Goal: Task Accomplishment & Management: Manage account settings

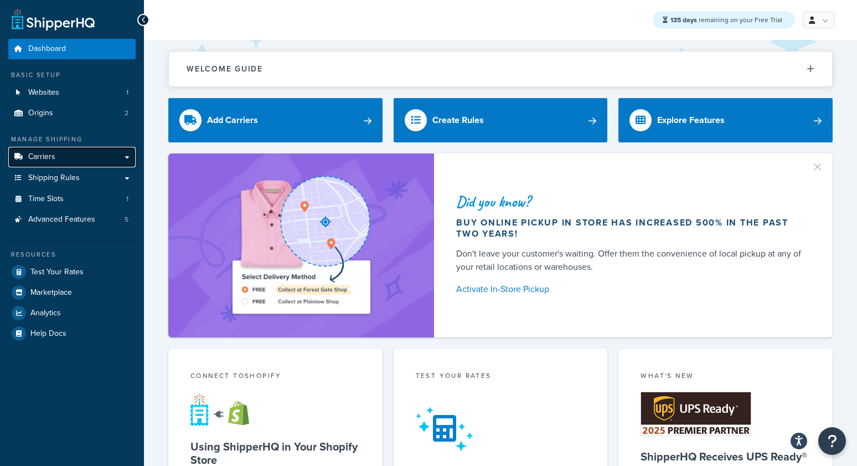
click at [62, 158] on link "Carriers" at bounding box center [71, 157] width 127 height 20
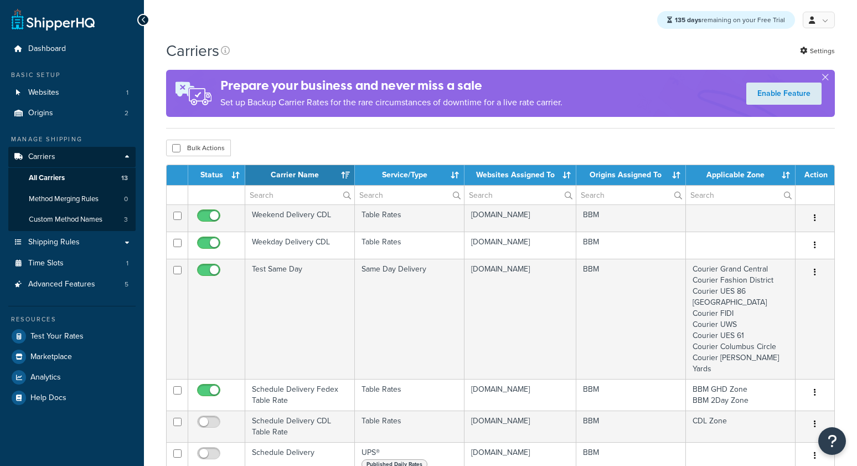
select select "15"
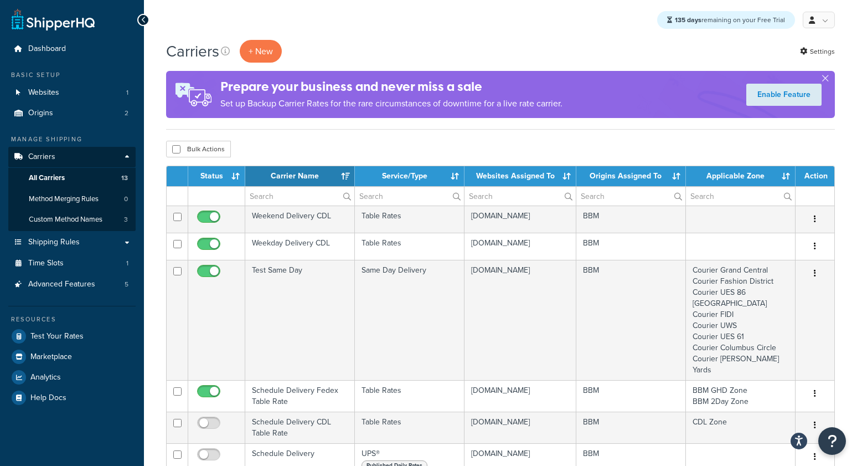
drag, startPoint x: 282, startPoint y: 138, endPoint x: 198, endPoint y: 148, distance: 85.2
click at [48, 114] on span "Origins" at bounding box center [40, 113] width 25 height 9
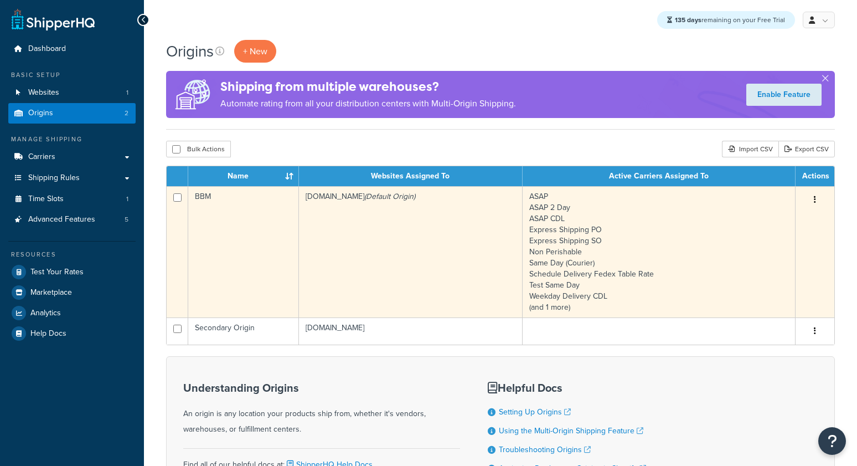
click at [262, 212] on td "BBM" at bounding box center [243, 251] width 111 height 131
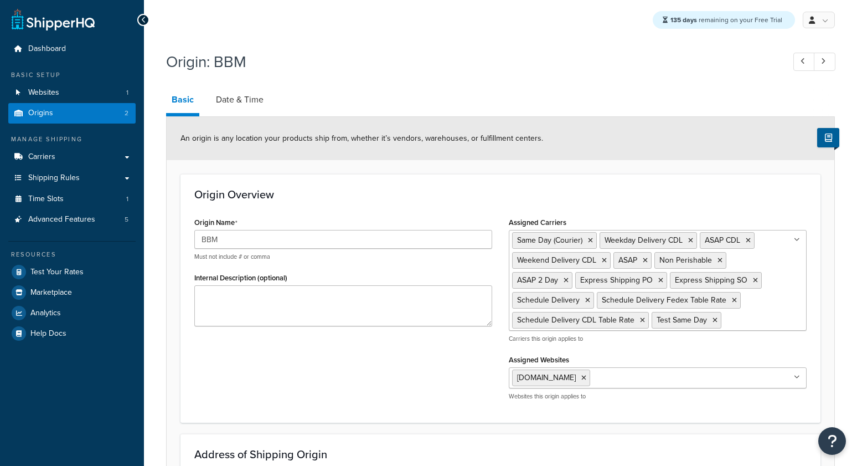
select select "30"
click at [233, 98] on link "Date & Time" at bounding box center [239, 99] width 59 height 27
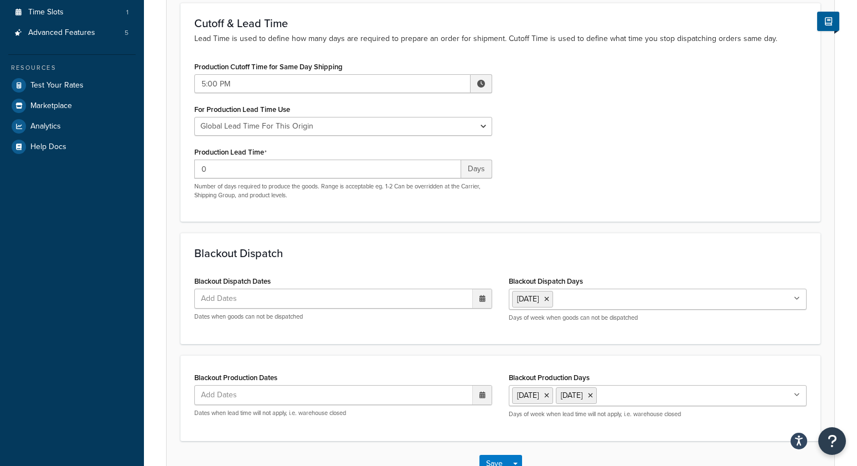
scroll to position [265, 0]
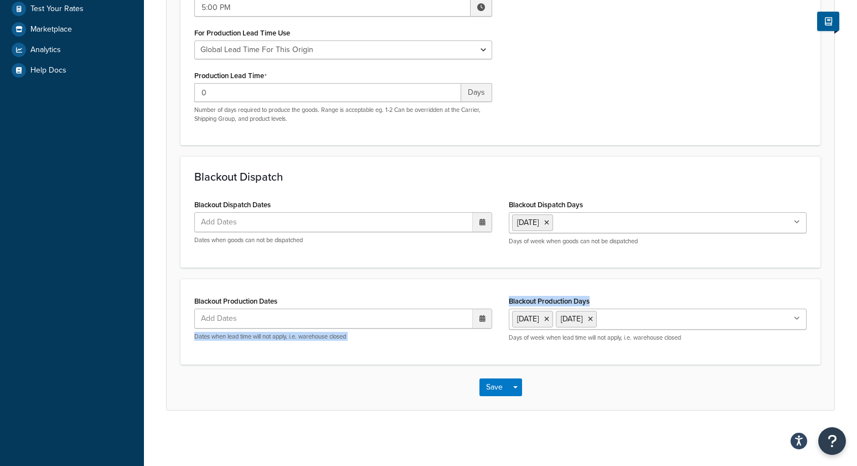
drag, startPoint x: 616, startPoint y: 301, endPoint x: 504, endPoint y: 300, distance: 111.8
click at [502, 300] on div "Blackout Production Days Saturday Sunday Monday Tuesday Wednesday Thursday Frid…" at bounding box center [658, 321] width 314 height 57
click at [528, 300] on label "Blackout Production Days" at bounding box center [549, 301] width 81 height 8
click at [600, 312] on input "Blackout Production Days" at bounding box center [649, 318] width 98 height 12
click at [187, 168] on div "Blackout Dispatch Blackout Dispatch Dates Add Dates ‹ August 2025 › Su Mo Tu We…" at bounding box center [500, 211] width 640 height 111
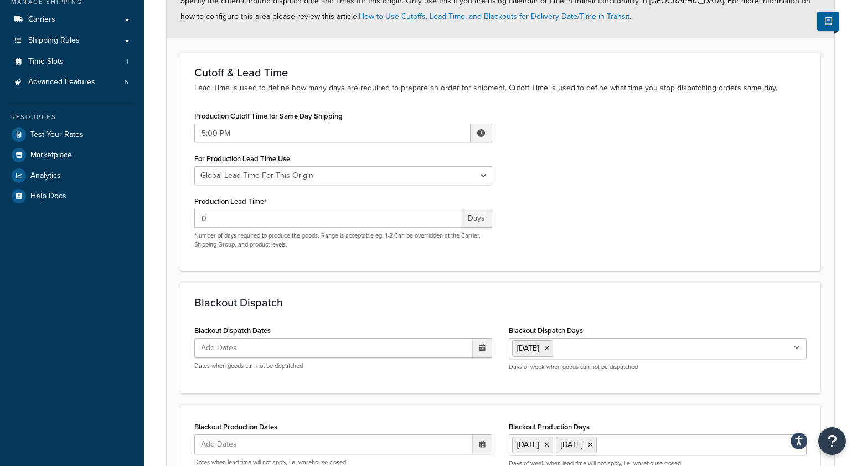
scroll to position [0, 0]
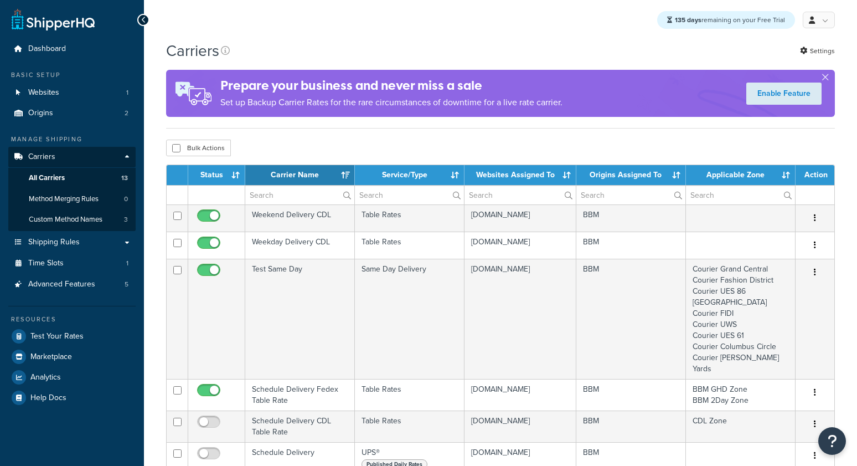
select select "15"
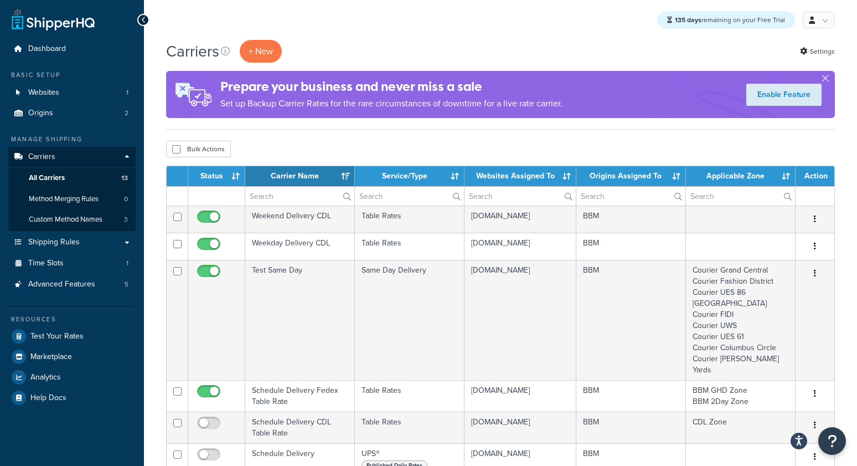
click at [388, 33] on div "135 days remaining on your Free Trial My Profile Billing Global Settings Contac…" at bounding box center [500, 20] width 713 height 40
click at [412, 13] on div "135 days remaining on your Free Trial My Profile Billing Global Settings Contac…" at bounding box center [500, 20] width 713 height 40
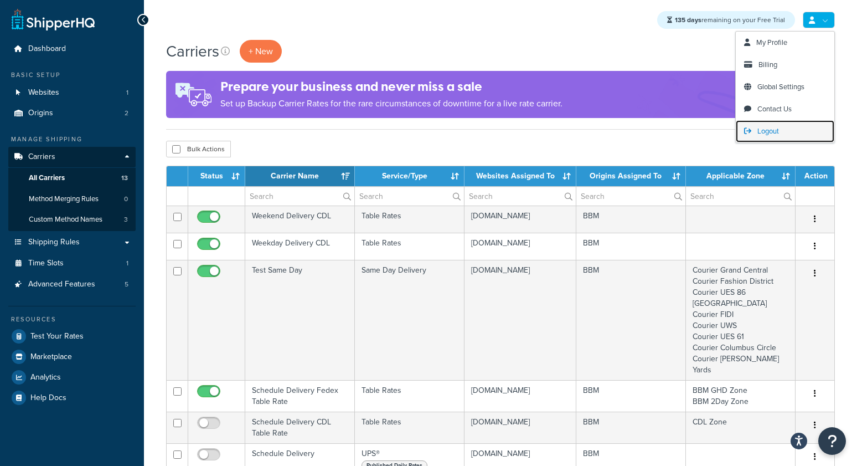
click at [758, 133] on span "Logout" at bounding box center [768, 131] width 22 height 11
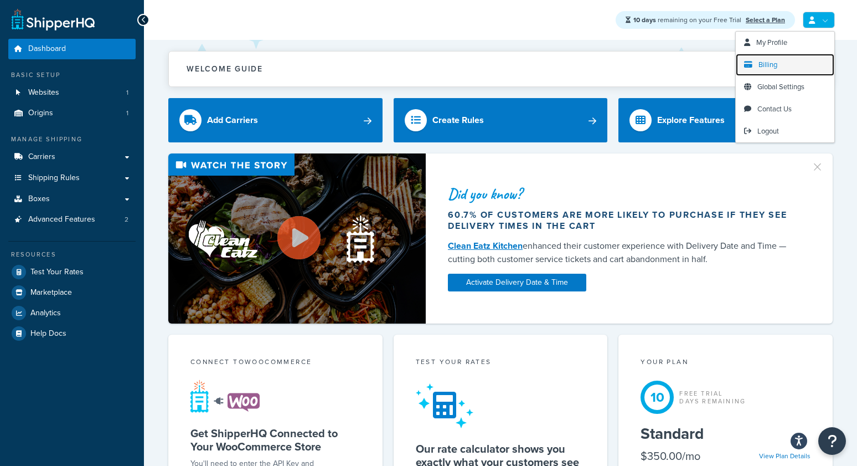
click at [765, 60] on span "Billing" at bounding box center [768, 64] width 19 height 11
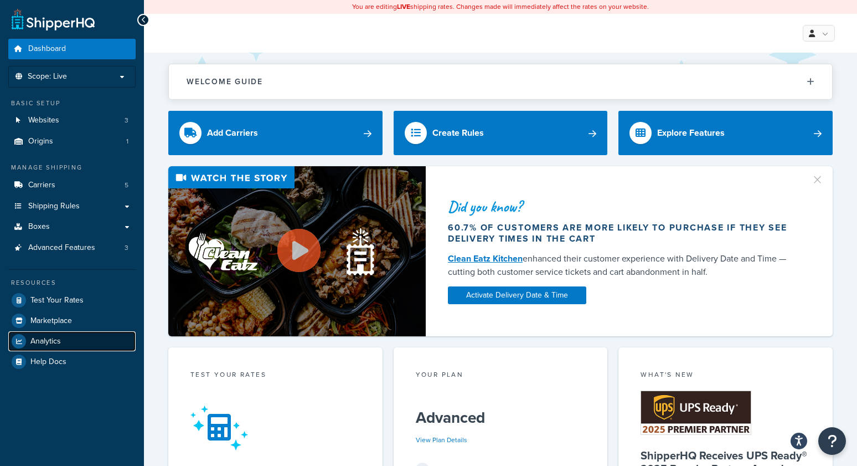
click at [53, 340] on span "Analytics" at bounding box center [45, 341] width 30 height 9
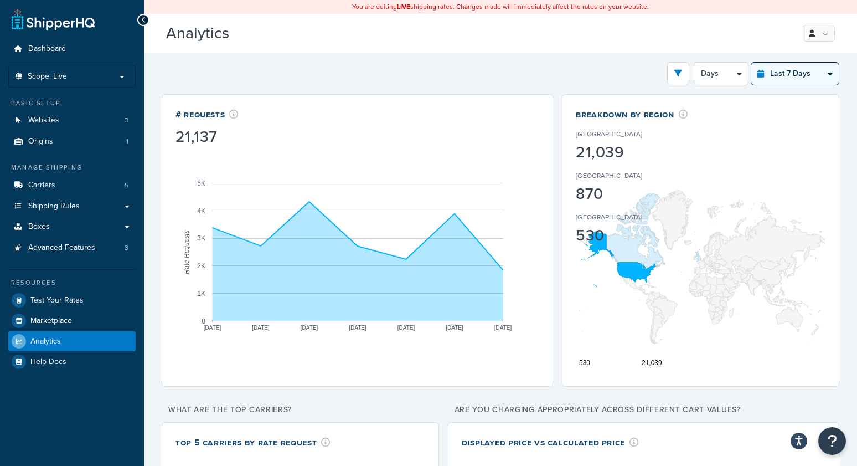
click at [823, 82] on select "Last 24 Hours Last 7 Days Last 30 Days Last 3 Months Last 6 Months Last 12 Mont…" at bounding box center [794, 74] width 87 height 22
select select "last_30_days"
click at [751, 63] on select "Last 24 Hours Last 7 Days Last 30 Days Last 3 Months Last 6 Months Last 12 Mont…" at bounding box center [794, 74] width 87 height 22
select select "5d"
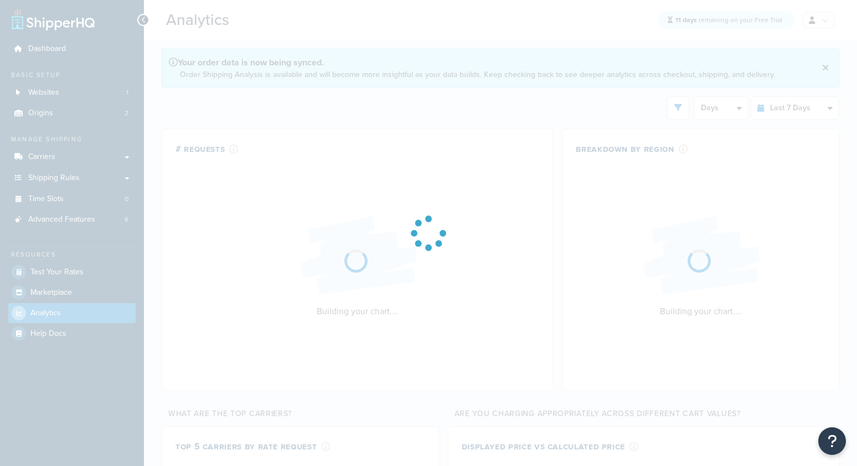
select select "last_7_days"
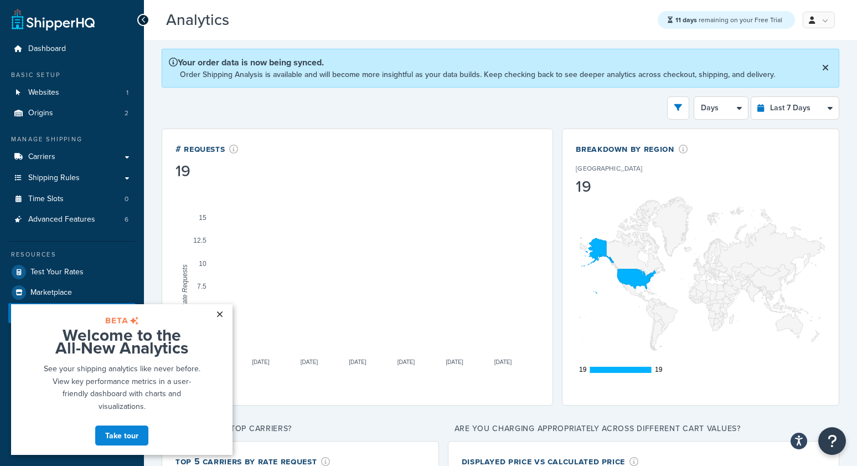
drag, startPoint x: 221, startPoint y: 311, endPoint x: 198, endPoint y: 307, distance: 23.0
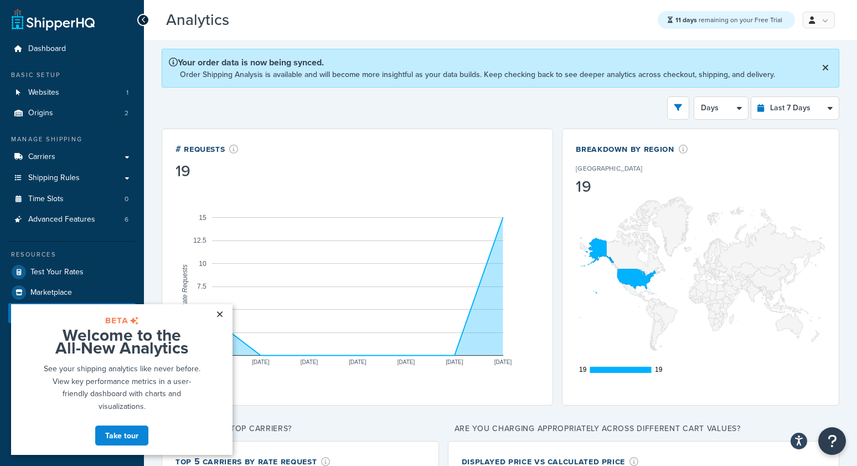
click at [220, 311] on link "×" at bounding box center [219, 314] width 19 height 20
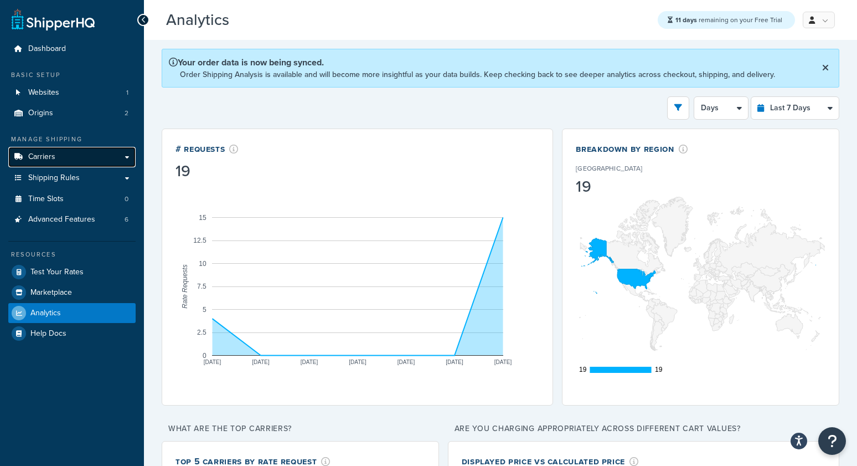
click at [46, 154] on span "Carriers" at bounding box center [41, 156] width 27 height 9
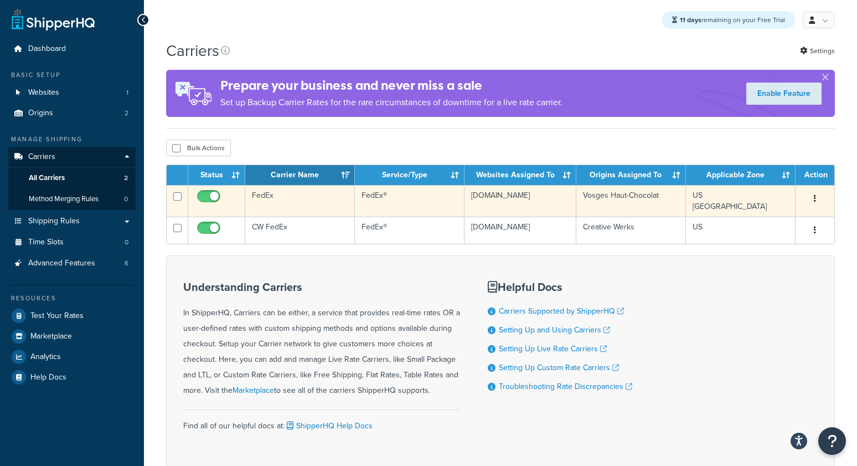
click at [308, 208] on td "FedEx" at bounding box center [300, 201] width 110 height 32
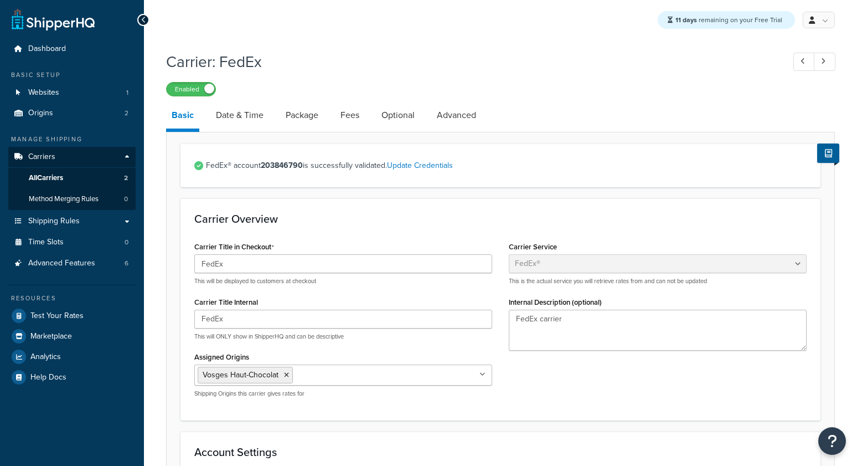
select select "fedEx"
select select "REGULAR_PICKUP"
select select "YOUR_PACKAGING"
drag, startPoint x: 437, startPoint y: 48, endPoint x: 173, endPoint y: 68, distance: 264.9
click at [435, 48] on div "Carrier: FedEx Enabled" at bounding box center [500, 70] width 669 height 51
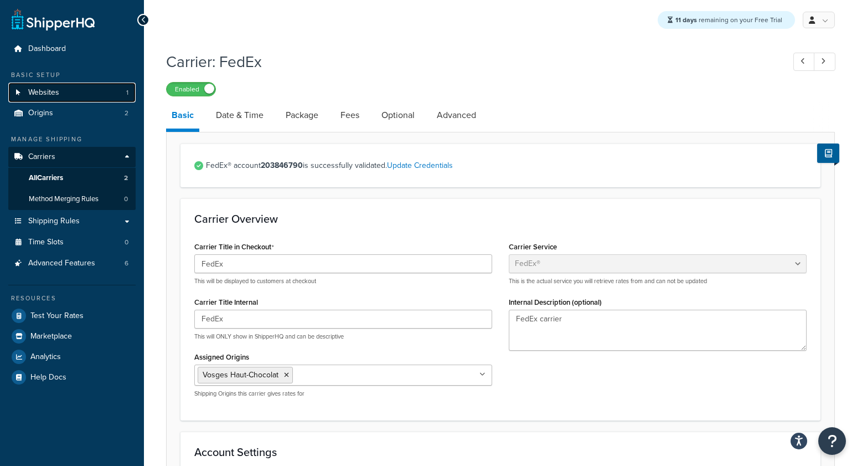
click at [81, 87] on link "Websites 1" at bounding box center [71, 92] width 127 height 20
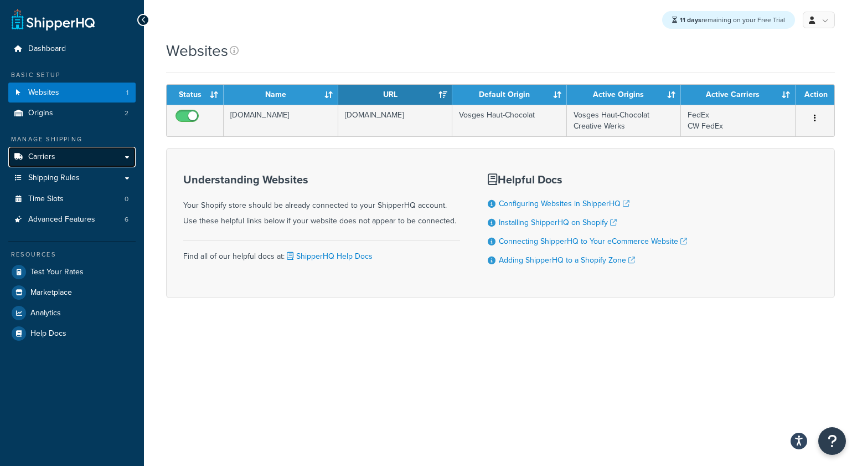
click at [54, 159] on span "Carriers" at bounding box center [41, 156] width 27 height 9
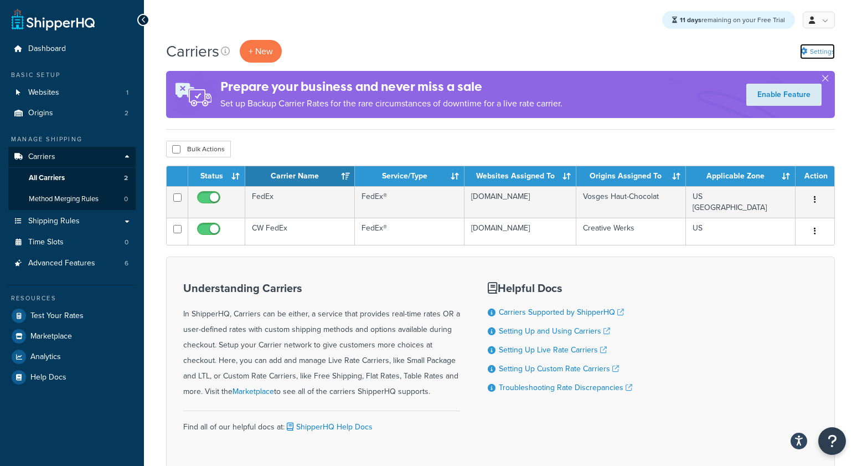
click at [814, 50] on link "Settings" at bounding box center [817, 52] width 35 height 16
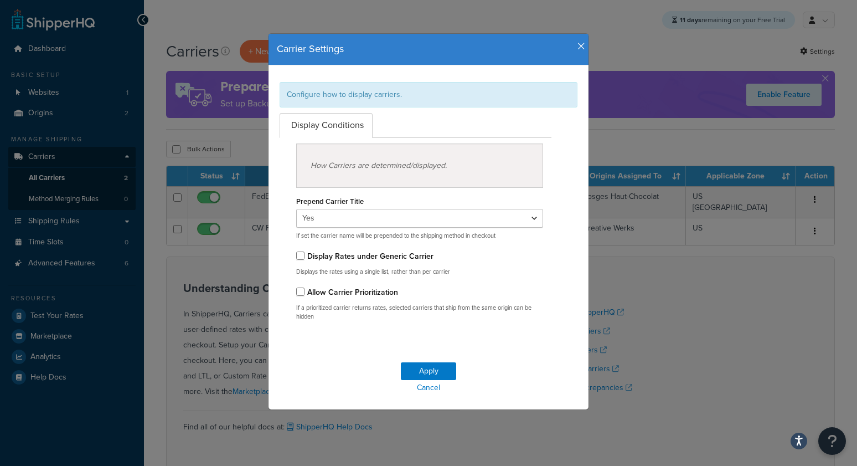
click at [582, 44] on icon "button" at bounding box center [581, 47] width 8 height 10
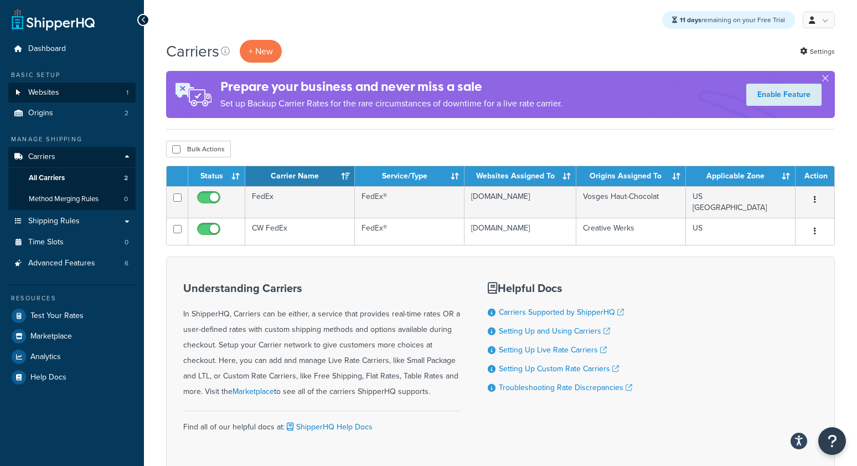
drag, startPoint x: 40, startPoint y: 80, endPoint x: 35, endPoint y: 91, distance: 12.9
click at [40, 80] on div "Basic Setup Websites 1 Origins 2" at bounding box center [71, 96] width 127 height 53
click at [33, 96] on span "Websites" at bounding box center [43, 92] width 31 height 9
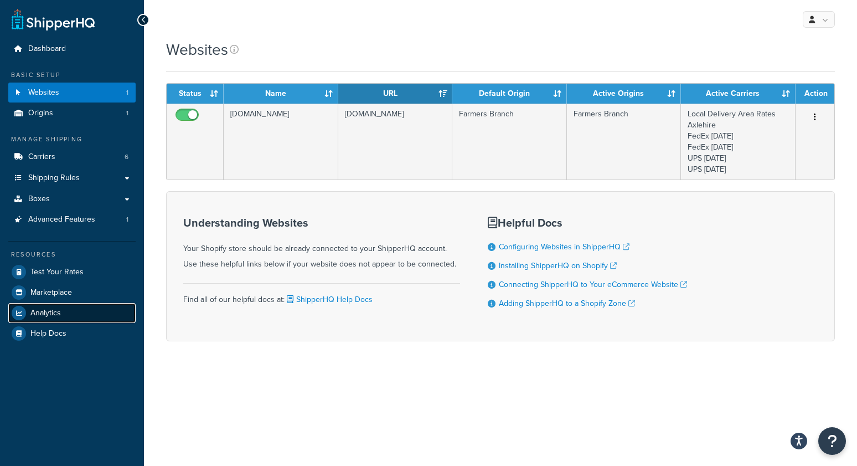
click at [51, 318] on link "Analytics" at bounding box center [71, 313] width 127 height 20
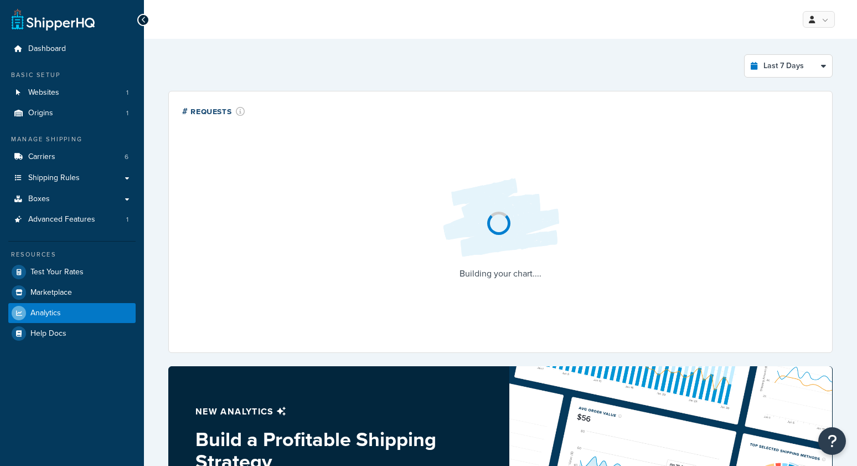
select select "last_7_days"
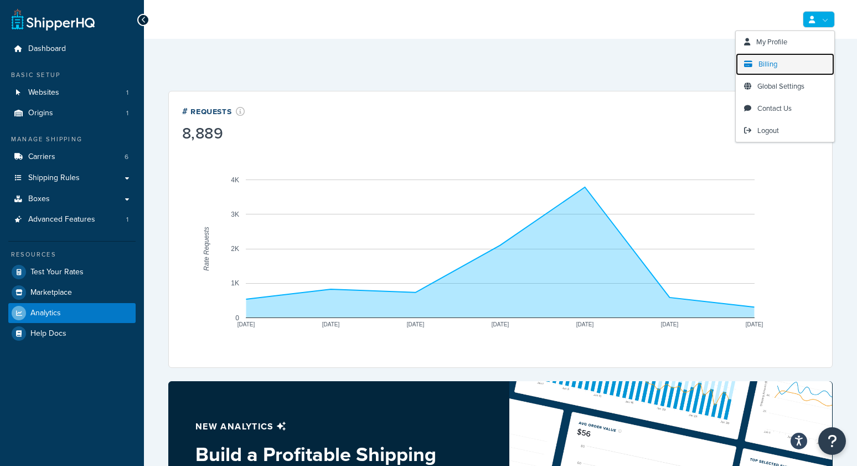
click at [759, 66] on span "Billing" at bounding box center [768, 64] width 19 height 11
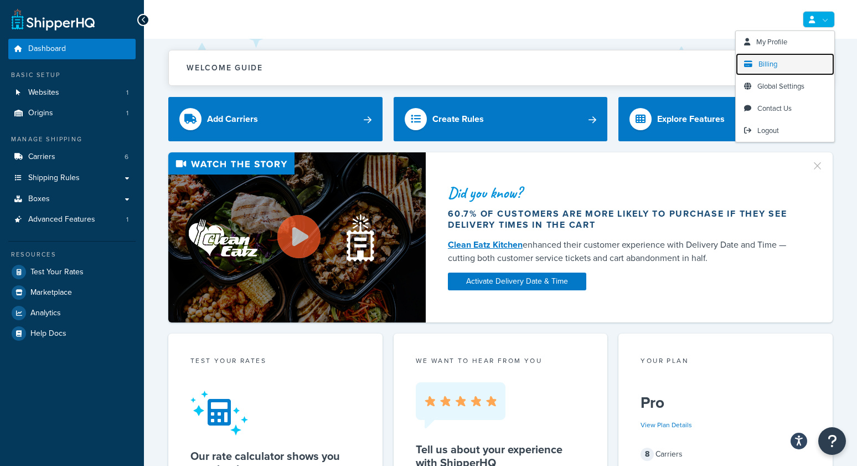
click at [765, 65] on span "Billing" at bounding box center [768, 64] width 19 height 11
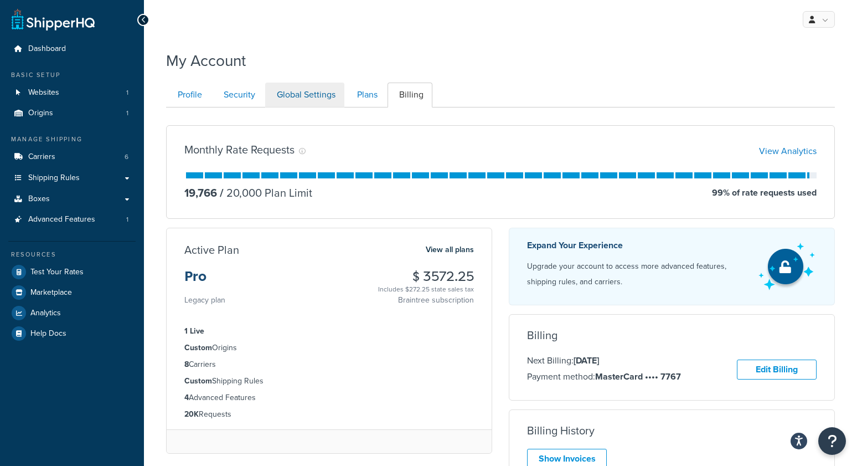
drag, startPoint x: 412, startPoint y: 58, endPoint x: 303, endPoint y: 91, distance: 114.0
click at [412, 58] on div "My Account" at bounding box center [500, 57] width 669 height 27
click at [200, 91] on link "Profile" at bounding box center [188, 94] width 45 height 25
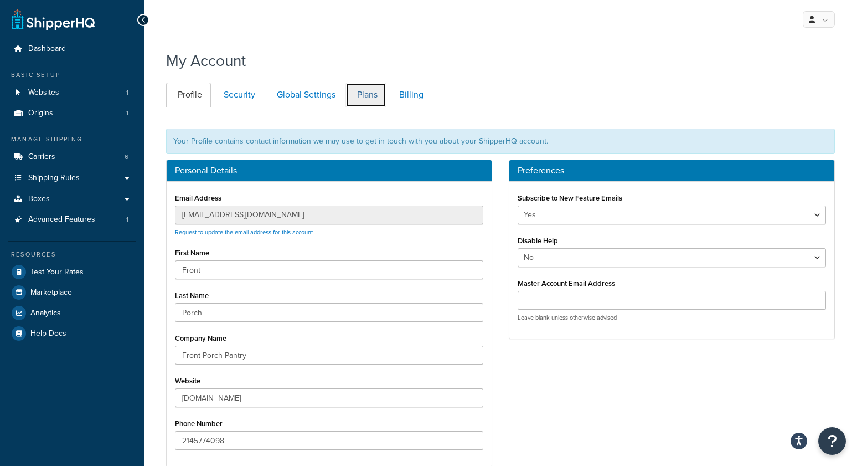
drag, startPoint x: 363, startPoint y: 97, endPoint x: 414, endPoint y: 99, distance: 51.5
click at [363, 97] on link "Plans" at bounding box center [365, 94] width 41 height 25
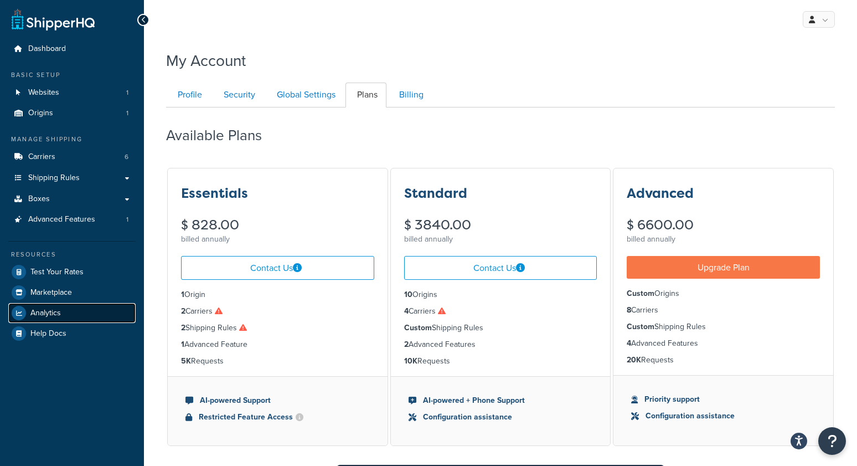
click at [55, 315] on span "Analytics" at bounding box center [45, 312] width 30 height 9
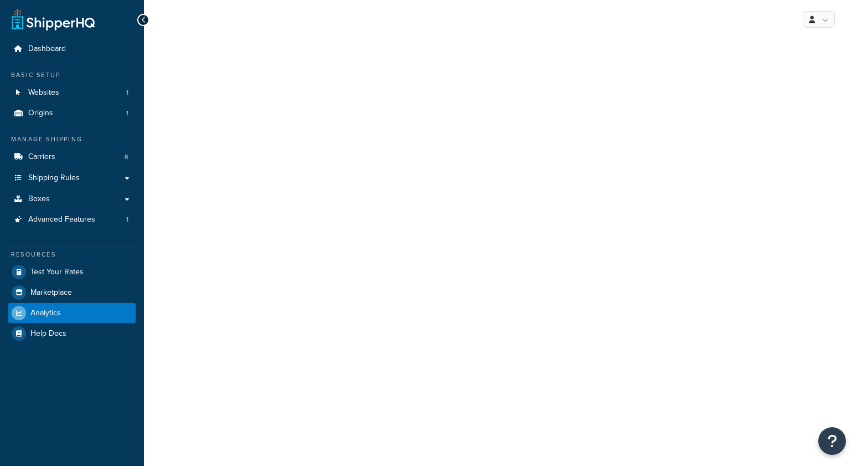
select select "last_7_days"
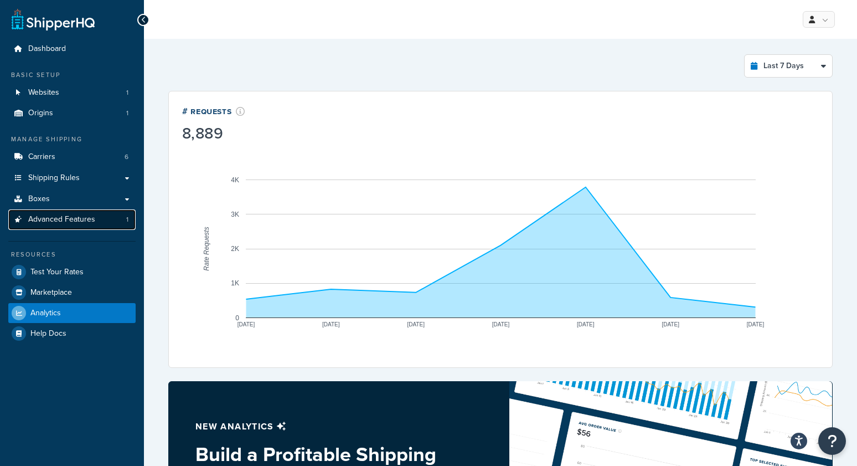
click at [70, 213] on link "Advanced Features 1" at bounding box center [71, 219] width 127 height 20
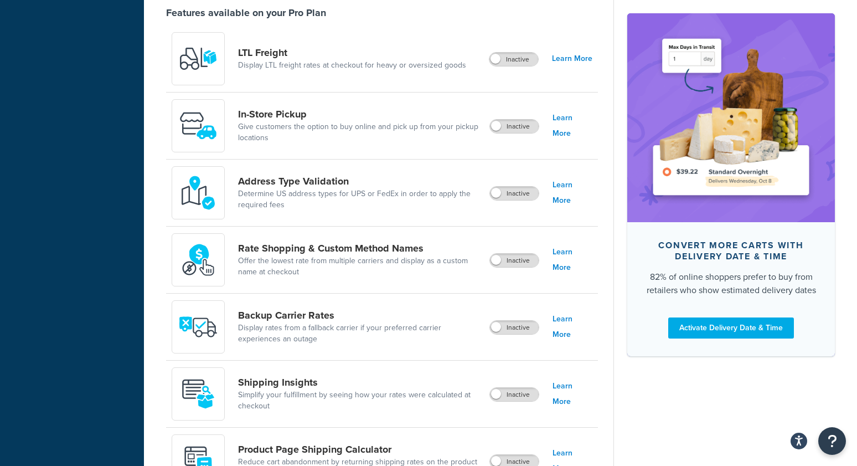
scroll to position [430, 0]
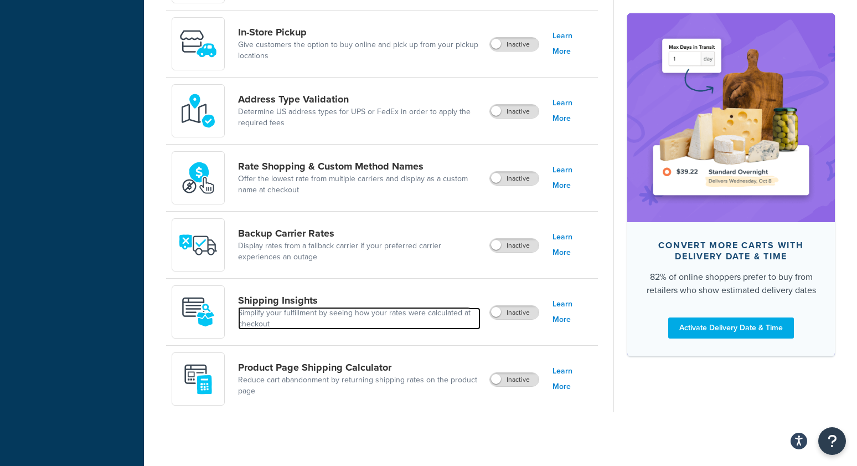
click at [256, 317] on link "Simplify your fulfillment by seeing how your rates were calculated at checkout" at bounding box center [359, 318] width 243 height 22
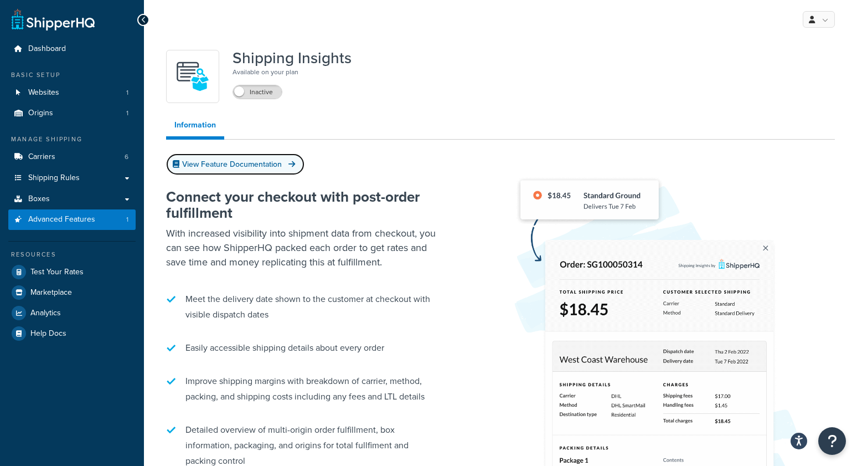
click at [246, 167] on link "View Feature Documentation" at bounding box center [235, 164] width 138 height 22
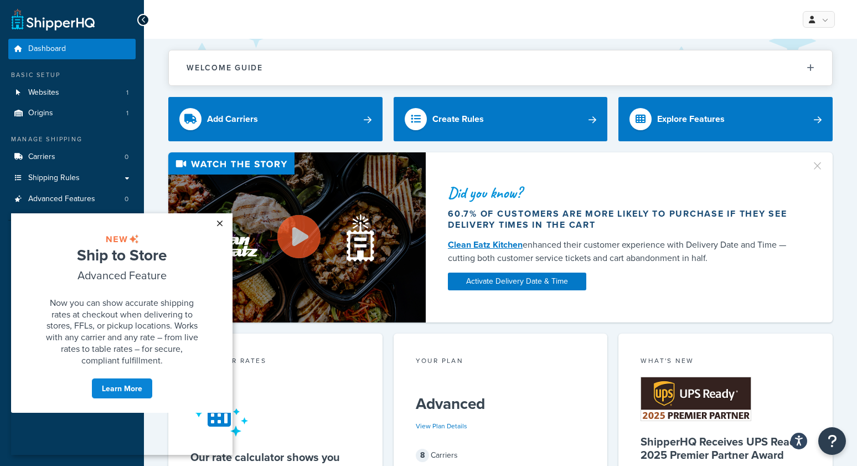
click at [225, 221] on link "×" at bounding box center [219, 223] width 19 height 20
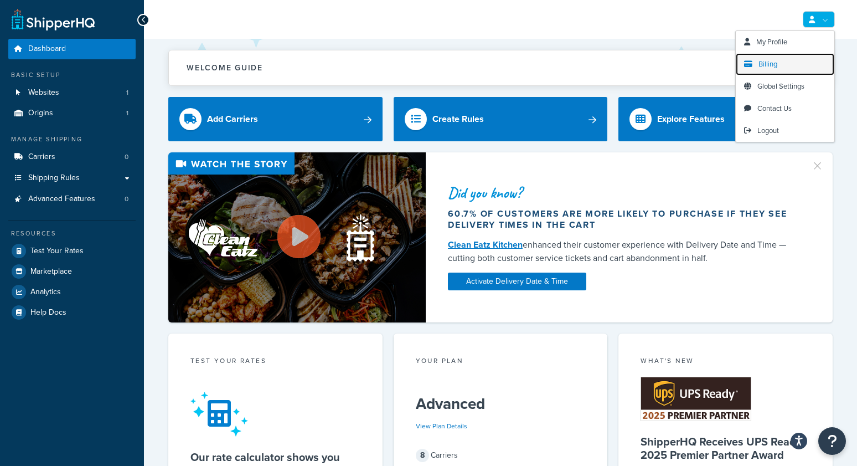
click at [759, 63] on span "Billing" at bounding box center [768, 64] width 19 height 11
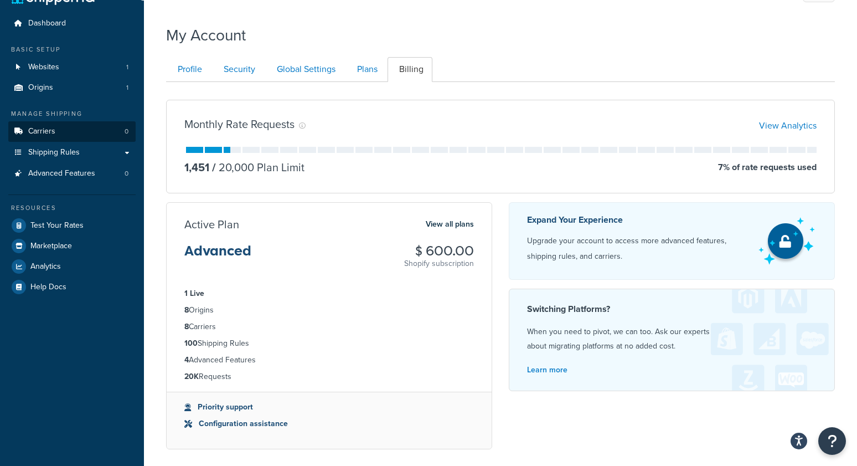
scroll to position [24, 0]
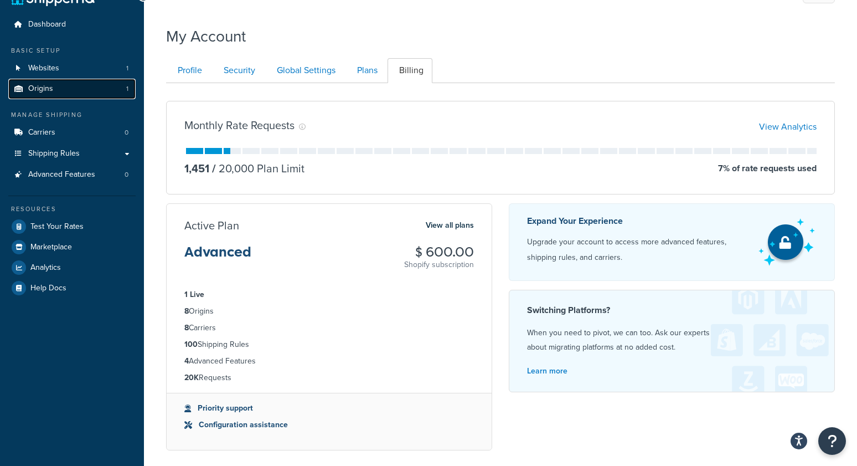
click at [79, 93] on link "Origins 1" at bounding box center [71, 89] width 127 height 20
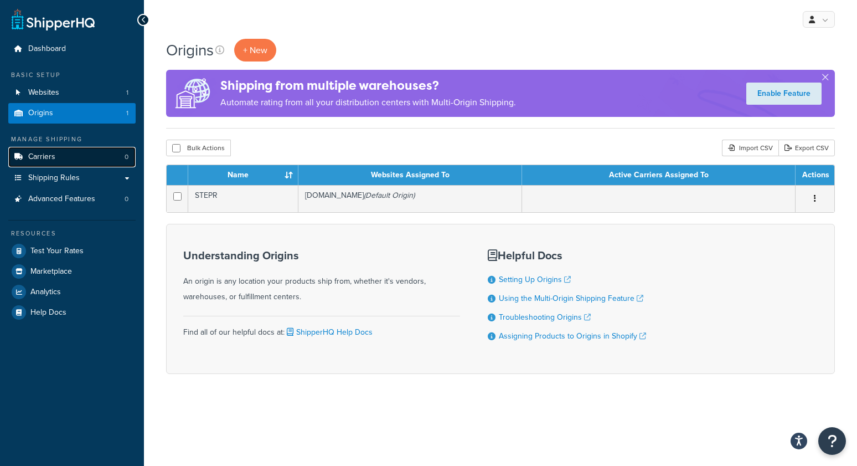
click at [60, 159] on link "Carriers 0" at bounding box center [71, 157] width 127 height 20
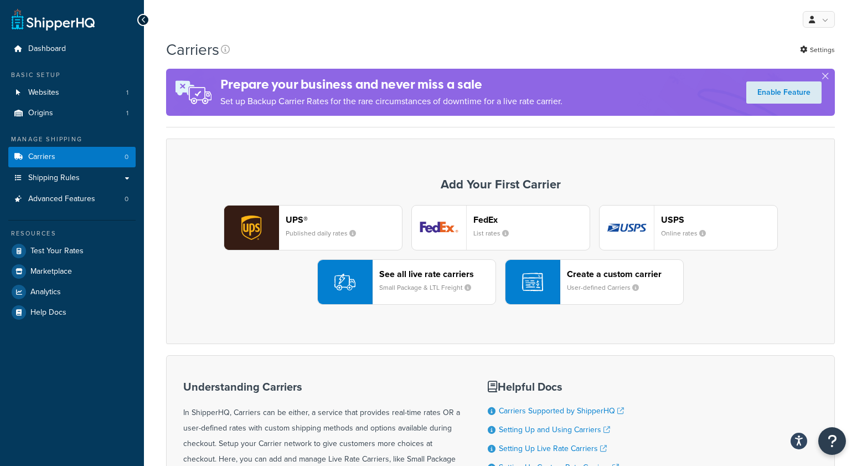
drag, startPoint x: 271, startPoint y: 171, endPoint x: 283, endPoint y: 177, distance: 13.1
click at [271, 171] on div "Add Your First Carrier UPS® Published daily rates FedEx List rates USPS Online …" at bounding box center [500, 240] width 669 height 205
click at [409, 286] on small "Small Package & LTL Freight" at bounding box center [429, 287] width 101 height 10
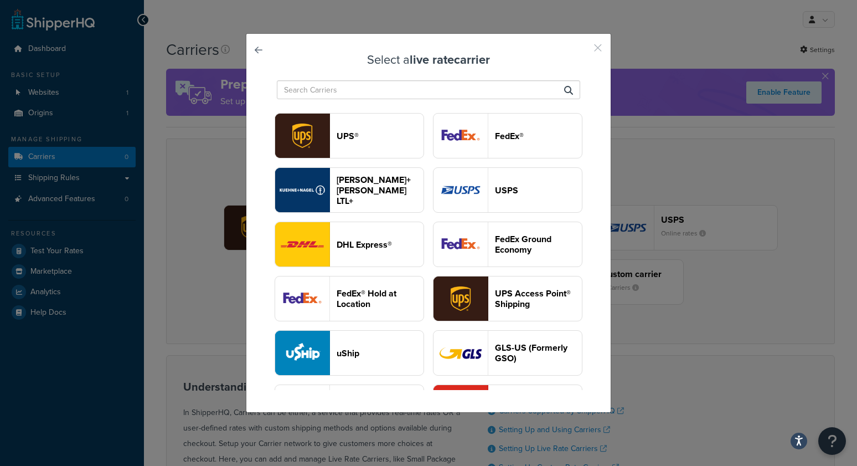
drag, startPoint x: 599, startPoint y: 46, endPoint x: 475, endPoint y: 90, distance: 131.0
click at [583, 50] on button "button" at bounding box center [581, 51] width 3 height 3
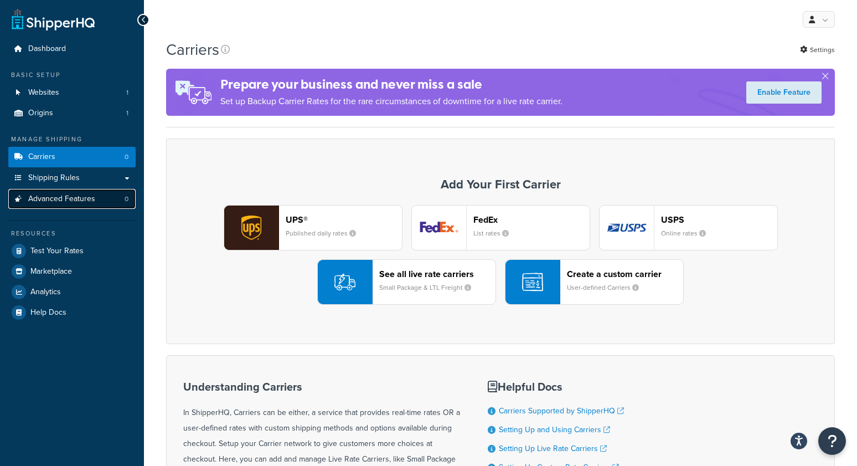
click at [91, 205] on link "Advanced Features 0" at bounding box center [71, 199] width 127 height 20
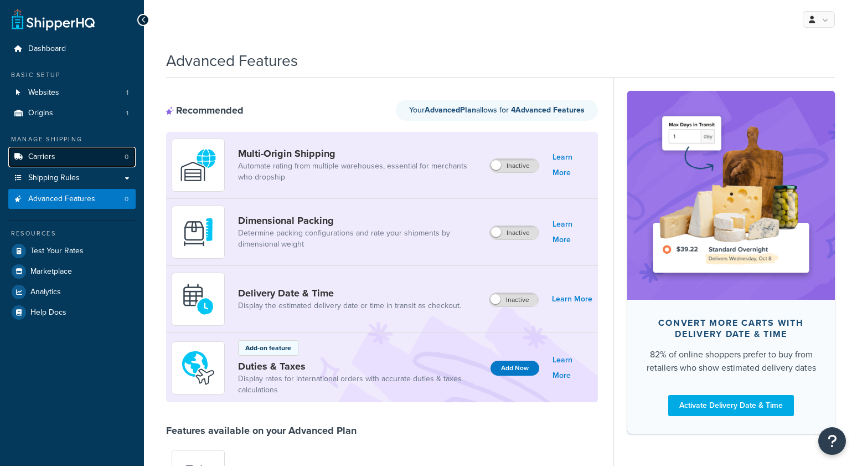
click at [81, 159] on link "Carriers 0" at bounding box center [71, 157] width 127 height 20
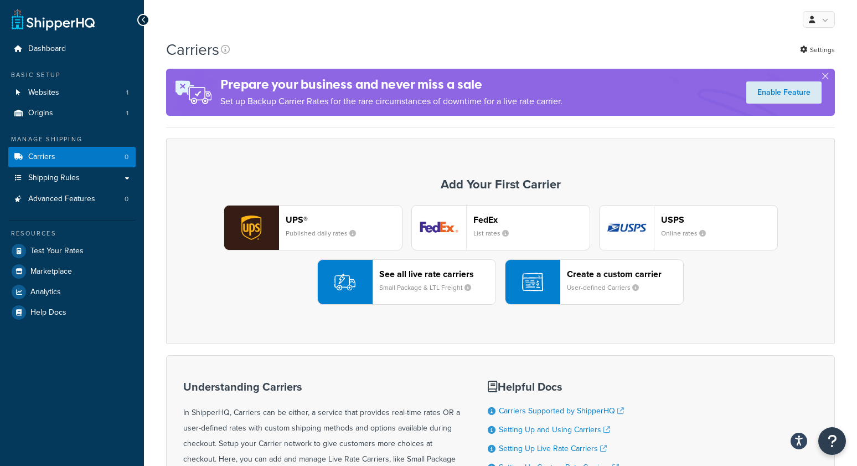
click at [468, 230] on button "FedEx List rates" at bounding box center [500, 227] width 179 height 45
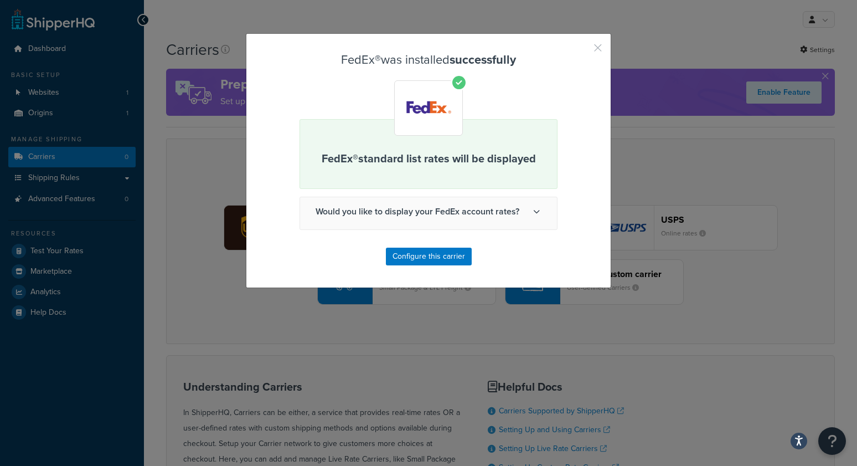
click at [583, 50] on button "button" at bounding box center [581, 51] width 3 height 3
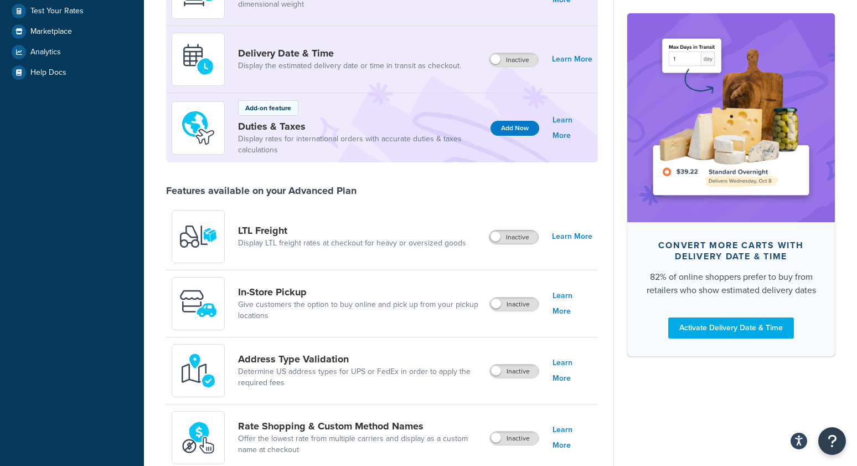
scroll to position [239, 0]
click at [525, 242] on label "Inactive" at bounding box center [513, 237] width 49 height 13
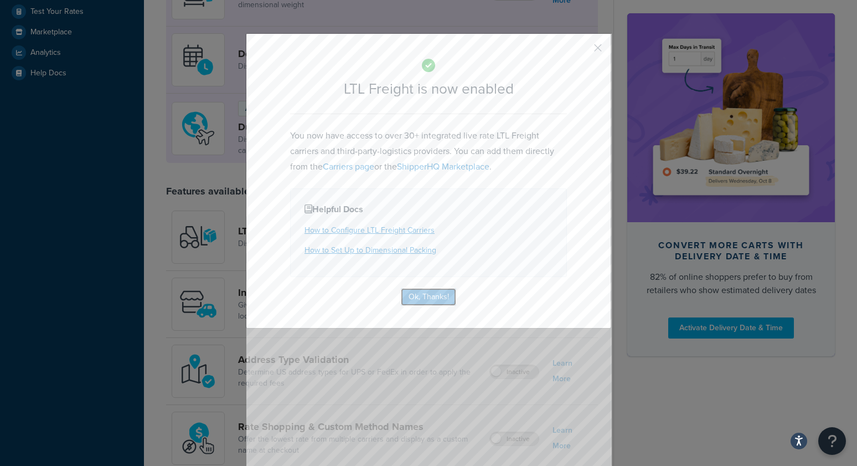
drag, startPoint x: 425, startPoint y: 301, endPoint x: 340, endPoint y: 192, distance: 138.0
click at [425, 301] on button "Ok, Thanks!" at bounding box center [428, 297] width 55 height 18
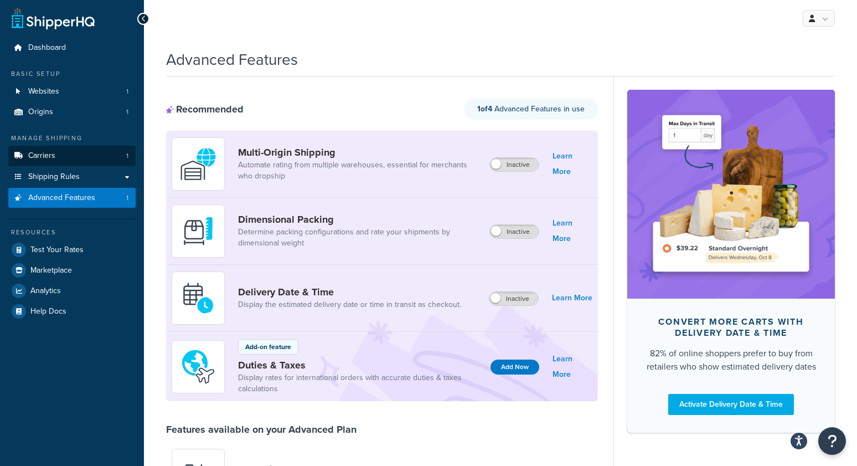
scroll to position [0, 0]
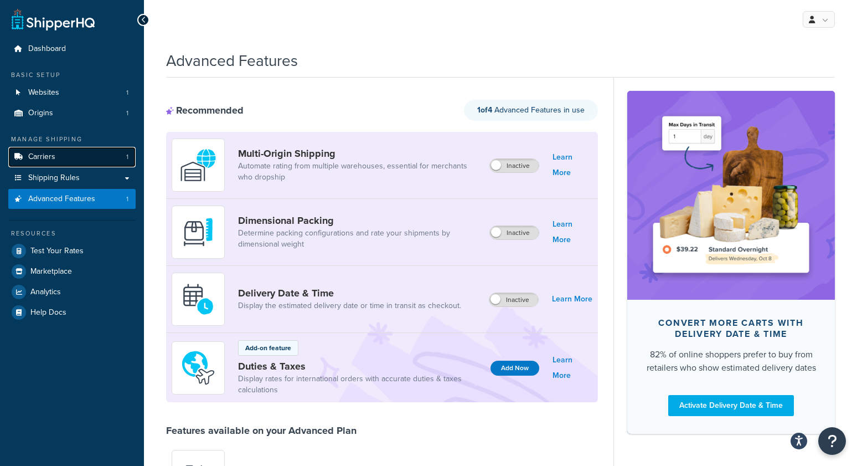
drag, startPoint x: 55, startPoint y: 155, endPoint x: 78, endPoint y: 161, distance: 23.5
click at [56, 155] on link "Carriers 1" at bounding box center [71, 157] width 127 height 20
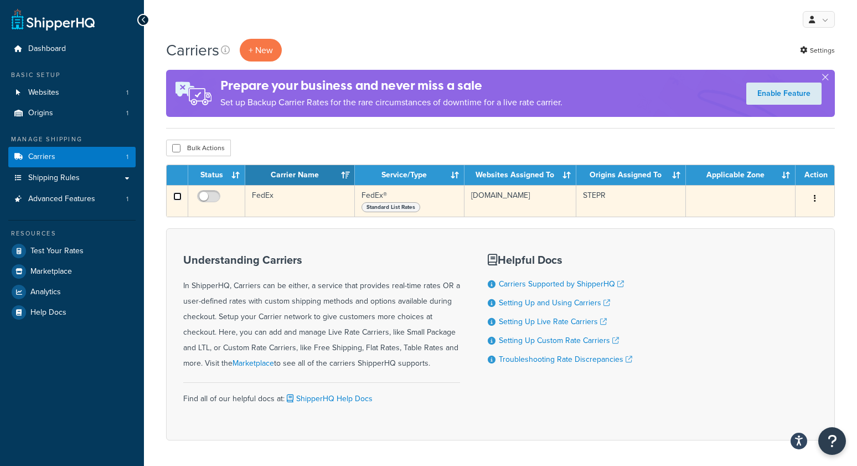
drag, startPoint x: 179, startPoint y: 197, endPoint x: 184, endPoint y: 194, distance: 5.7
click at [178, 197] on input "checkbox" at bounding box center [177, 196] width 8 height 8
checkbox input "true"
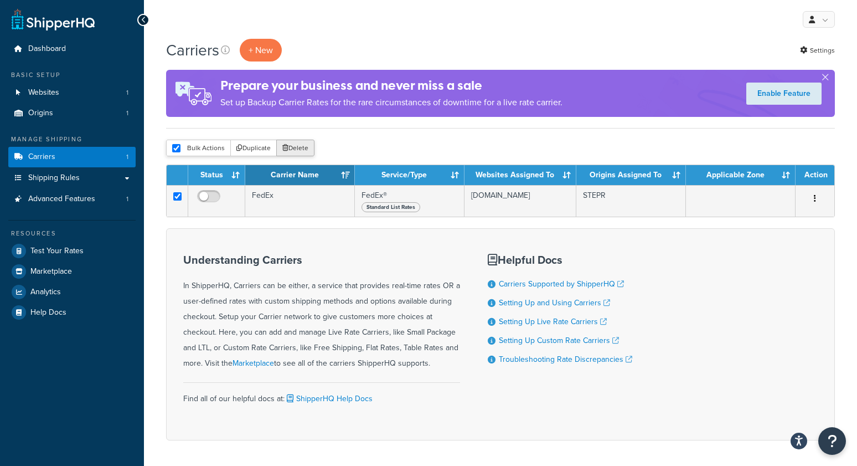
click at [297, 143] on button "Delete" at bounding box center [295, 148] width 38 height 17
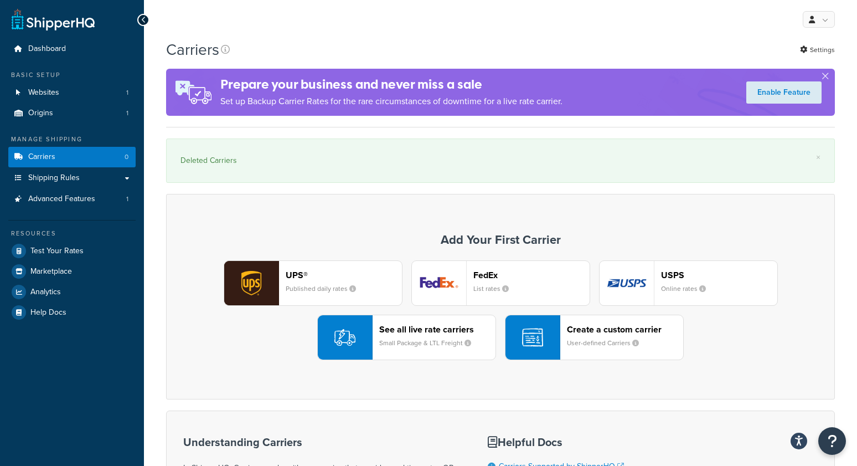
click at [397, 341] on small "Small Package & LTL Freight" at bounding box center [429, 343] width 101 height 10
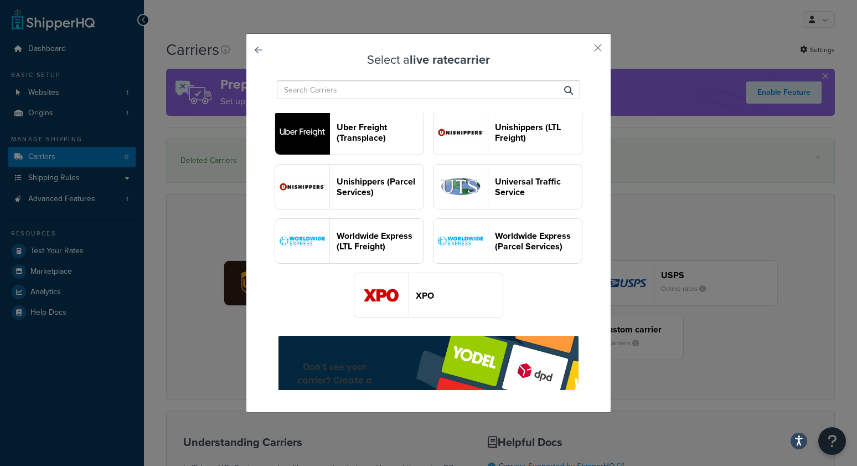
scroll to position [1483, 0]
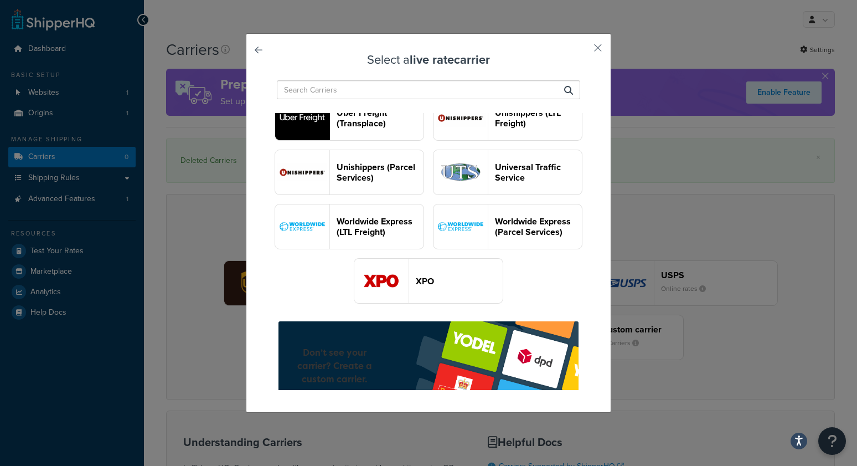
click at [411, 277] on button "XPO" at bounding box center [428, 280] width 149 height 45
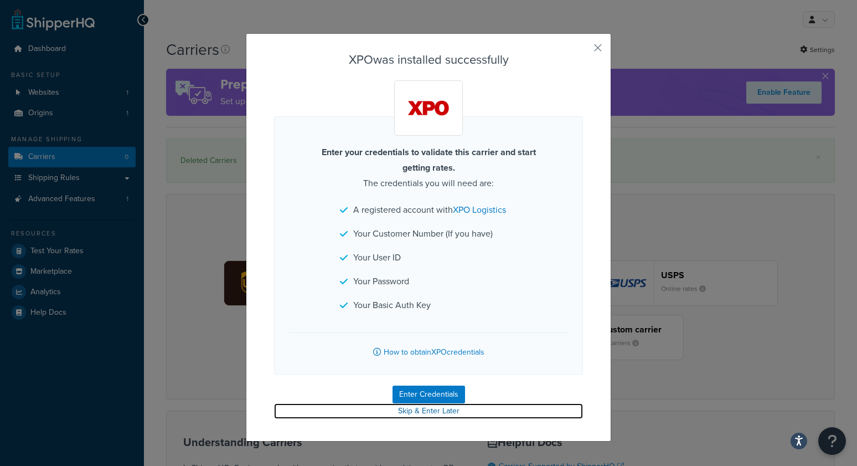
click at [437, 412] on link "Skip & Enter Later" at bounding box center [428, 411] width 309 height 16
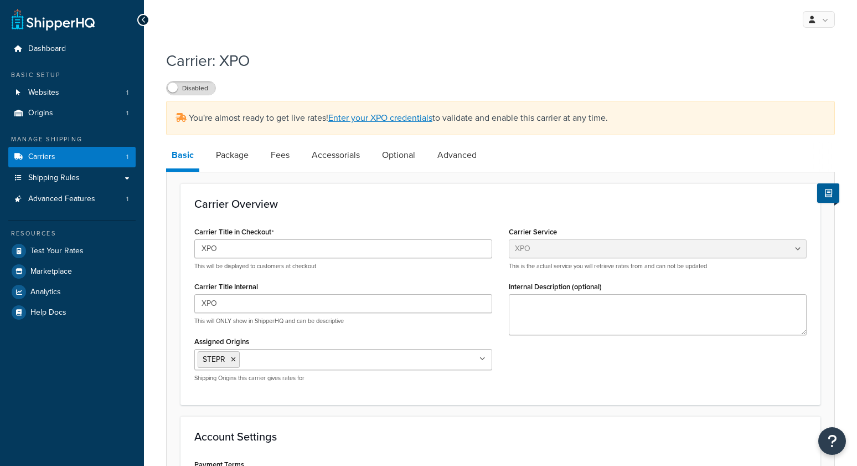
select select "xpoFreight"
click at [84, 158] on link "Carriers 1" at bounding box center [71, 157] width 127 height 20
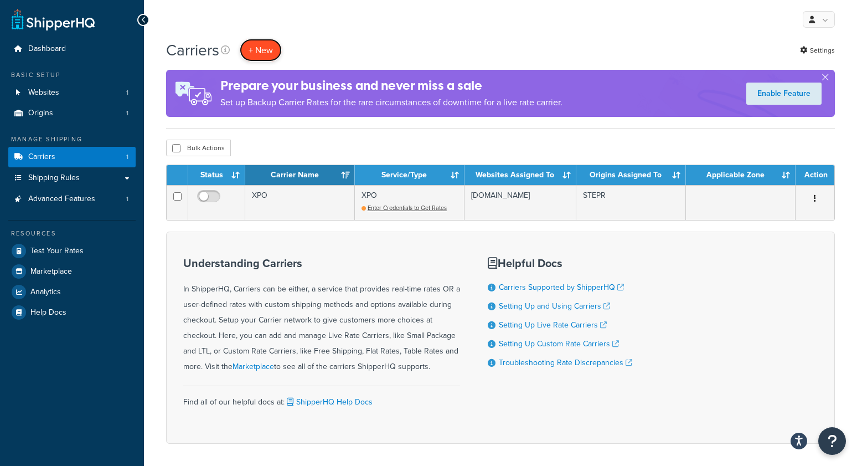
click at [254, 50] on button "+ New" at bounding box center [261, 50] width 42 height 23
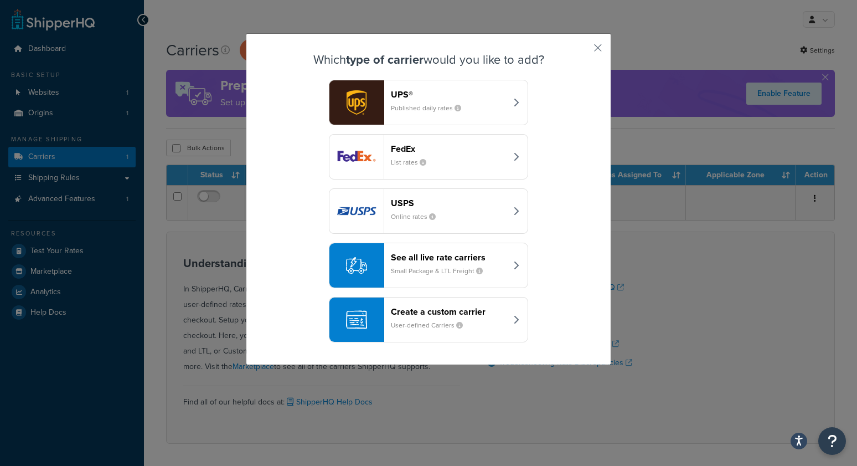
click at [441, 260] on header "See all live rate carriers" at bounding box center [449, 257] width 116 height 11
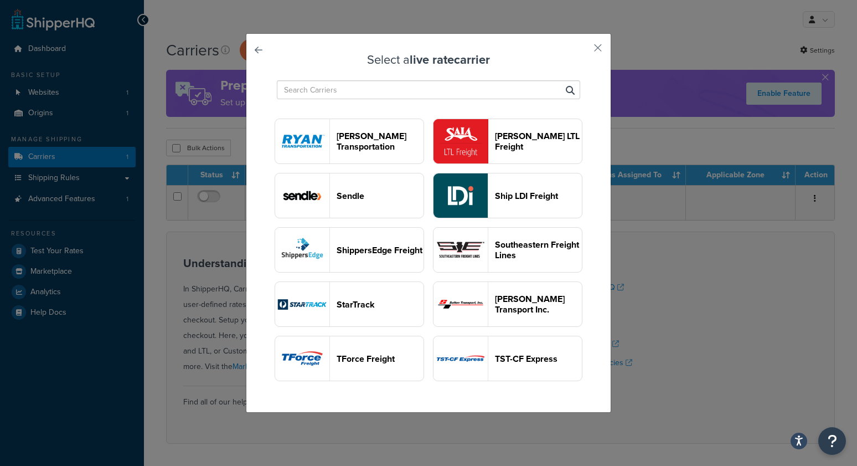
scroll to position [1136, 0]
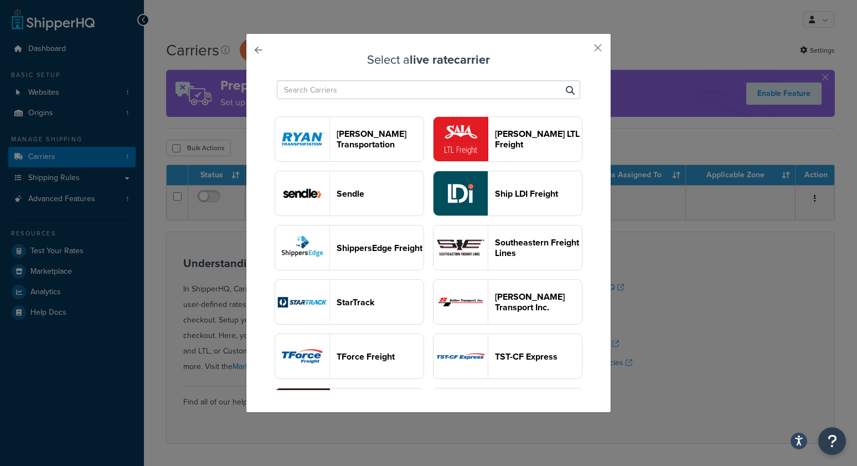
click at [488, 132] on button "[PERSON_NAME] LTL Freight" at bounding box center [507, 138] width 149 height 45
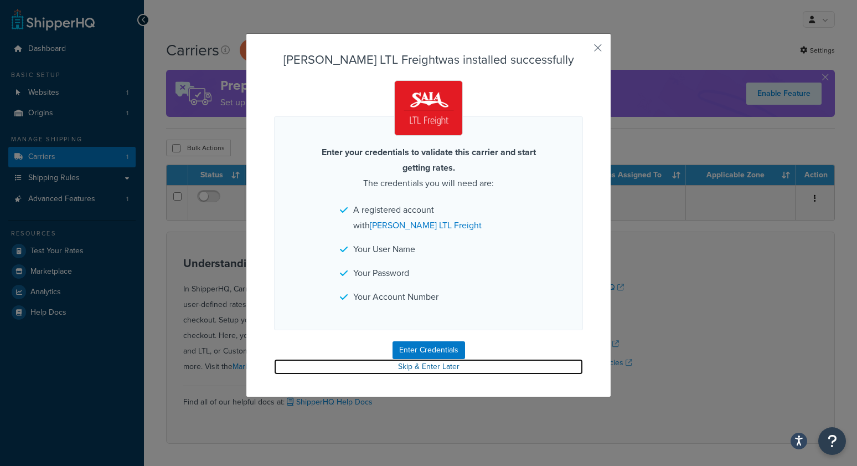
click at [427, 370] on link "Skip & Enter Later" at bounding box center [428, 367] width 309 height 16
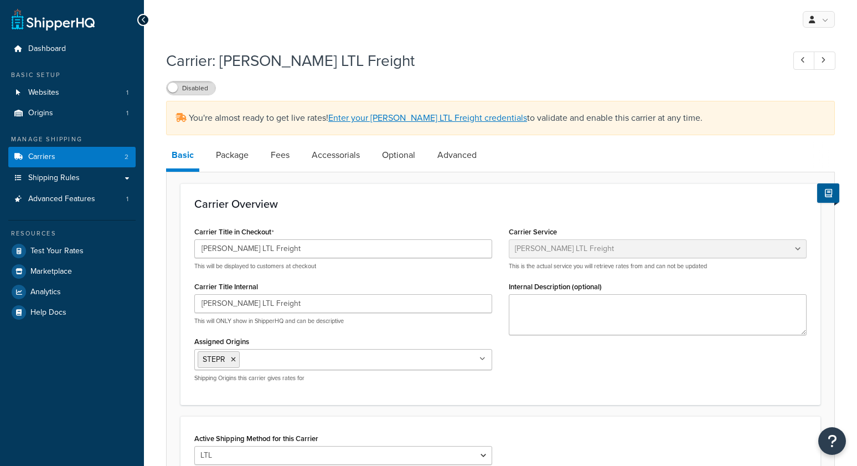
select select "saiaFreight"
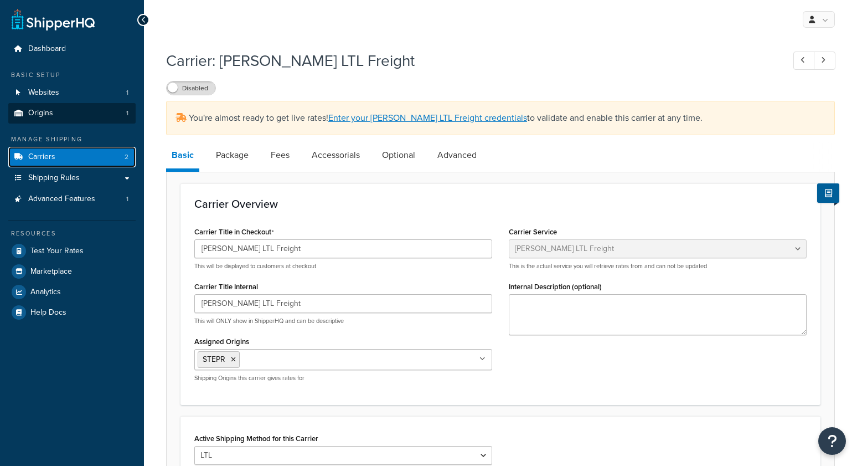
drag, startPoint x: 49, startPoint y: 161, endPoint x: 99, endPoint y: 120, distance: 64.5
click at [49, 161] on span "Carriers" at bounding box center [41, 156] width 27 height 9
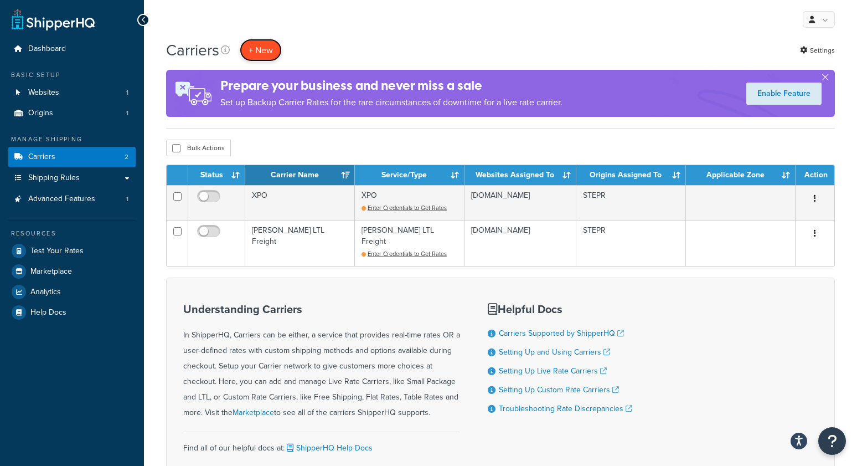
click at [261, 54] on button "+ New" at bounding box center [261, 50] width 42 height 23
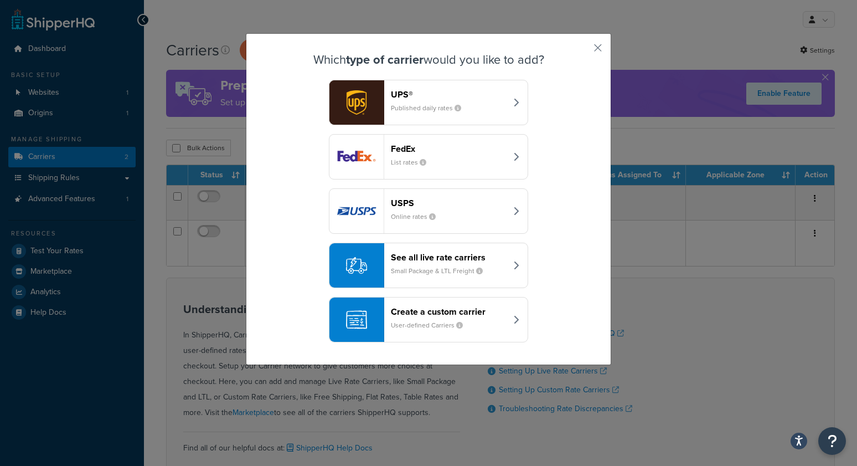
drag, startPoint x: 408, startPoint y: 325, endPoint x: 607, endPoint y: 250, distance: 213.4
click at [607, 250] on div "Which type of carrier would you like to add? UPS® Published daily rates FedEx L…" at bounding box center [428, 199] width 365 height 332
click at [479, 261] on div "See all live rate carriers Small Package & LTL Freight" at bounding box center [449, 265] width 116 height 27
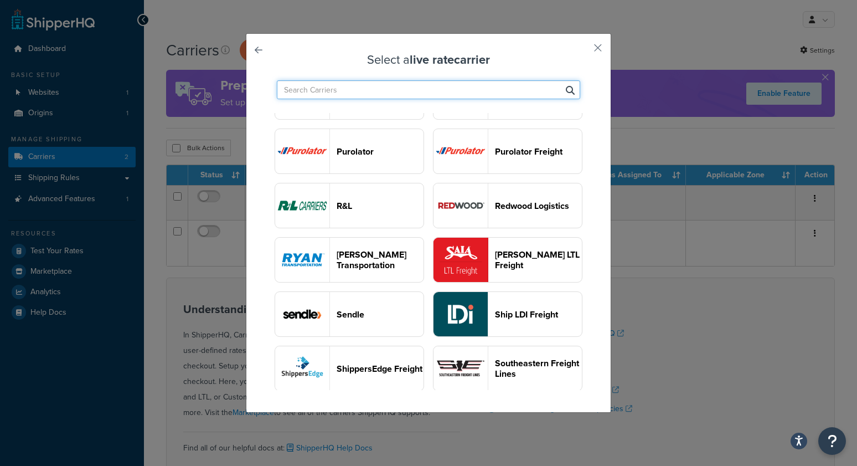
scroll to position [1036, 0]
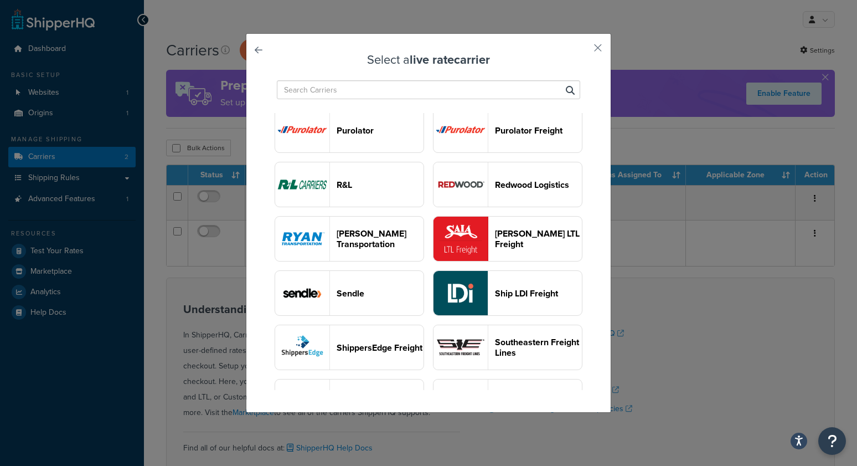
click at [361, 184] on button "R&L" at bounding box center [349, 184] width 149 height 45
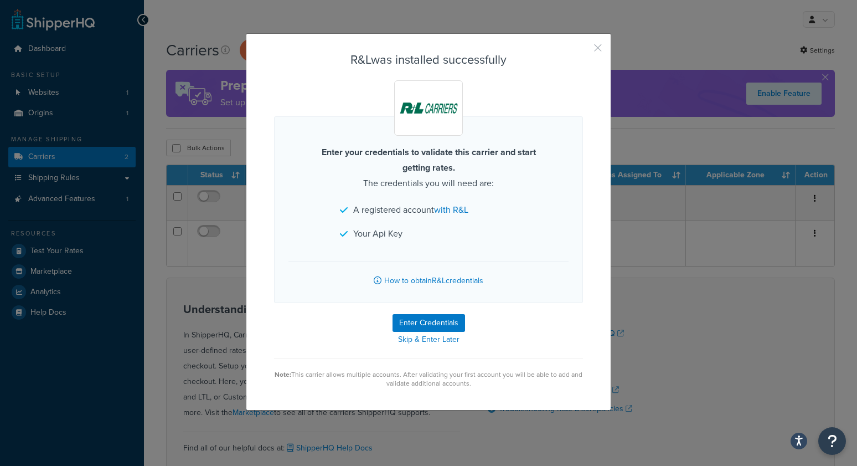
click at [583, 50] on button "button" at bounding box center [581, 51] width 3 height 3
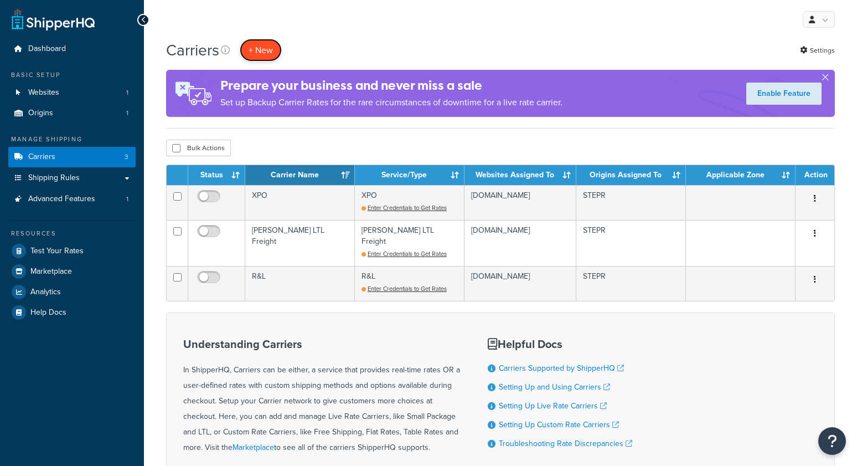
click at [267, 56] on button "+ New" at bounding box center [261, 50] width 42 height 23
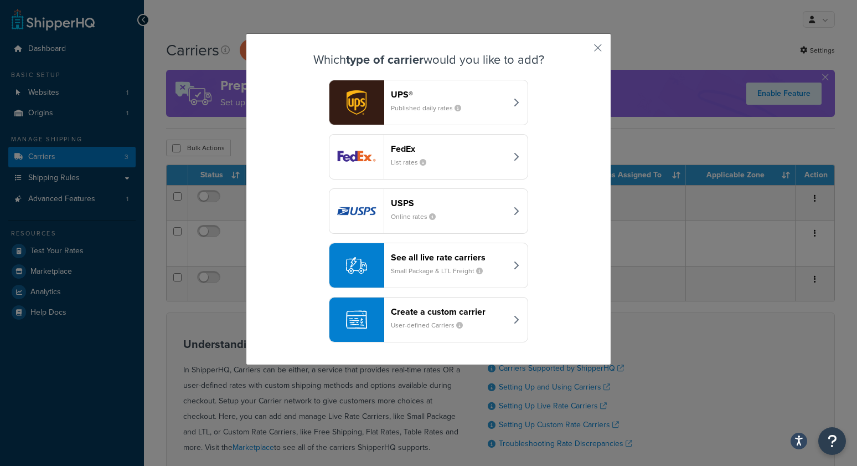
click at [436, 271] on small "Small Package & LTL Freight" at bounding box center [441, 271] width 101 height 10
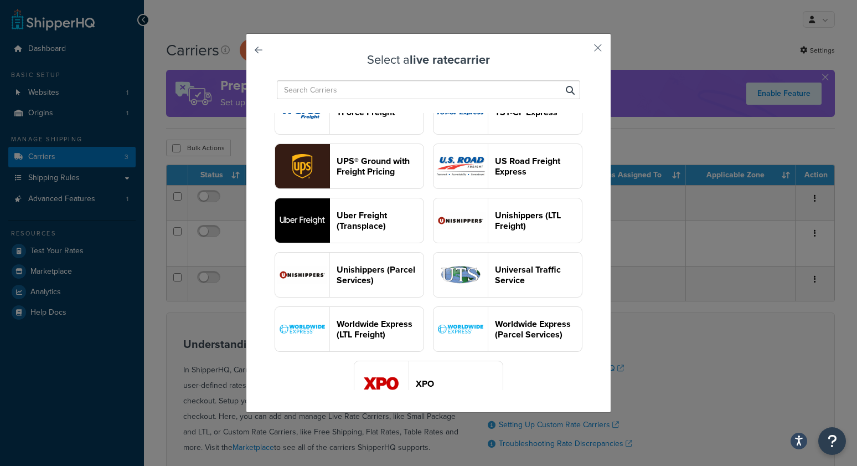
scroll to position [1342, 0]
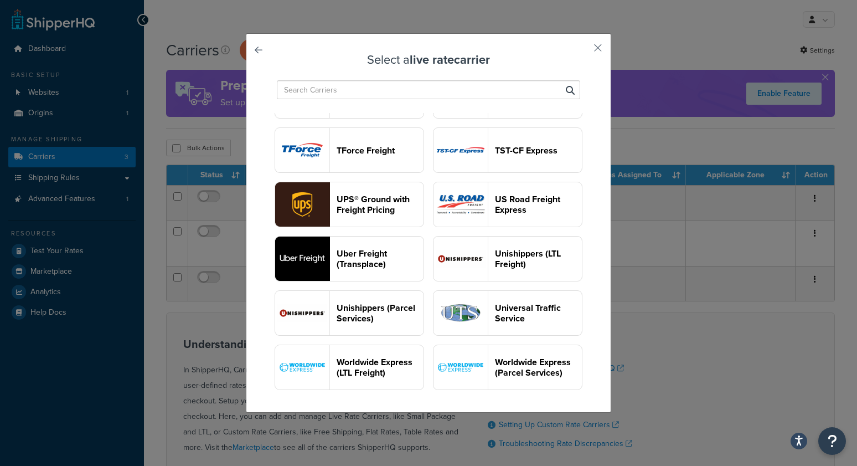
click at [386, 145] on header "TForce Freight" at bounding box center [380, 150] width 87 height 11
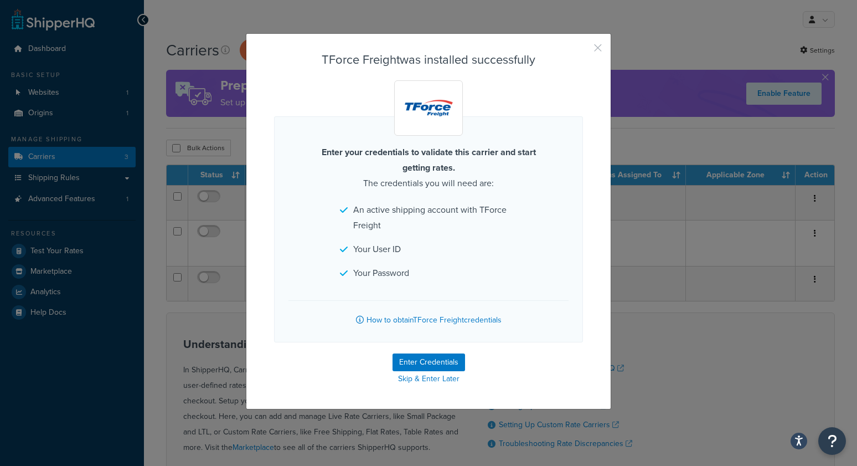
drag, startPoint x: 596, startPoint y: 44, endPoint x: 570, endPoint y: 7, distance: 46.1
click at [583, 50] on button "button" at bounding box center [581, 51] width 3 height 3
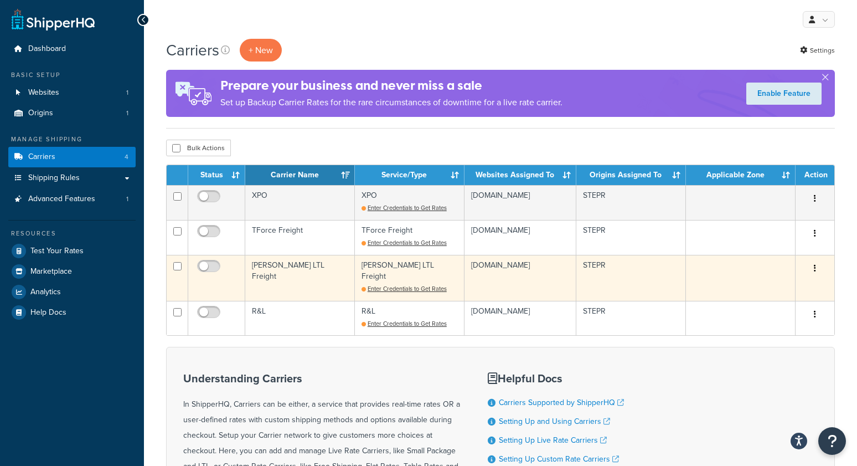
click at [274, 274] on td "[PERSON_NAME] LTL Freight" at bounding box center [300, 278] width 110 height 46
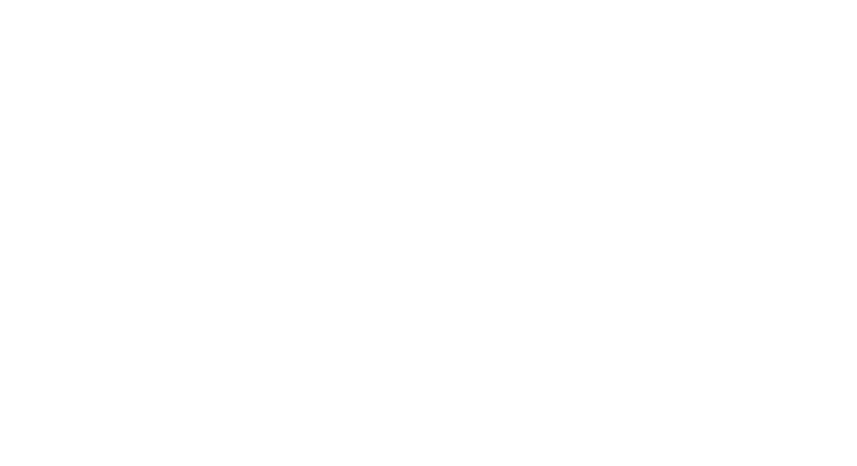
select select "saiaFreight"
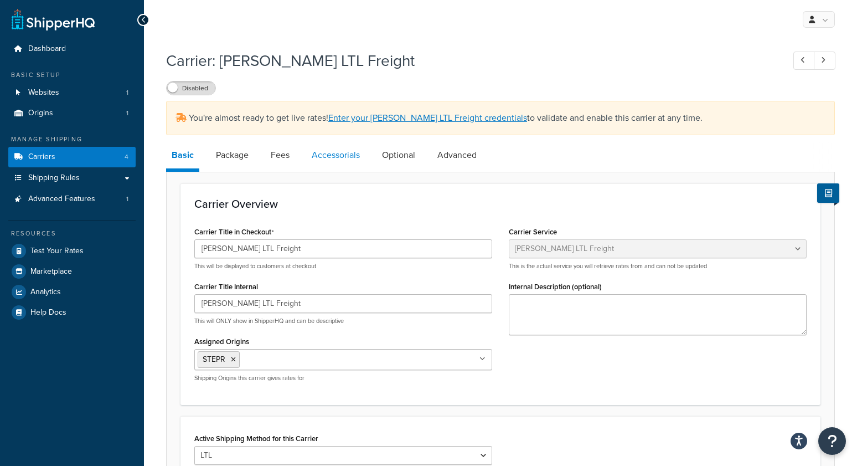
click at [324, 151] on link "Accessorials" at bounding box center [335, 155] width 59 height 27
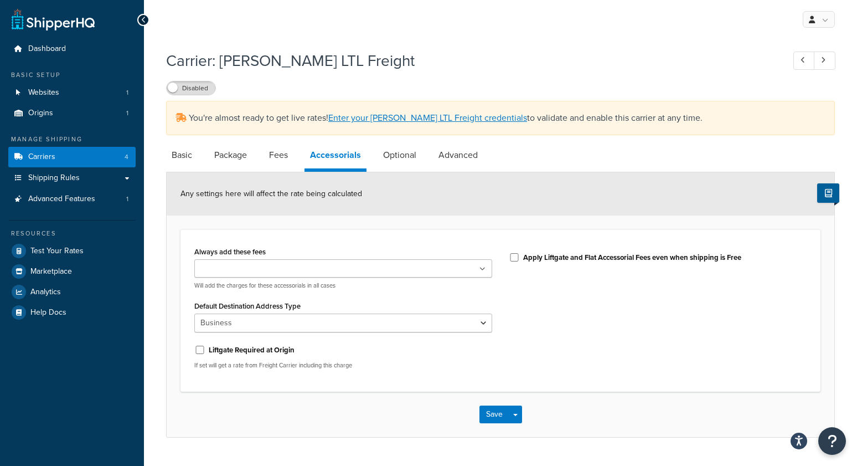
click at [343, 71] on div "Carrier: [PERSON_NAME] LTL Freight Disabled" at bounding box center [500, 69] width 669 height 51
click at [456, 29] on div "My Profile Billing Global Settings Contact Us Logout" at bounding box center [500, 19] width 713 height 39
click at [78, 154] on link "Carriers 4" at bounding box center [71, 157] width 127 height 20
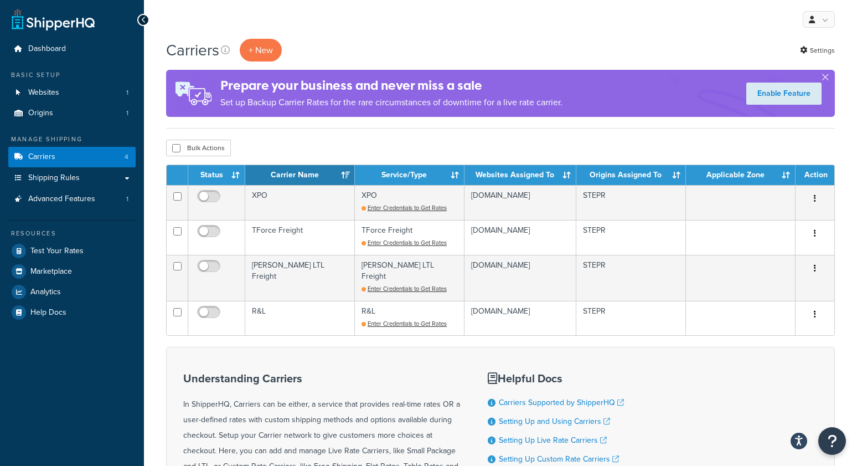
click at [355, 29] on div "My Profile Billing Global Settings Contact Us Logout" at bounding box center [500, 19] width 713 height 39
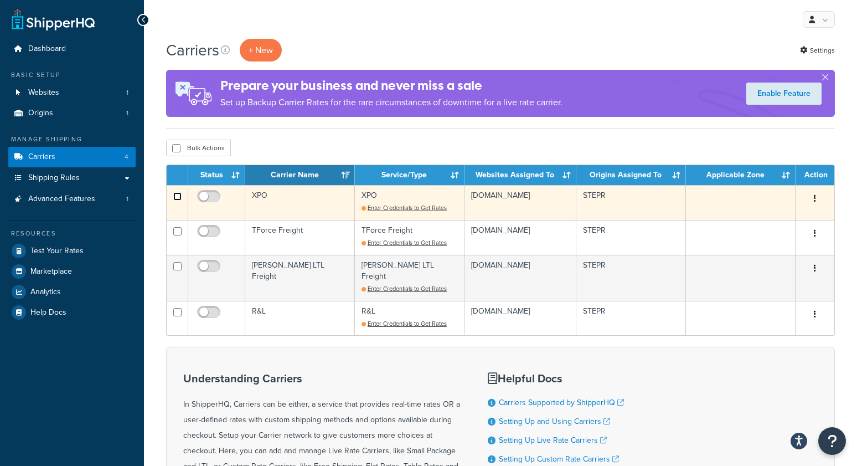
click at [177, 197] on input "checkbox" at bounding box center [177, 196] width 8 height 8
checkbox input "true"
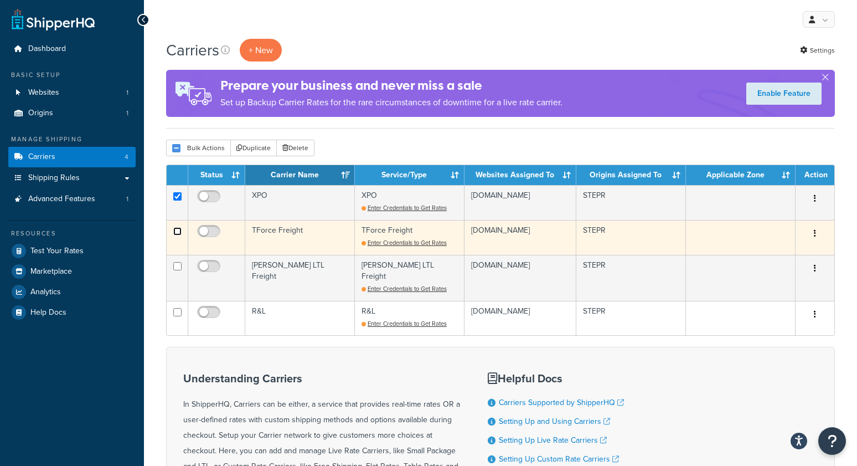
click at [180, 231] on input "checkbox" at bounding box center [177, 231] width 8 height 8
checkbox input "true"
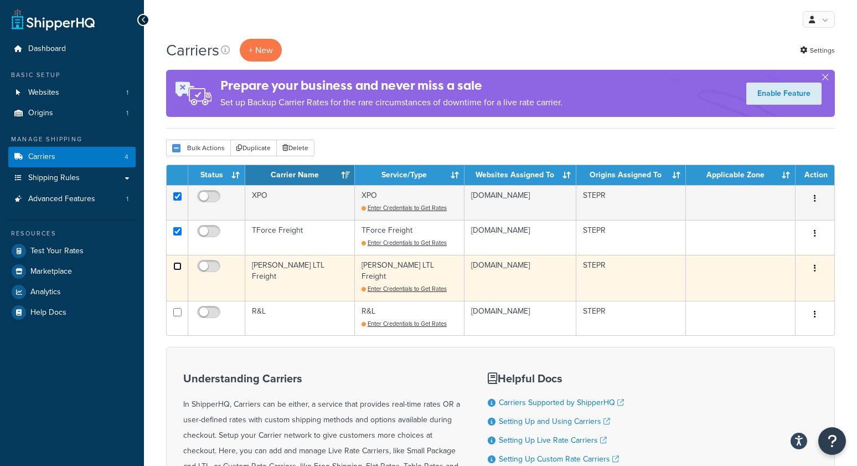
drag, startPoint x: 178, startPoint y: 266, endPoint x: 174, endPoint y: 276, distance: 10.2
click at [178, 200] on input "checkbox" at bounding box center [177, 196] width 8 height 8
checkbox input "true"
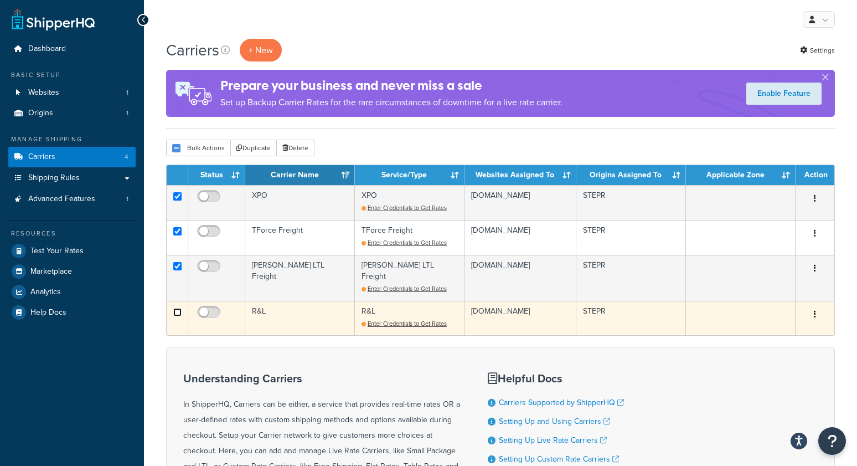
drag, startPoint x: 177, startPoint y: 300, endPoint x: 179, endPoint y: 294, distance: 6.5
click at [177, 235] on input "checkbox" at bounding box center [177, 231] width 8 height 8
checkbox input "true"
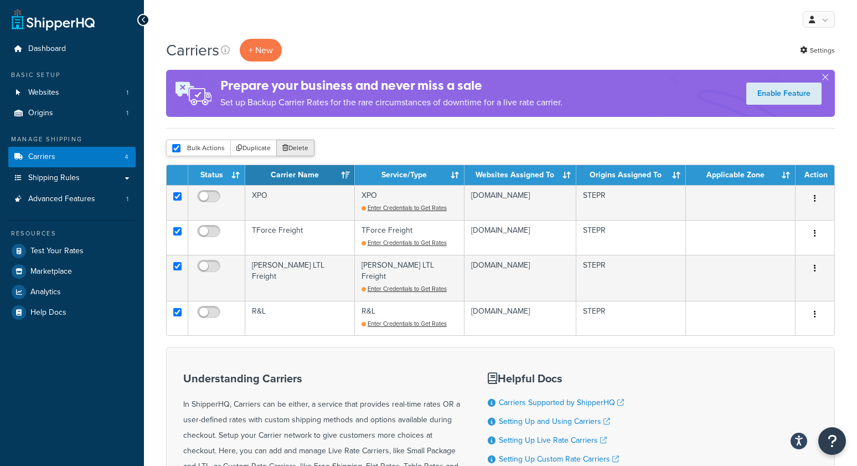
click at [300, 146] on button "Delete" at bounding box center [295, 148] width 38 height 17
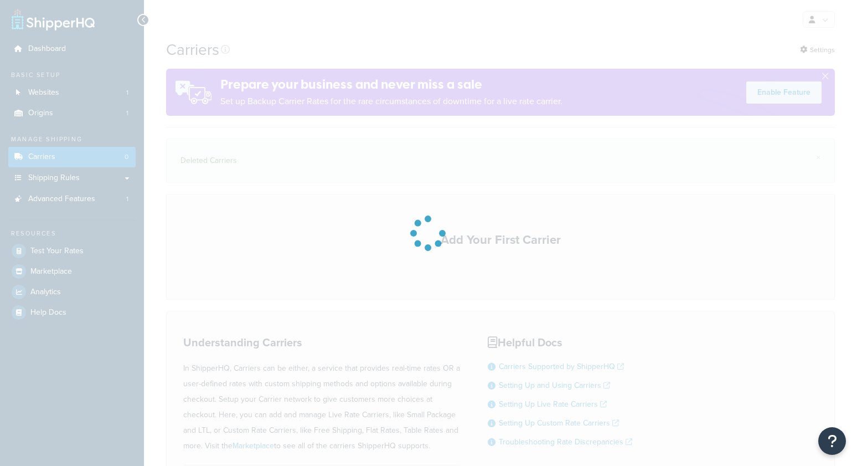
drag, startPoint x: 0, startPoint y: 0, endPoint x: 383, endPoint y: 40, distance: 385.2
click at [376, 32] on div at bounding box center [428, 233] width 857 height 466
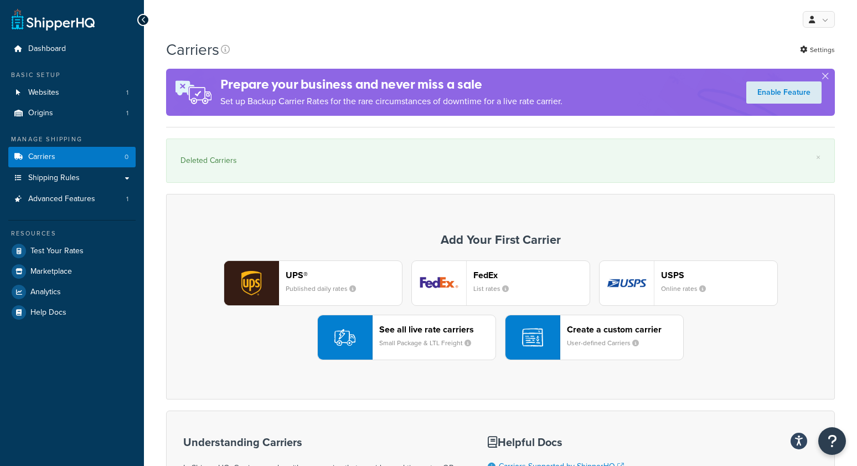
click at [455, 340] on small "Small Package & LTL Freight" at bounding box center [429, 343] width 101 height 10
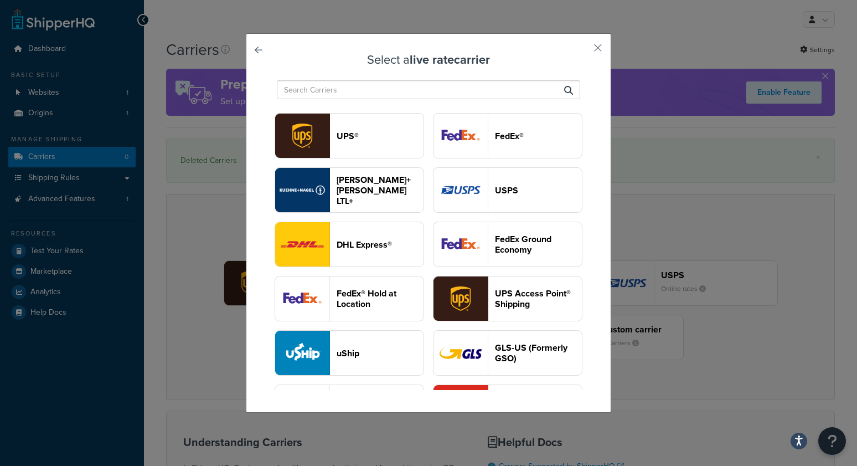
click at [386, 94] on input "text" at bounding box center [428, 89] width 303 height 19
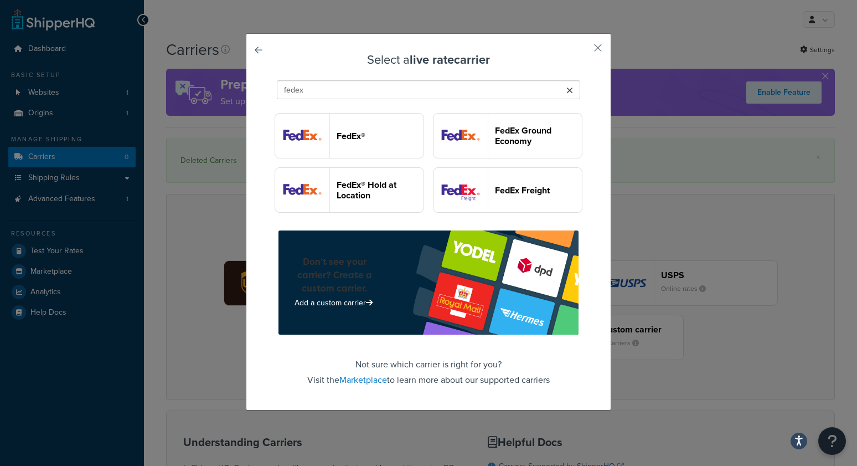
type input "fedex"
click at [539, 188] on header "FedEx Freight" at bounding box center [538, 190] width 87 height 11
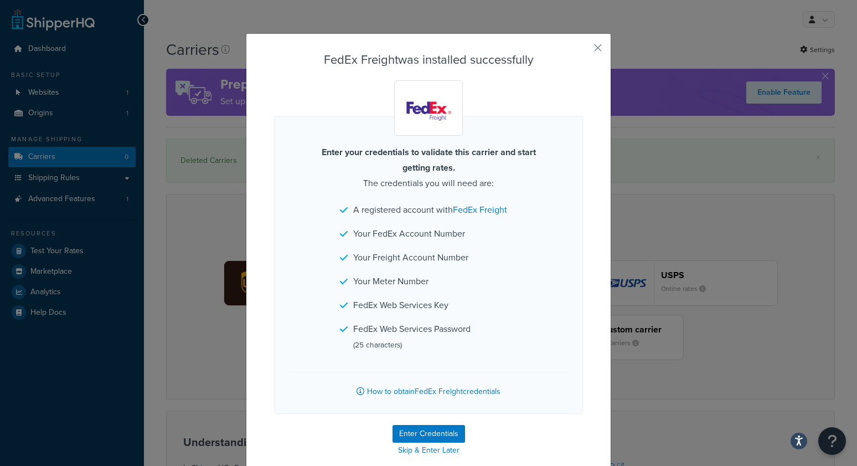
scroll to position [54, 0]
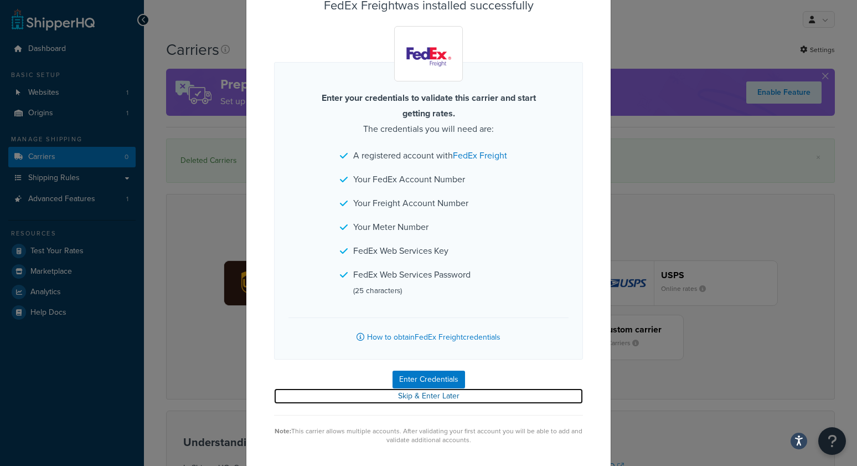
click at [432, 395] on link "Skip & Enter Later" at bounding box center [428, 396] width 309 height 16
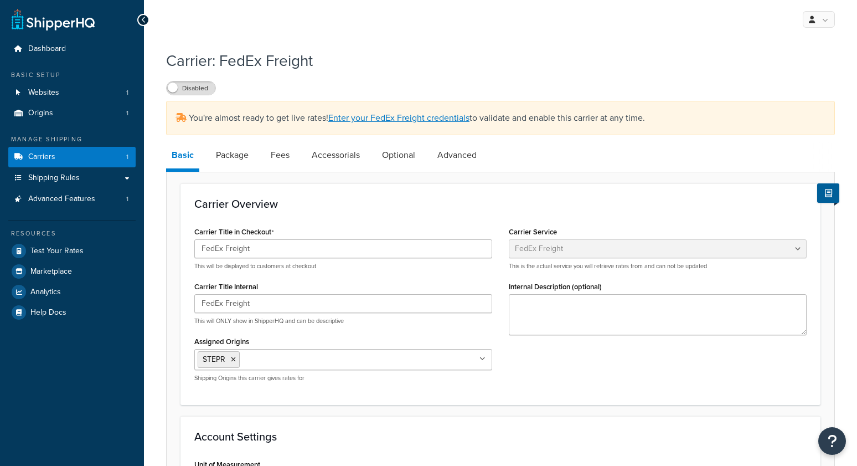
select select "fedExFreight"
click at [344, 152] on link "Accessorials" at bounding box center [335, 155] width 59 height 27
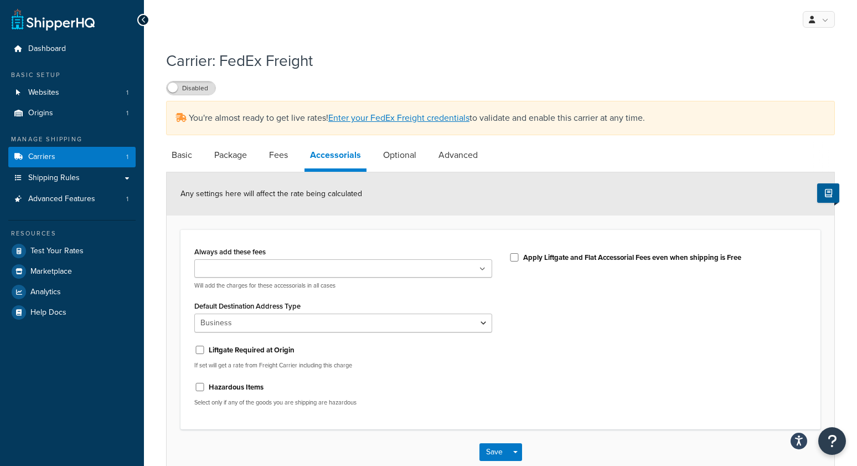
click at [231, 278] on div "Liftgate Address Type Scheduled Appointment Inside Delivery Limited Access Deli…" at bounding box center [343, 274] width 298 height 30
click at [331, 275] on ul at bounding box center [343, 268] width 298 height 18
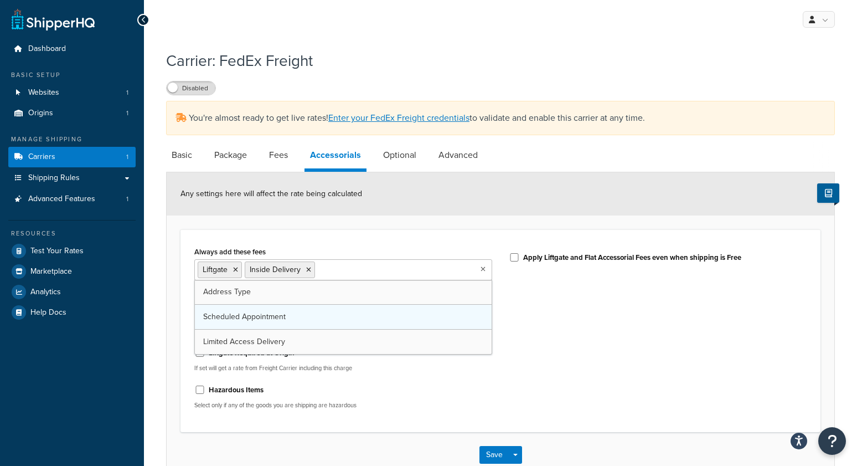
drag, startPoint x: 294, startPoint y: 339, endPoint x: 342, endPoint y: 344, distance: 48.4
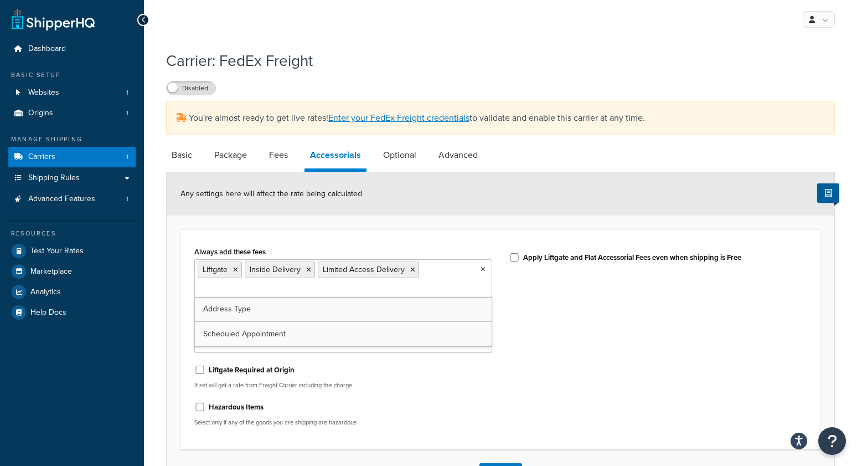
drag, startPoint x: 664, startPoint y: 369, endPoint x: 659, endPoint y: 368, distance: 5.6
click at [662, 368] on div "Always add these fees Liftgate Inside Delivery Limited Access Delivery Address …" at bounding box center [500, 340] width 629 height 192
click at [592, 346] on div "Always add these fees Liftgate Inside Delivery Limited Access Delivery Address …" at bounding box center [500, 340] width 629 height 192
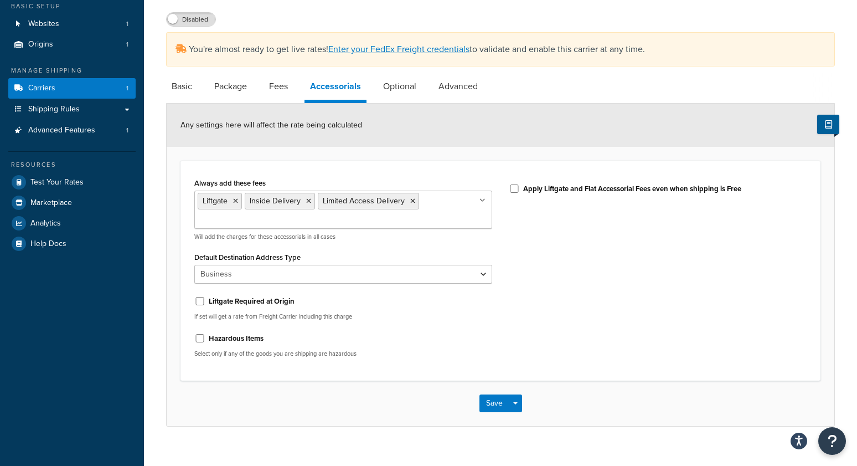
scroll to position [83, 0]
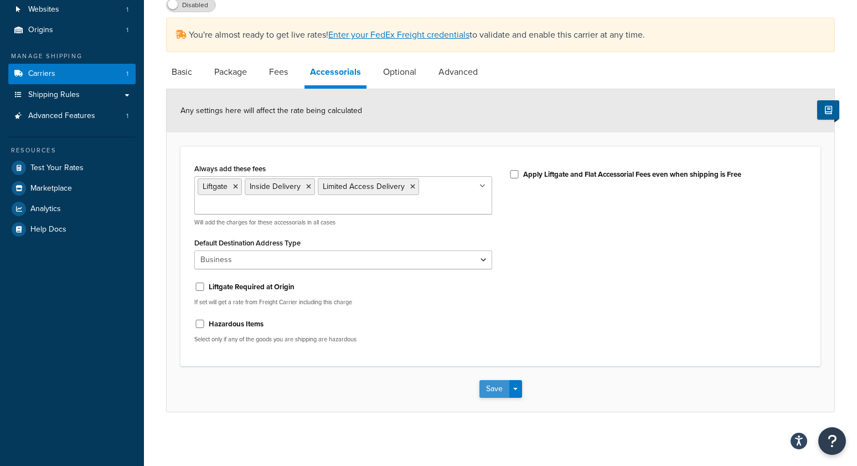
click at [494, 390] on button "Save" at bounding box center [494, 389] width 30 height 18
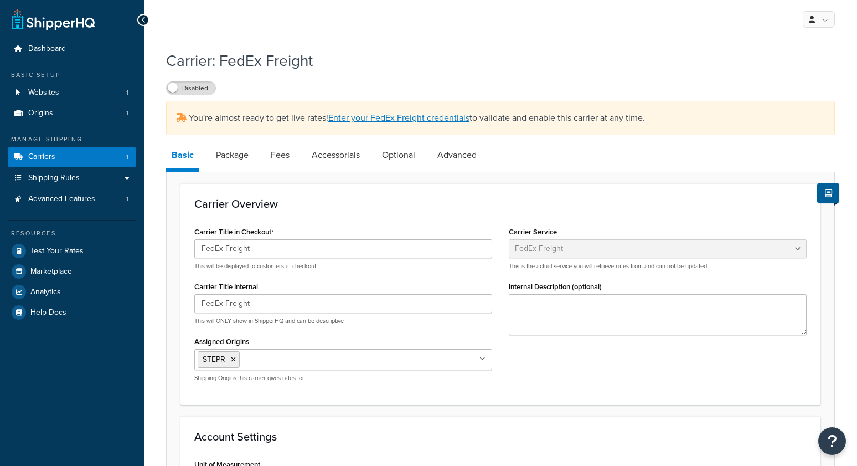
select select "fedExFreight"
click at [262, 247] on input "FedEx Freight" at bounding box center [343, 248] width 298 height 19
type input "FedEx Freight with white glove"
click at [345, 151] on link "Accessorials" at bounding box center [335, 155] width 59 height 27
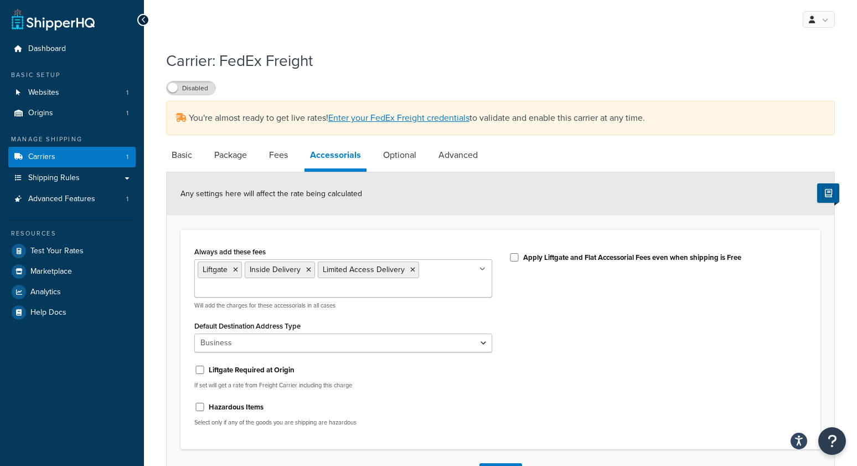
click at [369, 200] on div "Any settings here will affect the rate being calculated" at bounding box center [501, 193] width 668 height 43
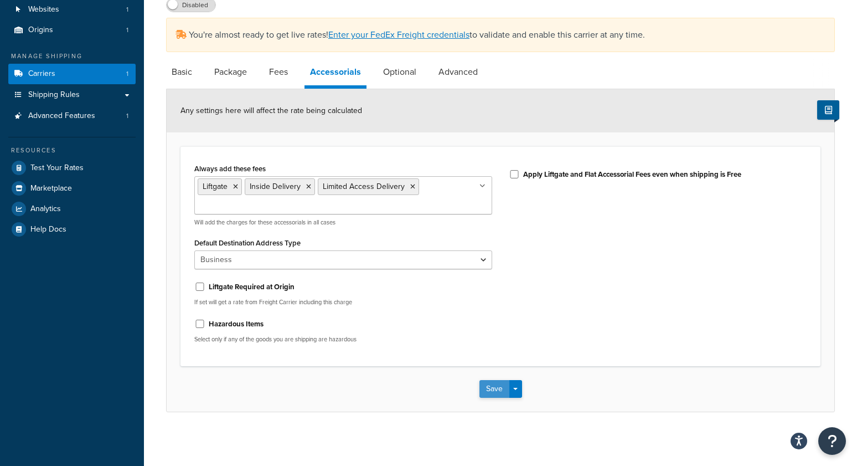
click at [494, 391] on button "Save" at bounding box center [494, 389] width 30 height 18
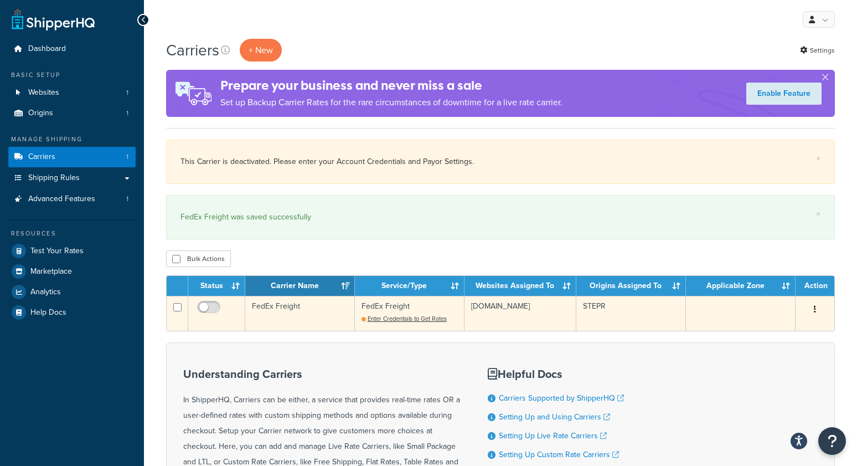
click at [287, 322] on td "FedEx Freight" at bounding box center [300, 313] width 110 height 35
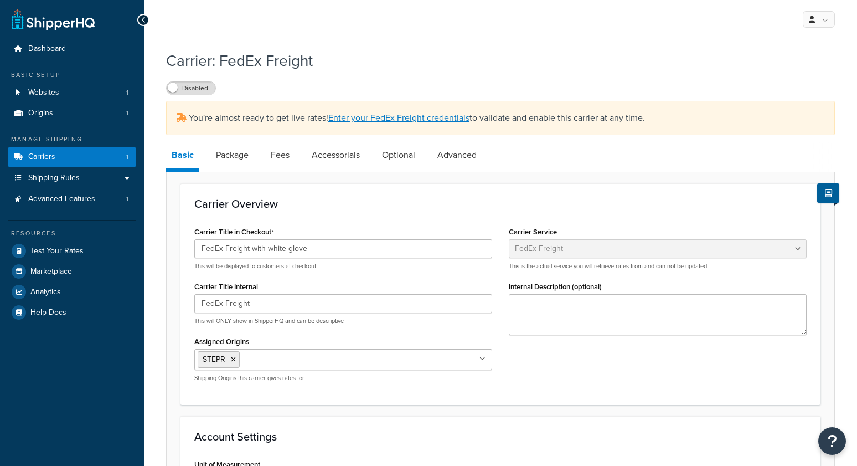
select select "fedExFreight"
click at [323, 249] on input "FedEx Freight with white glove" at bounding box center [343, 248] width 298 height 19
click at [250, 303] on input "FedEx Freight" at bounding box center [343, 303] width 298 height 19
paste input "with white glove"
type input "FedEx Freight with white glove"
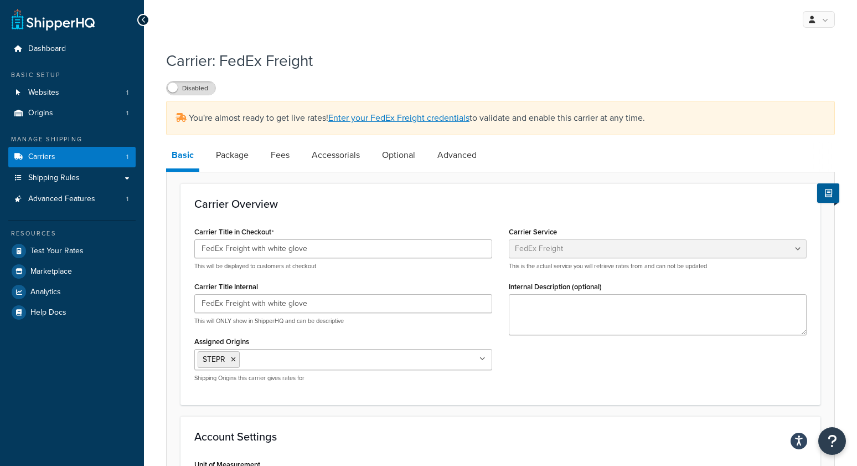
click at [373, 193] on div "Carrier Overview Carrier Title in Checkout FedEx Freight with white glove This …" at bounding box center [500, 293] width 640 height 221
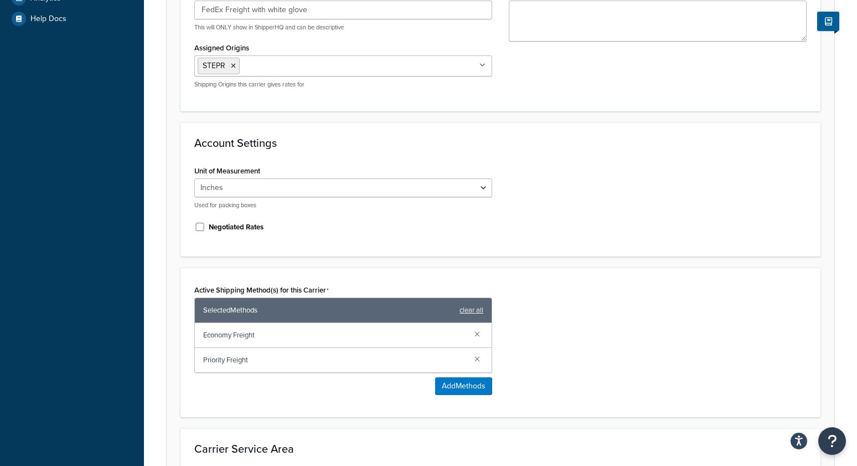
scroll to position [471, 0]
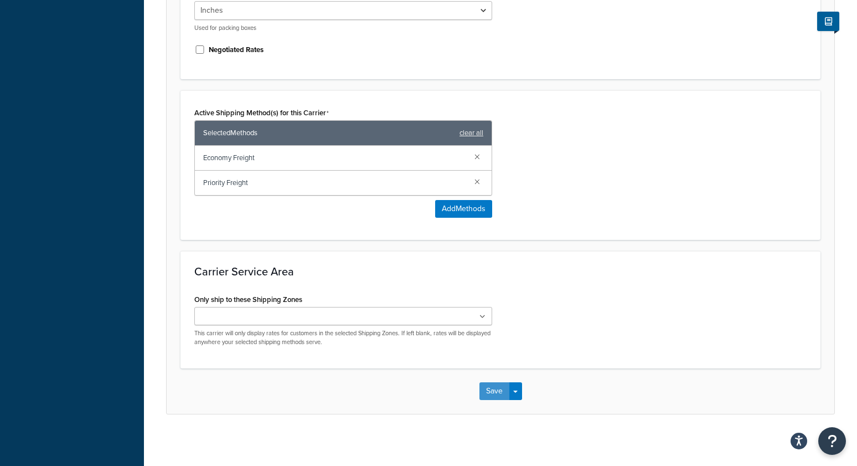
click at [482, 382] on button "Save" at bounding box center [494, 391] width 30 height 18
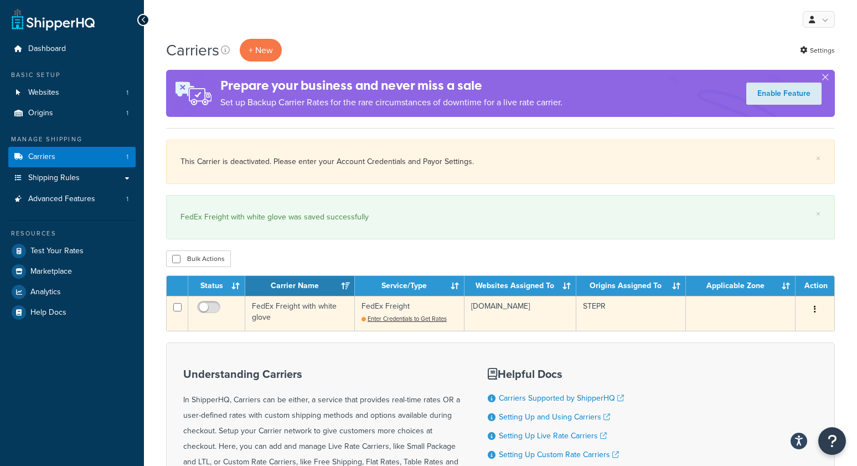
click at [815, 308] on icon "button" at bounding box center [815, 309] width 2 height 8
click at [776, 355] on link "Duplicate" at bounding box center [769, 353] width 87 height 23
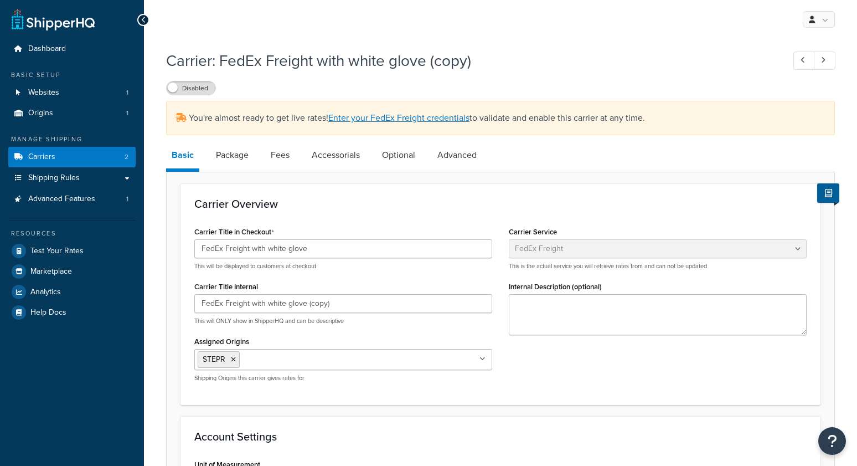
select select "fedExFreight"
drag, startPoint x: 266, startPoint y: 248, endPoint x: 394, endPoint y: 251, distance: 127.9
click at [394, 251] on input "FedEx Freight with white glove" at bounding box center [343, 248] width 298 height 19
type input "FedEx Freight with liftgate only"
paste input "liftgate only"
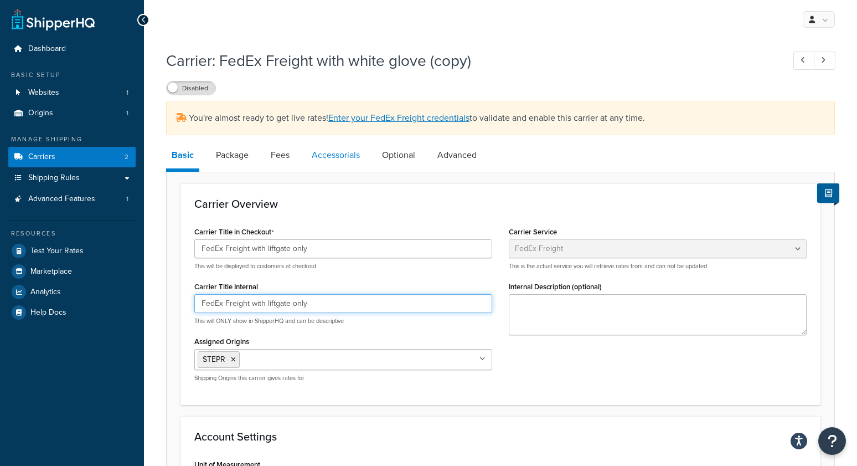
type input "FedEx Freight with liftgate only"
click at [343, 158] on link "Accessorials" at bounding box center [335, 155] width 59 height 27
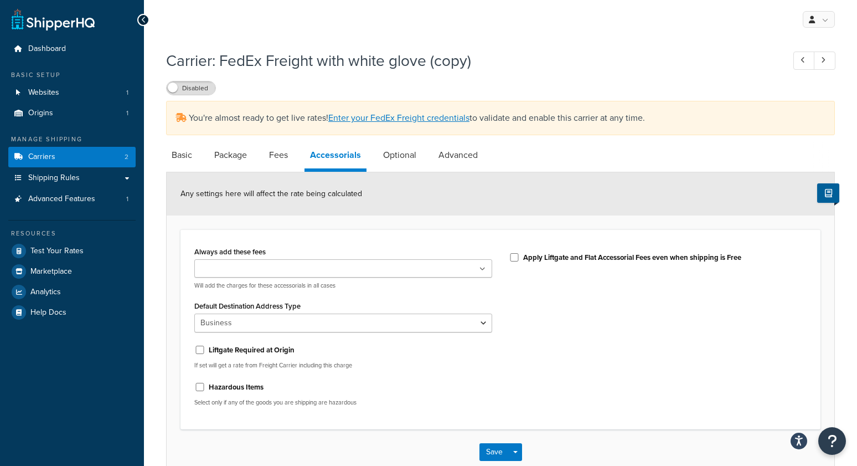
click at [269, 259] on ul at bounding box center [343, 268] width 298 height 18
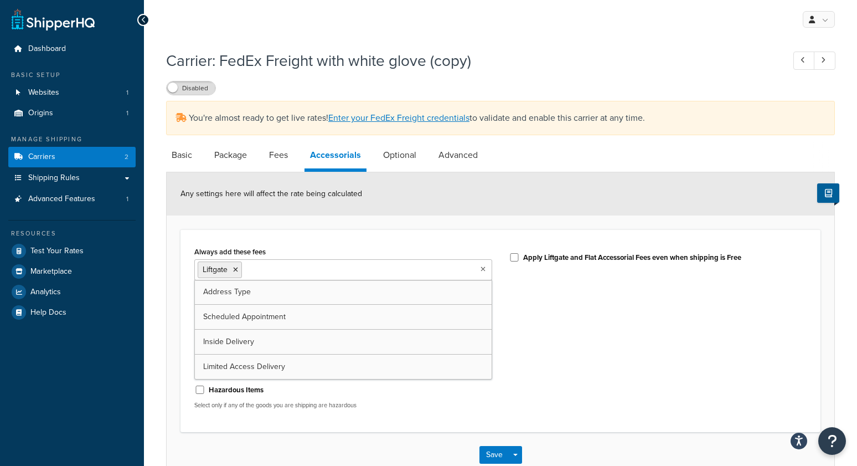
drag, startPoint x: 252, startPoint y: 292, endPoint x: 496, endPoint y: 349, distance: 250.3
click at [587, 364] on div "Always add these fees Liftgate Address Type Scheduled Appointment Inside Delive…" at bounding box center [500, 331] width 629 height 174
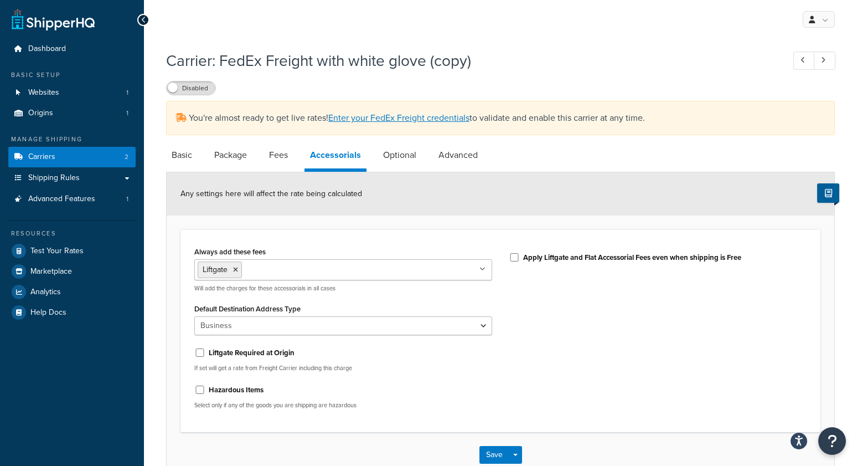
scroll to position [65, 0]
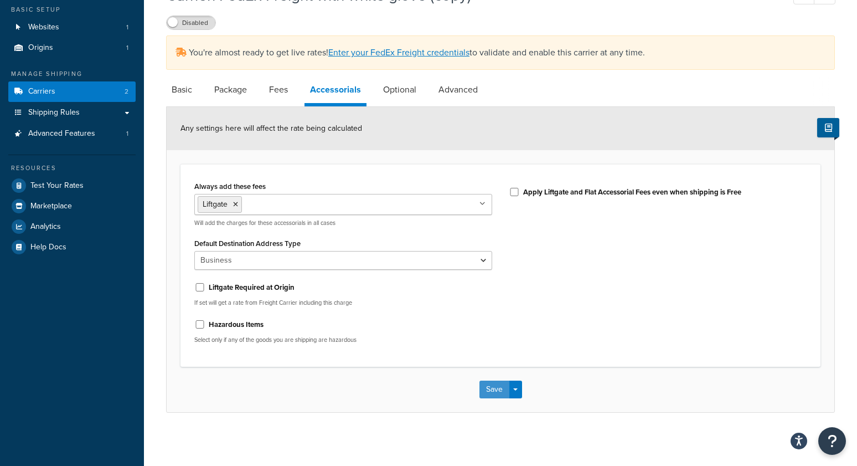
click at [492, 382] on button "Save" at bounding box center [494, 389] width 30 height 18
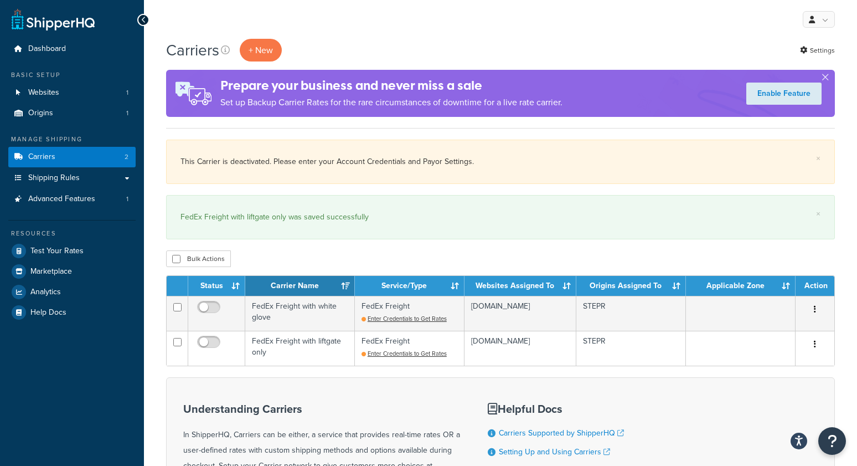
click at [354, 262] on div "Bulk Actions Duplicate [GEOGRAPHIC_DATA]" at bounding box center [500, 258] width 669 height 17
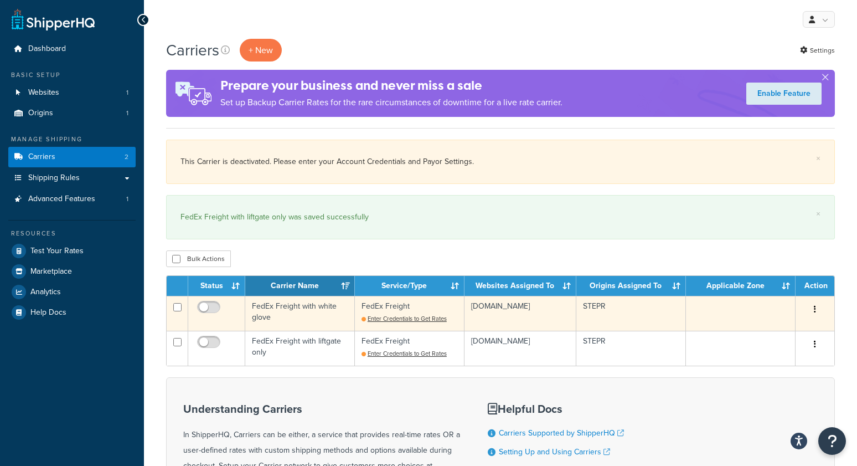
click at [276, 314] on td "FedEx Freight with white glove" at bounding box center [300, 313] width 110 height 35
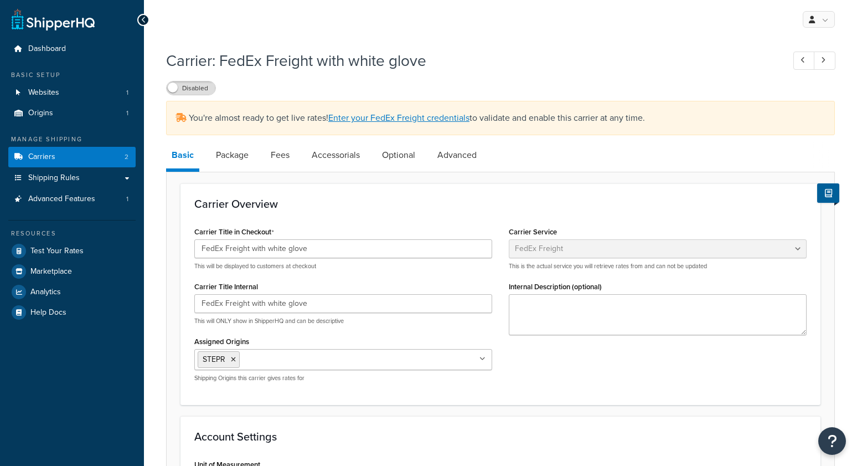
select select "fedExFreight"
drag, startPoint x: 249, startPoint y: 247, endPoint x: 118, endPoint y: 239, distance: 130.9
click at [114, 240] on div "Dashboard Basic Setup Websites 1 Origins 1 Manage Shipping Carriers 2 Shipping …" at bounding box center [428, 470] width 857 height 940
drag, startPoint x: 203, startPoint y: 249, endPoint x: 216, endPoint y: 249, distance: 13.9
click at [205, 249] on input "FedEx Freight with white glove" at bounding box center [343, 248] width 298 height 19
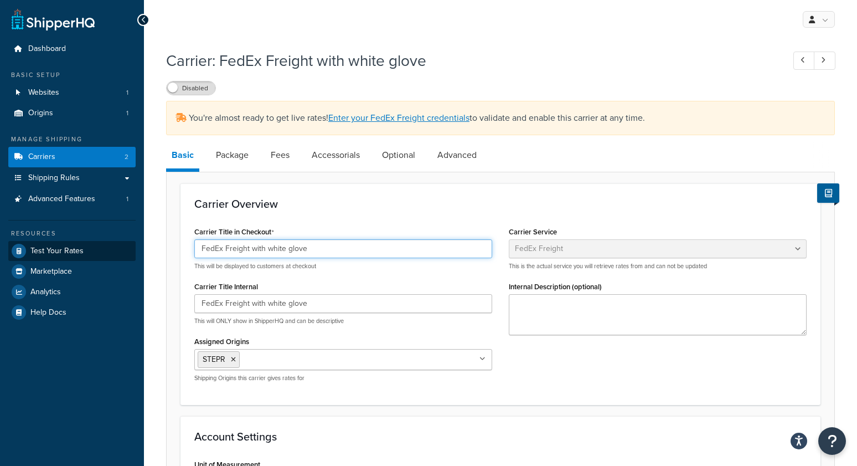
drag, startPoint x: 224, startPoint y: 246, endPoint x: 125, endPoint y: 245, distance: 99.1
click at [125, 245] on div "Dashboard Basic Setup Websites 1 Origins 1 Manage Shipping Carriers 2 Shipping …" at bounding box center [428, 470] width 857 height 940
type input "Freight with white glove"
click at [445, 193] on div "Carrier Overview Carrier Title in Checkout Freight with white glove This will b…" at bounding box center [500, 293] width 640 height 221
click at [261, 70] on h1 "Carrier: FedEx Freight with white glove" at bounding box center [469, 61] width 607 height 22
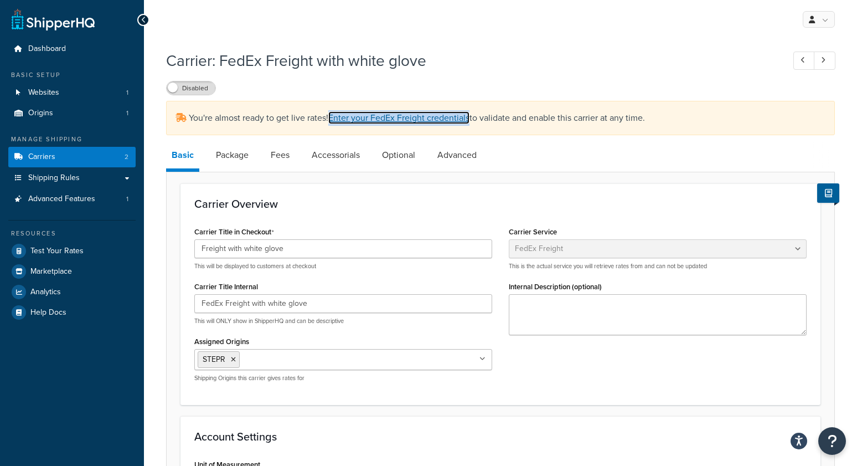
click at [362, 113] on link "Enter your FedEx Freight credentials" at bounding box center [398, 117] width 141 height 13
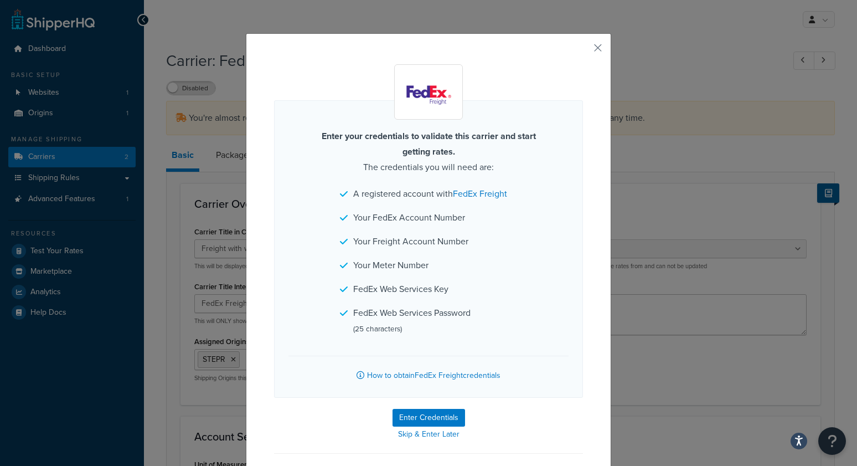
scroll to position [38, 0]
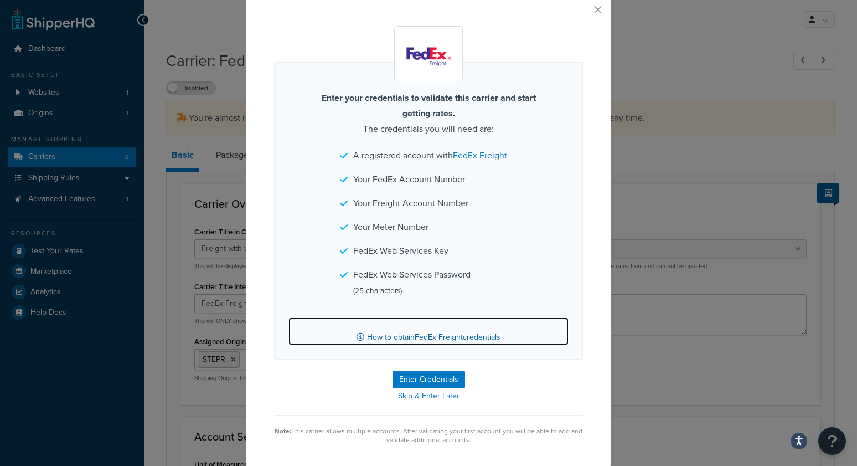
click at [386, 342] on link "How to obtain FedEx Freight credentials" at bounding box center [428, 331] width 280 height 28
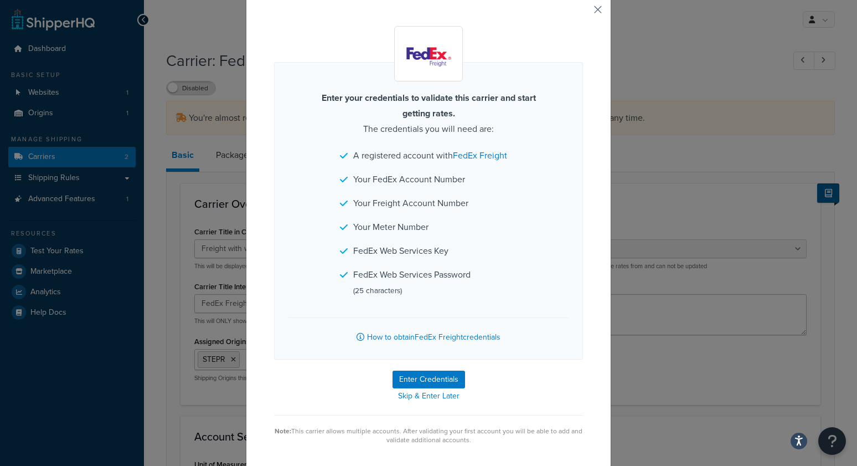
click at [583, 12] on button "button" at bounding box center [581, 13] width 3 height 3
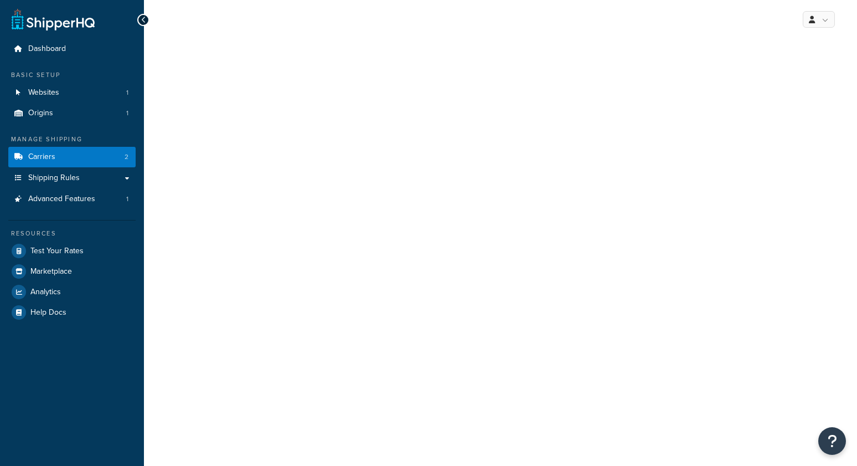
select select "fedExFreight"
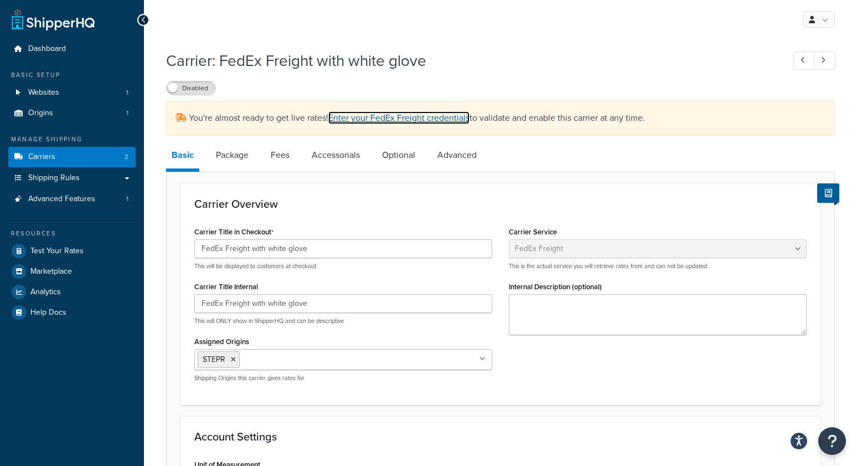
click at [371, 116] on link "Enter your FedEx Freight credentials" at bounding box center [398, 117] width 141 height 13
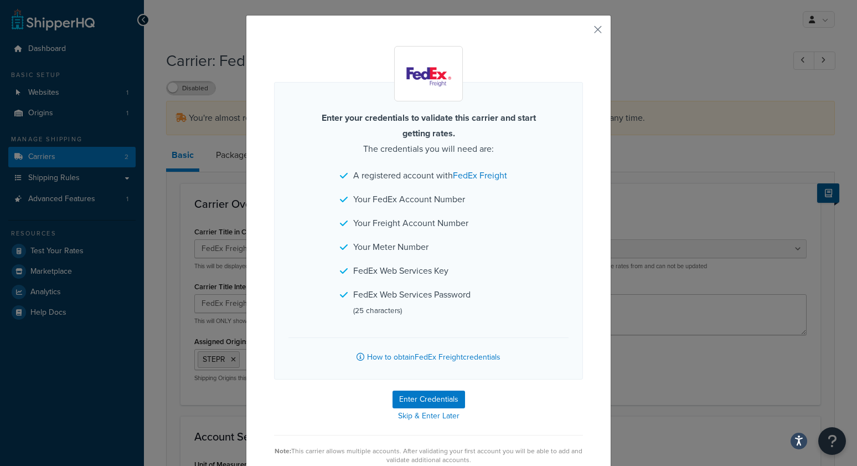
scroll to position [38, 0]
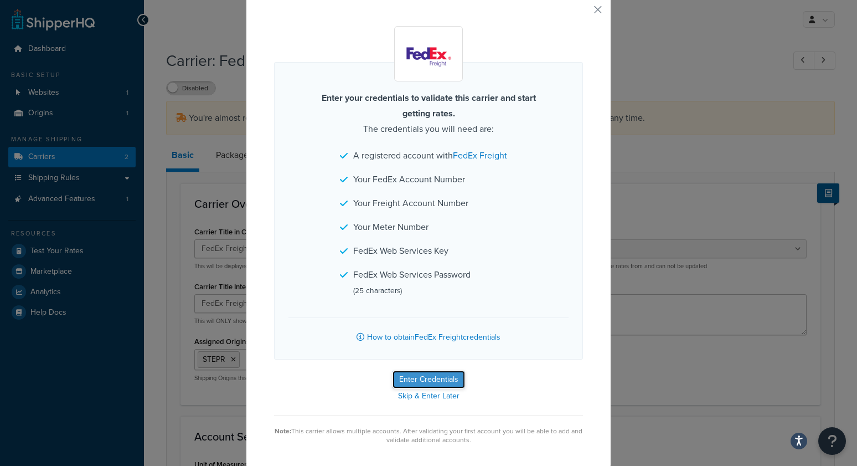
click at [447, 376] on button "Enter Credentials" at bounding box center [429, 379] width 73 height 18
select select "SKID"
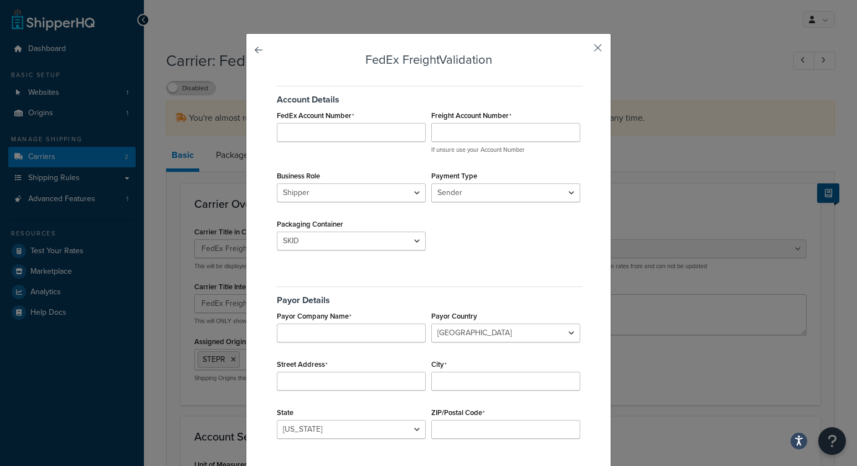
click at [583, 50] on button "button" at bounding box center [581, 51] width 3 height 3
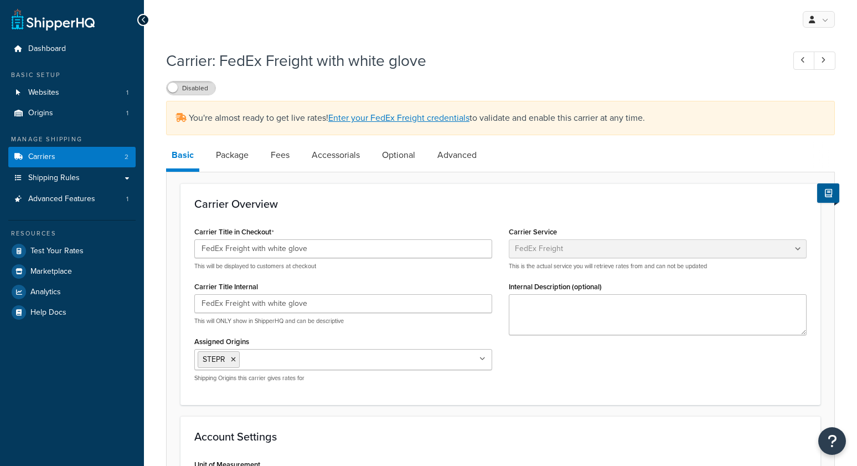
select select "fedExFreight"
click at [456, 47] on div "Carrier: FedEx Freight with white glove Disabled" at bounding box center [500, 69] width 669 height 51
click at [278, 156] on link "Fees" at bounding box center [280, 155] width 30 height 27
select select "AFTER"
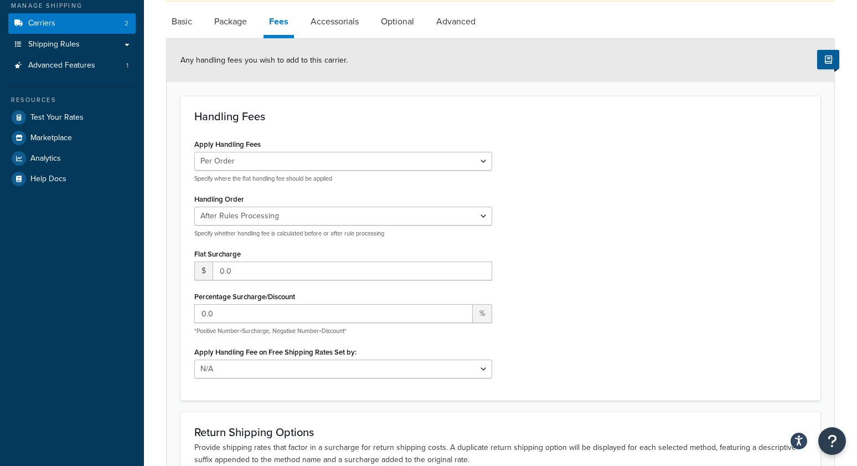
scroll to position [141, 0]
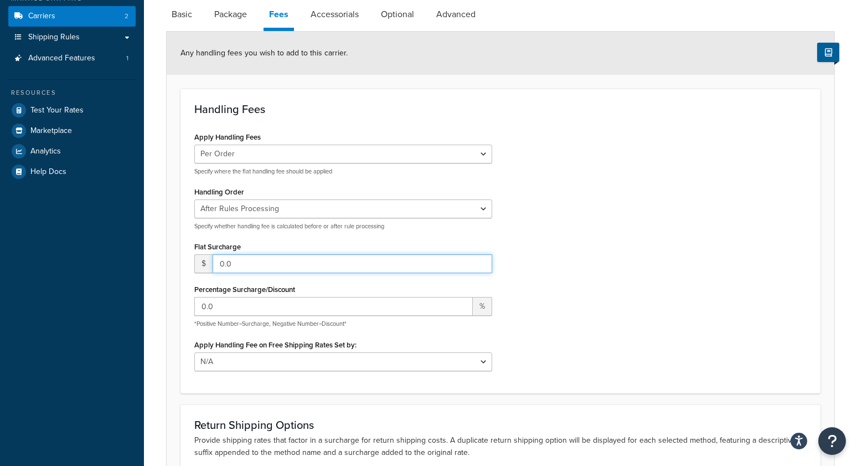
drag, startPoint x: 245, startPoint y: 267, endPoint x: 206, endPoint y: 316, distance: 62.3
click at [213, 263] on input "0.0" at bounding box center [353, 263] width 280 height 19
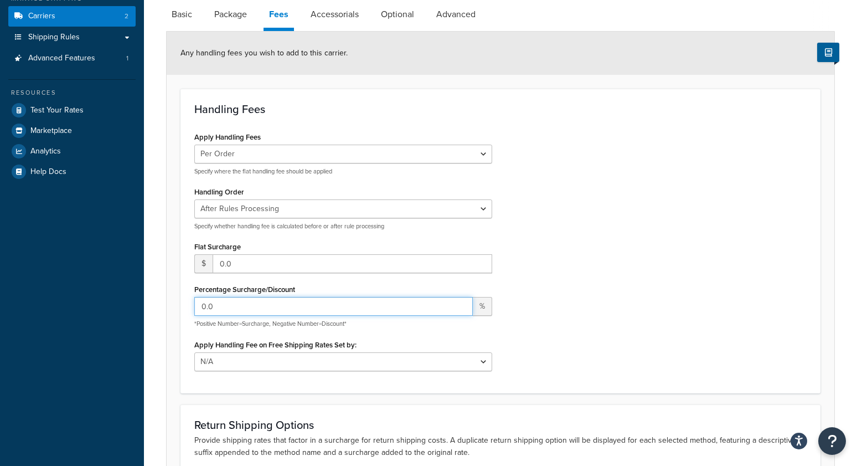
drag, startPoint x: 212, startPoint y: 305, endPoint x: 118, endPoint y: 295, distance: 94.7
click at [118, 296] on div "Dashboard Basic Setup Websites 1 Origins 1 Manage Shipping Carriers 2 Shipping …" at bounding box center [428, 244] width 857 height 770
type input "20"
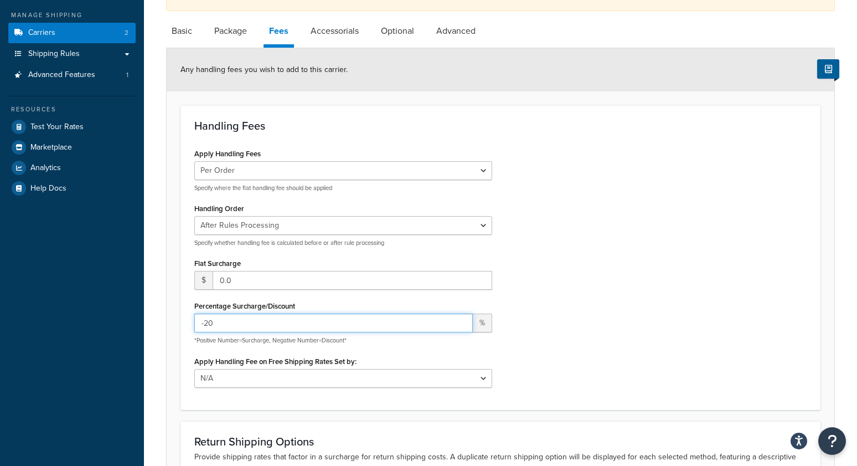
scroll to position [0, 0]
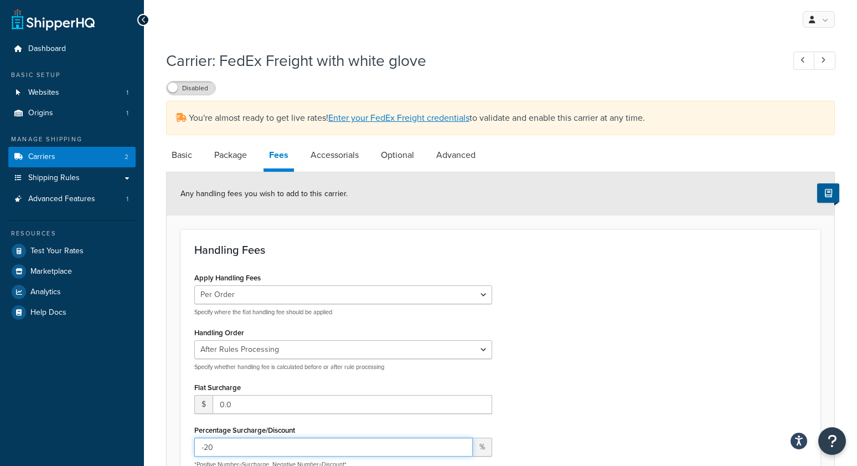
type input "-20"
click at [84, 156] on link "Carriers 2" at bounding box center [71, 157] width 127 height 20
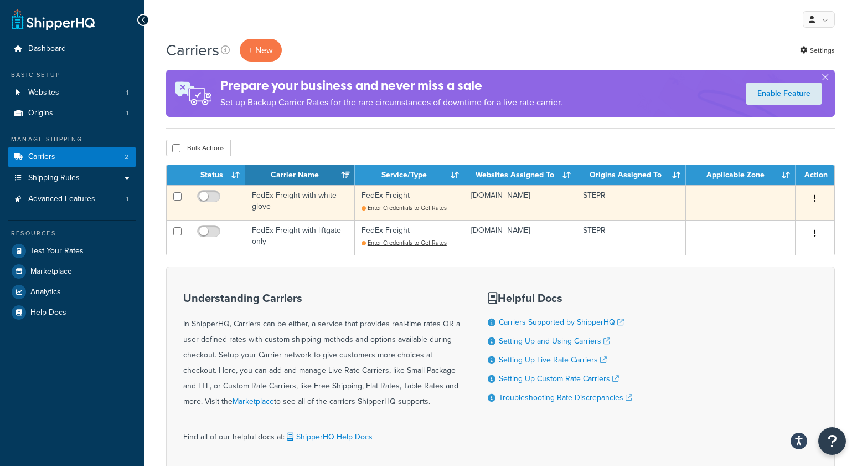
click at [310, 196] on td "FedEx Freight with white glove" at bounding box center [300, 202] width 110 height 35
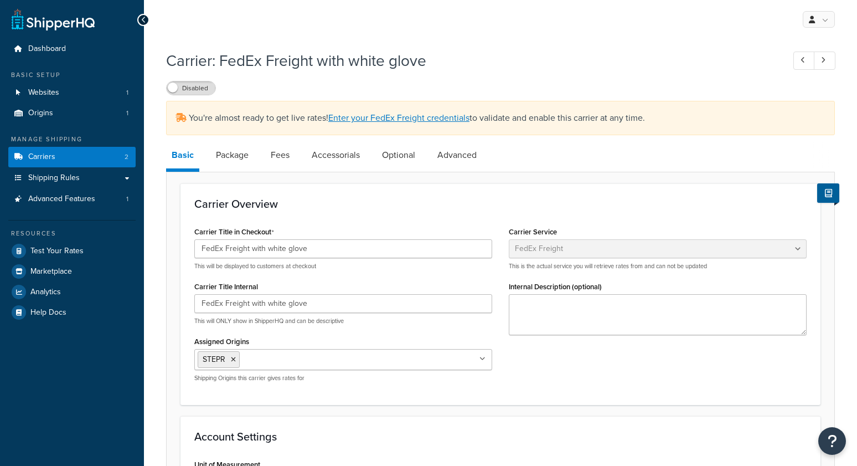
select select "fedExFreight"
click at [396, 159] on link "Optional" at bounding box center [398, 155] width 44 height 27
select select "55"
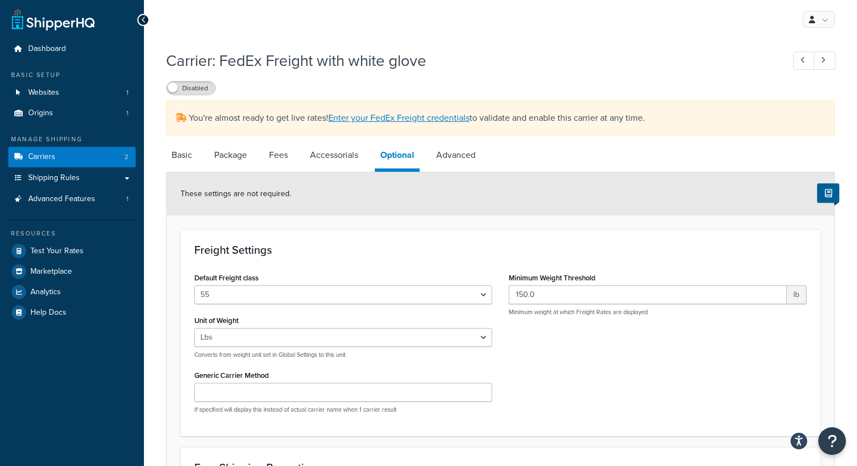
click at [213, 55] on h1 "Carrier: FedEx Freight with white glove" at bounding box center [469, 61] width 607 height 22
click at [51, 159] on span "Carriers" at bounding box center [41, 156] width 27 height 9
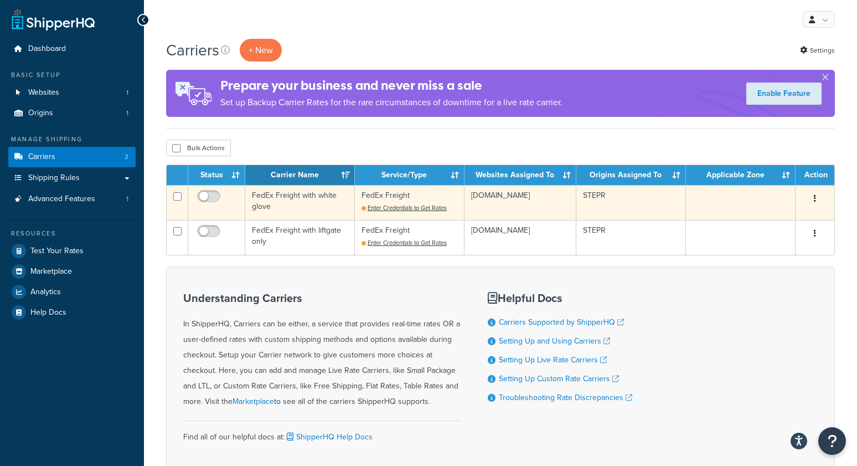
click at [280, 207] on td "FedEx Freight with white glove" at bounding box center [300, 202] width 110 height 35
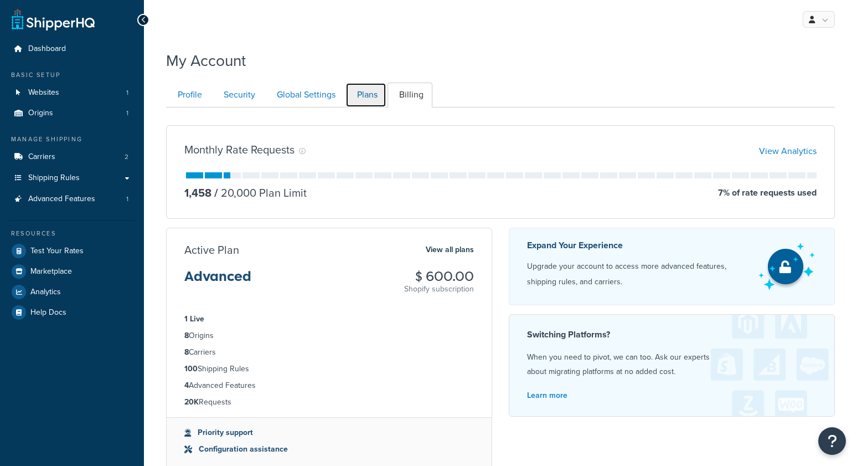
click at [358, 95] on link "Plans" at bounding box center [365, 94] width 41 height 25
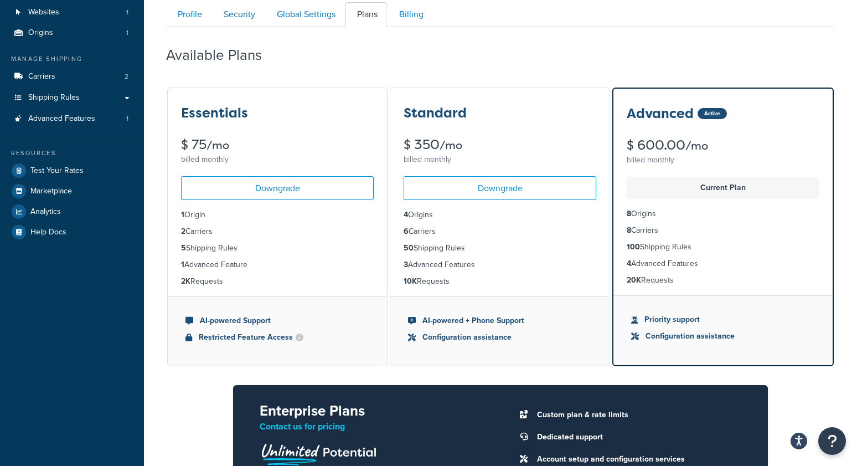
scroll to position [78, 0]
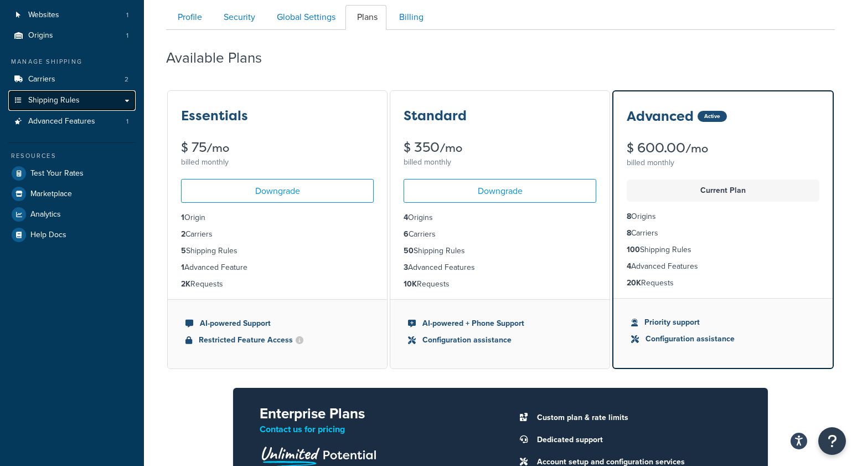
click at [72, 103] on span "Shipping Rules" at bounding box center [53, 100] width 51 height 9
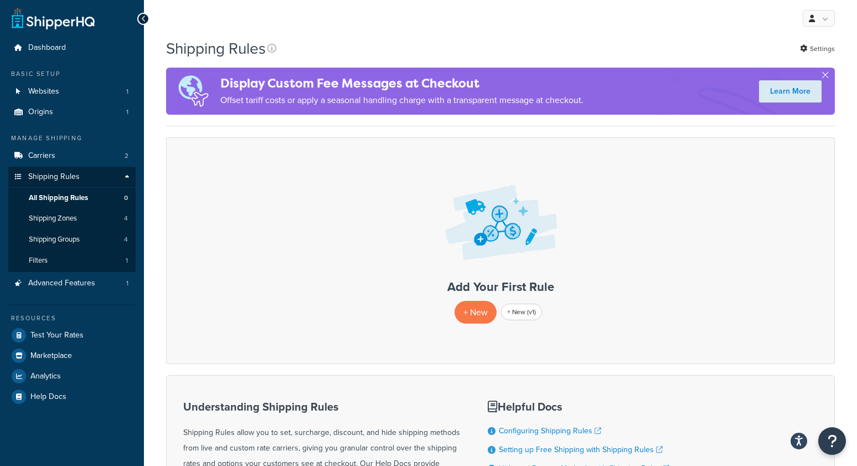
scroll to position [9, 0]
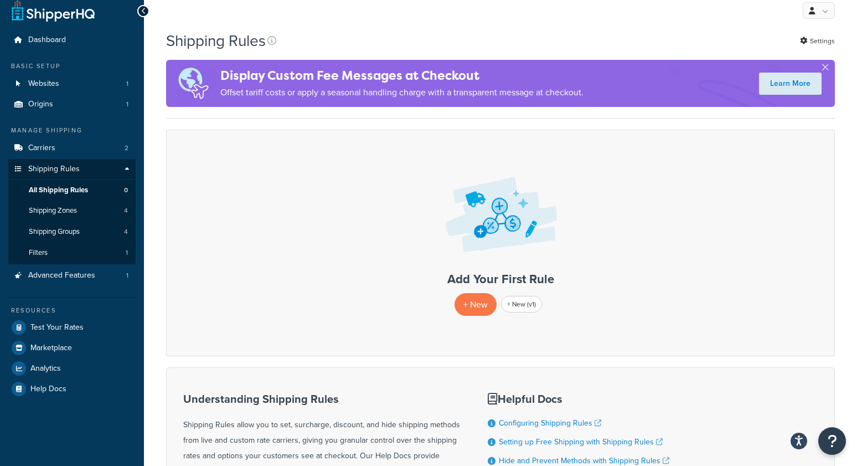
click at [259, 43] on h1 "Shipping Rules" at bounding box center [216, 41] width 100 height 22
click at [59, 152] on link "Carriers 2" at bounding box center [71, 148] width 127 height 20
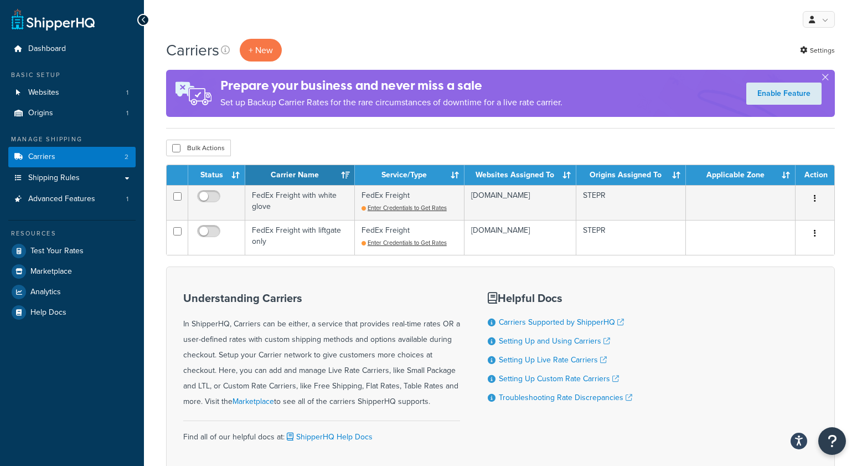
click at [375, 44] on div "Carriers + New Settings" at bounding box center [500, 50] width 669 height 23
click at [256, 52] on button "+ New" at bounding box center [261, 50] width 42 height 23
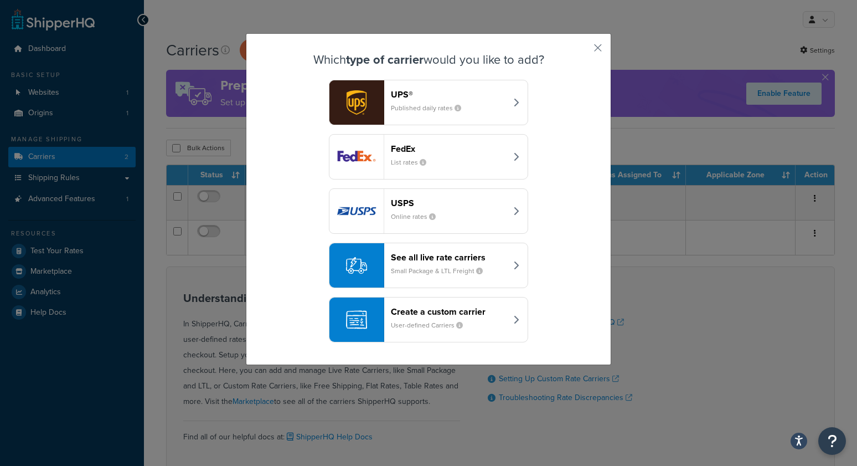
click at [427, 320] on small "User-defined Carriers" at bounding box center [431, 325] width 81 height 10
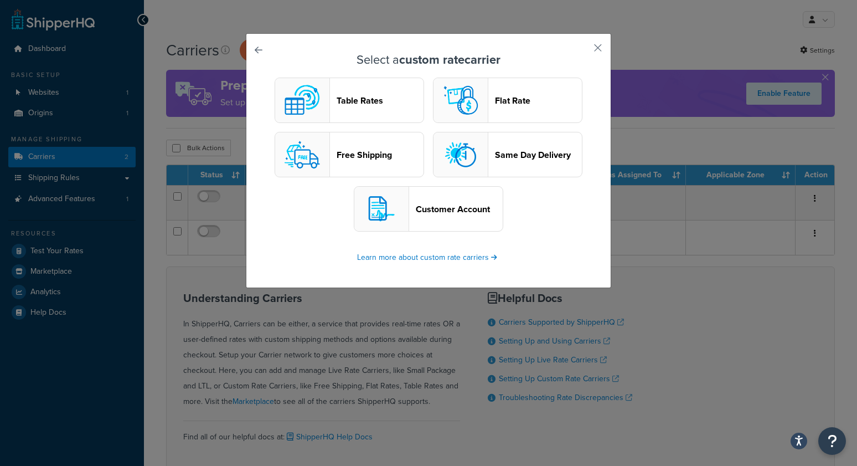
click at [531, 106] on button "Flat Rate" at bounding box center [507, 100] width 149 height 45
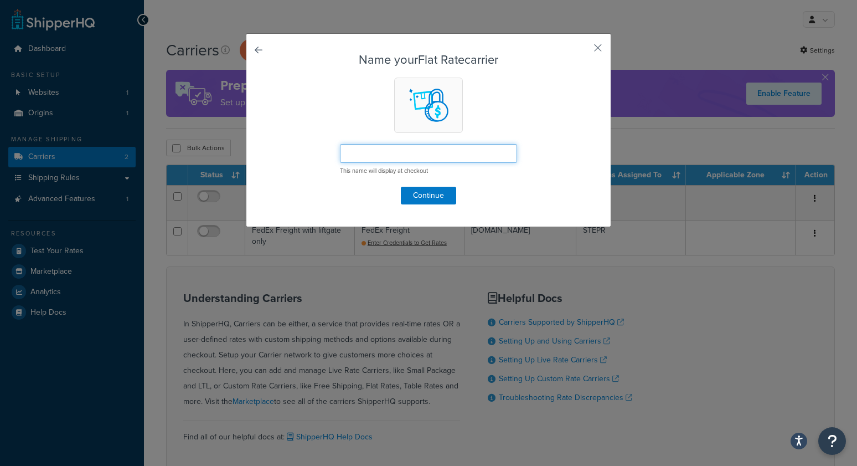
click at [426, 151] on input "text" at bounding box center [428, 153] width 177 height 19
type input "call for quote"
click at [440, 193] on button "Continue" at bounding box center [428, 196] width 55 height 18
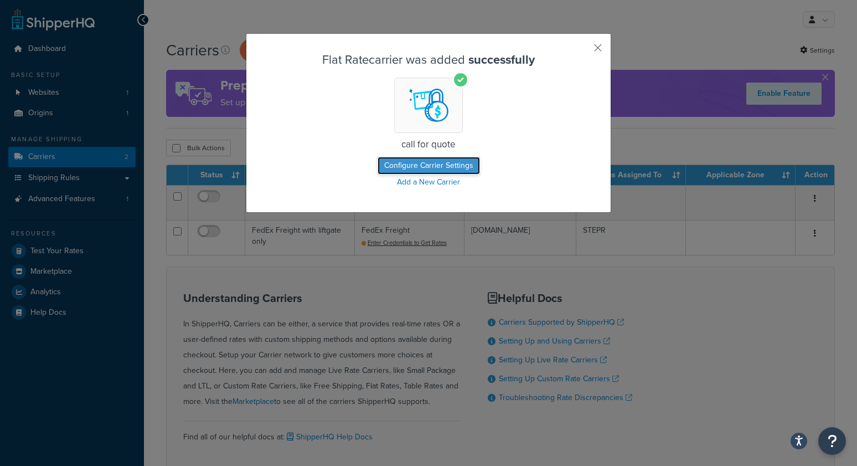
click at [429, 166] on button "Configure Carrier Settings" at bounding box center [429, 166] width 102 height 18
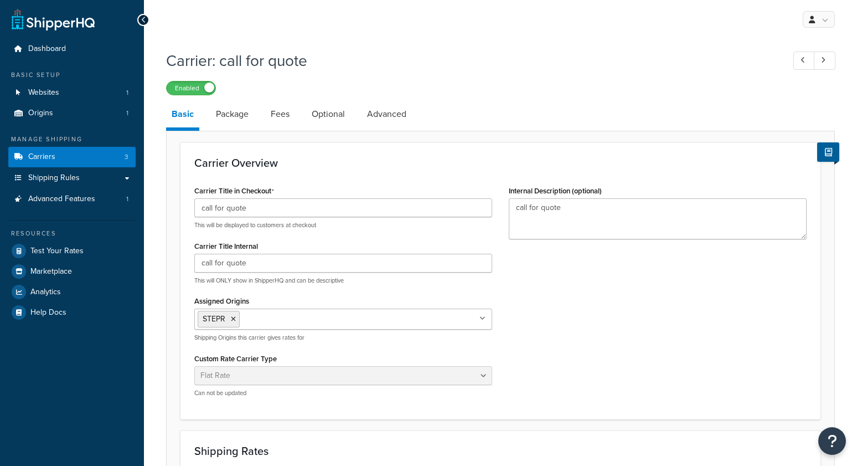
select select "flat"
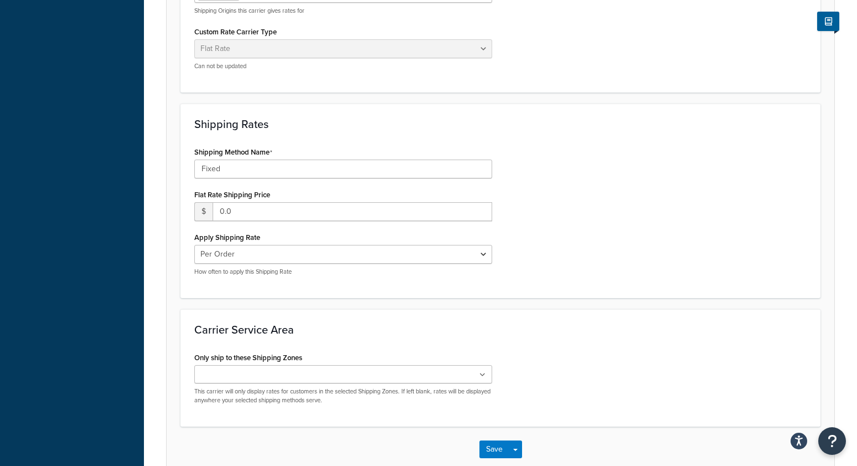
scroll to position [340, 0]
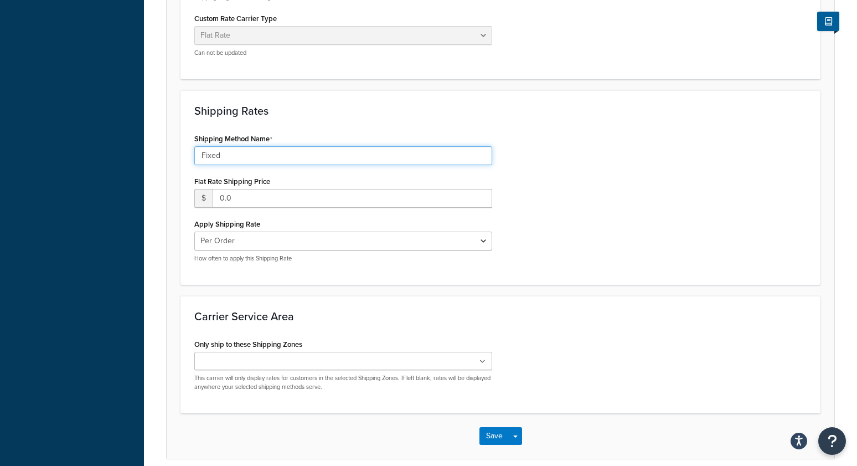
drag, startPoint x: 252, startPoint y: 157, endPoint x: 126, endPoint y: 145, distance: 126.8
click at [126, 145] on div "Dashboard Basic Setup Websites 1 Origins 1 Manage Shipping Carriers 3 Shipping …" at bounding box center [428, 87] width 857 height 854
type input "for alaska and hawaii"
click at [630, 261] on div "Shipping Method Name for alaska and hawaii Flat Rate Shipping Price $ 0.0 Apply…" at bounding box center [500, 201] width 629 height 140
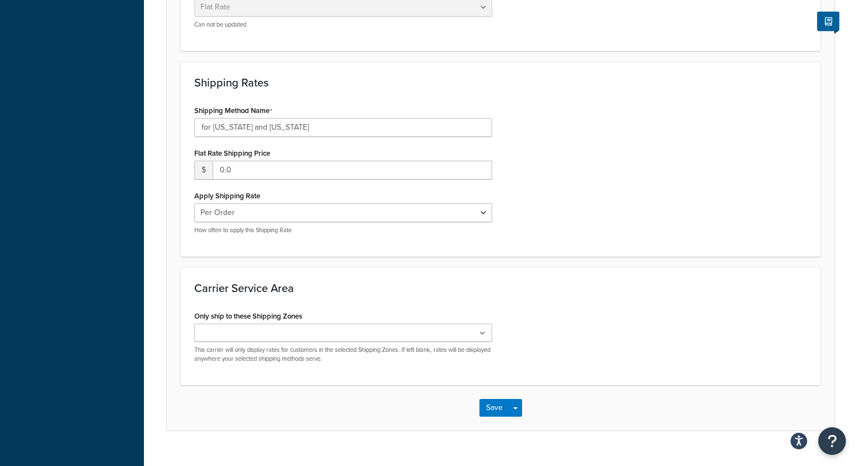
scroll to position [386, 0]
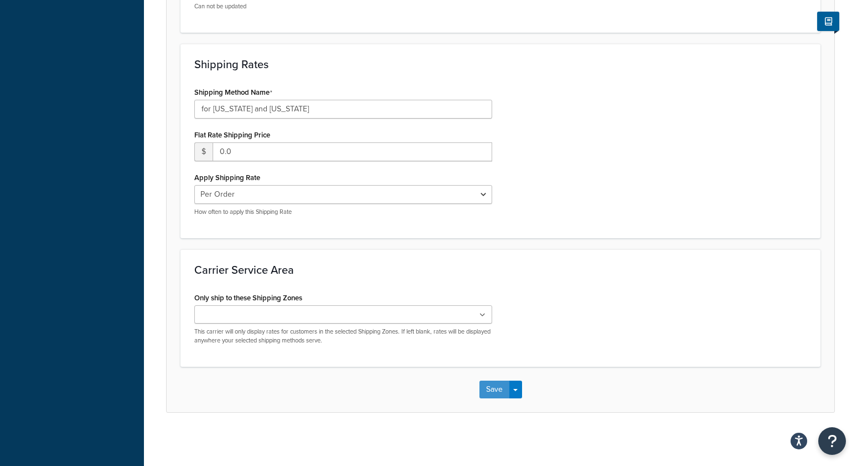
click at [488, 387] on button "Save" at bounding box center [494, 389] width 30 height 18
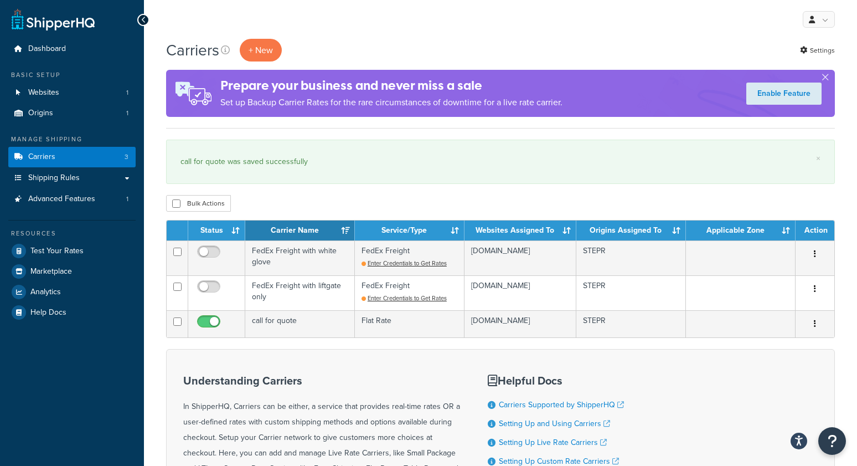
click at [366, 39] on div "Carriers + New Settings" at bounding box center [500, 50] width 669 height 23
click at [39, 179] on span "Shipping Rules" at bounding box center [53, 177] width 51 height 9
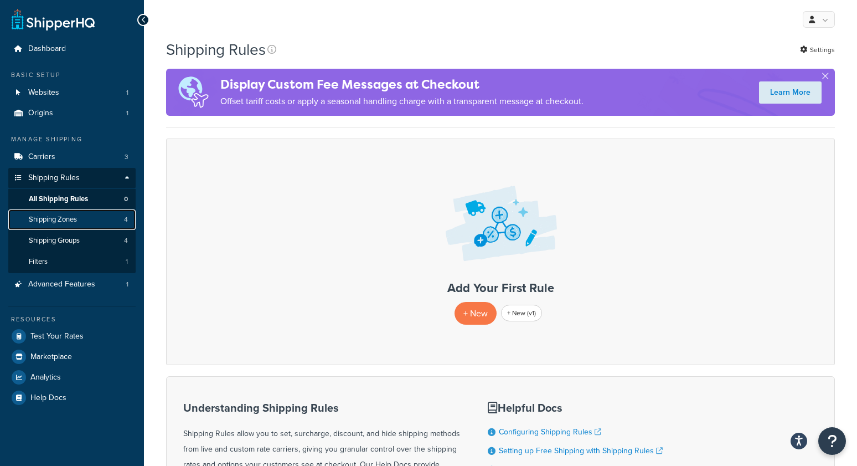
click at [55, 215] on span "Shipping Zones" at bounding box center [53, 219] width 48 height 9
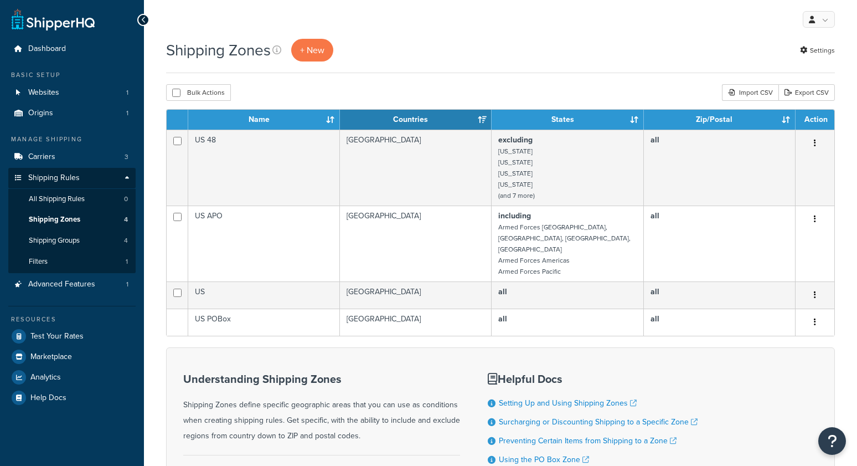
click at [421, 50] on div "Shipping Zones + New Settings" at bounding box center [500, 50] width 669 height 23
drag, startPoint x: 419, startPoint y: 54, endPoint x: 338, endPoint y: 22, distance: 87.0
click at [382, 35] on div "My Profile Billing Global Settings Contact Us Logout Shipping Zones + New Setti…" at bounding box center [500, 289] width 713 height 579
click at [316, 52] on span "+ New" at bounding box center [312, 50] width 24 height 13
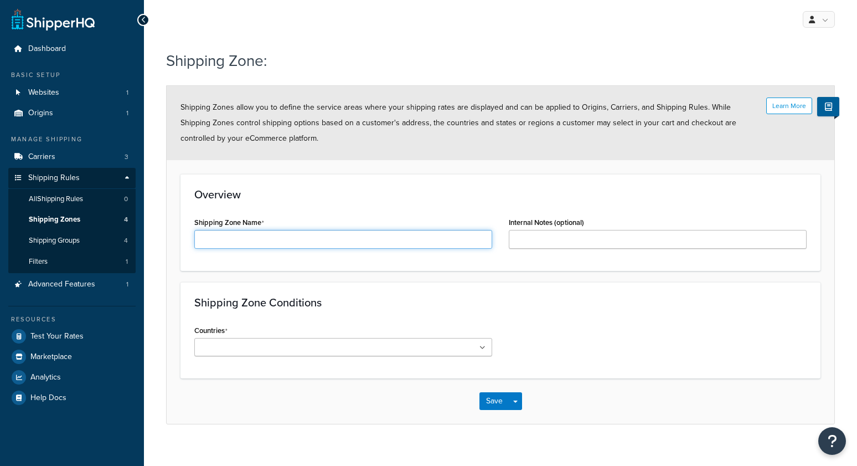
click at [301, 245] on input "Shipping Zone Name" at bounding box center [343, 239] width 298 height 19
type input "AK and HI"
drag, startPoint x: 341, startPoint y: 305, endPoint x: 352, endPoint y: 305, distance: 11.1
click at [346, 305] on h3 "Shipping Zone Conditions" at bounding box center [500, 302] width 612 height 12
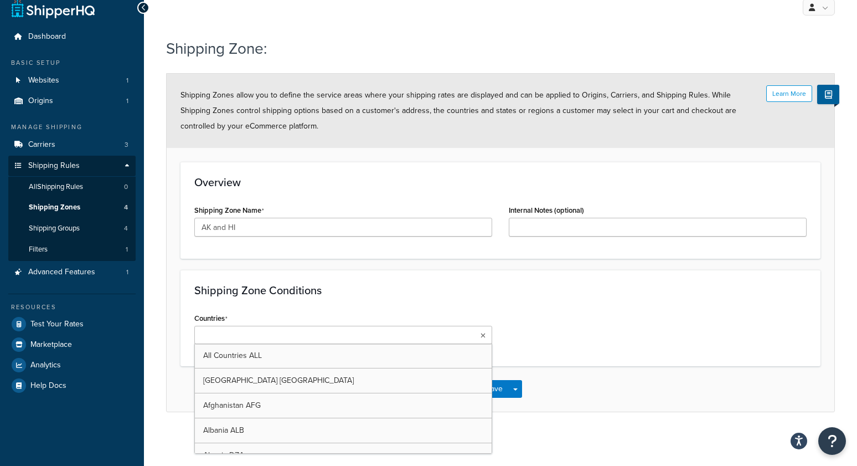
click at [257, 334] on input "Countries" at bounding box center [247, 335] width 98 height 12
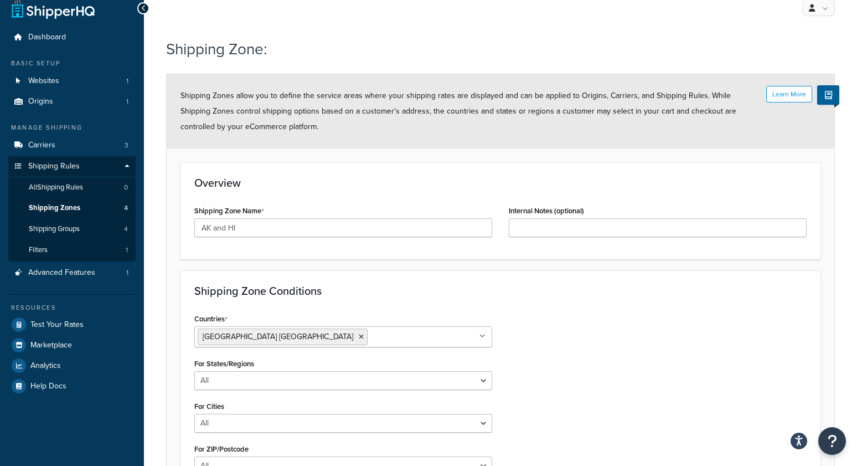
click at [207, 288] on h3 "Shipping Zone Conditions" at bounding box center [500, 291] width 612 height 12
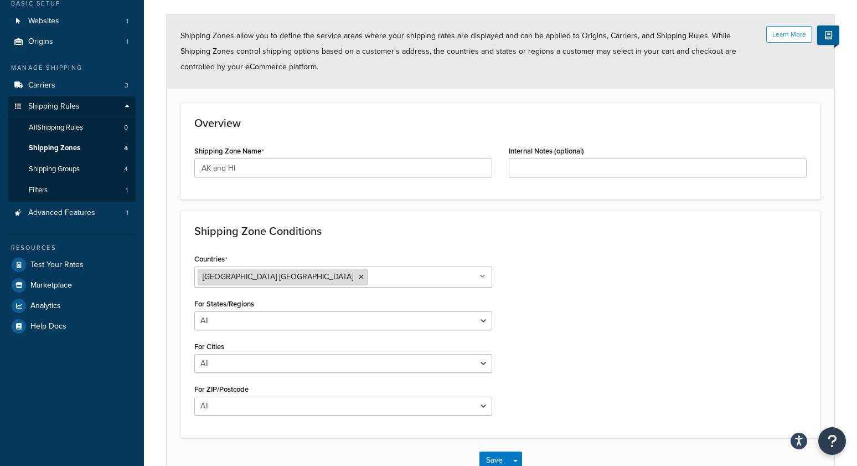
scroll to position [143, 0]
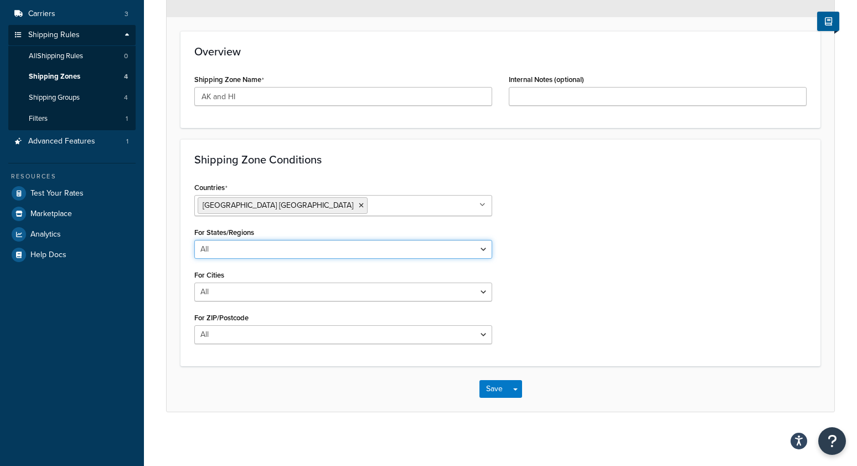
click at [228, 249] on select "All Including Excluding" at bounding box center [343, 249] width 298 height 19
select select "including"
click at [194, 240] on select "All Including Excluding" at bounding box center [343, 249] width 298 height 19
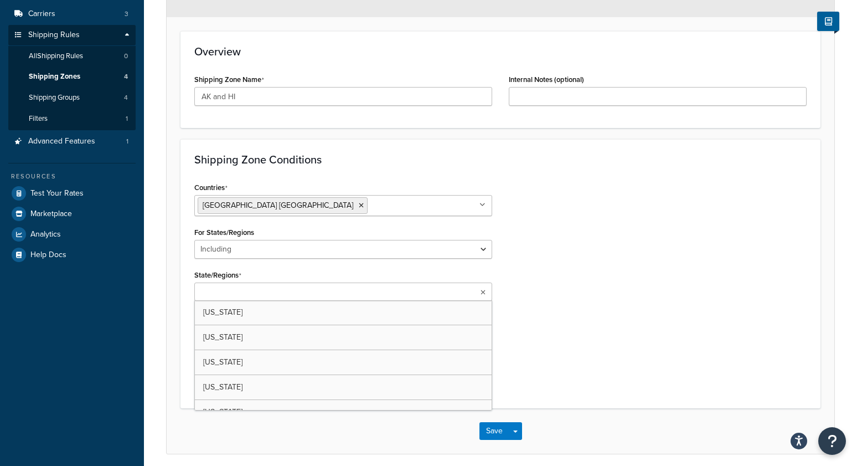
click at [234, 288] on input "State/Regions" at bounding box center [247, 292] width 98 height 12
drag, startPoint x: 241, startPoint y: 373, endPoint x: 262, endPoint y: 372, distance: 21.1
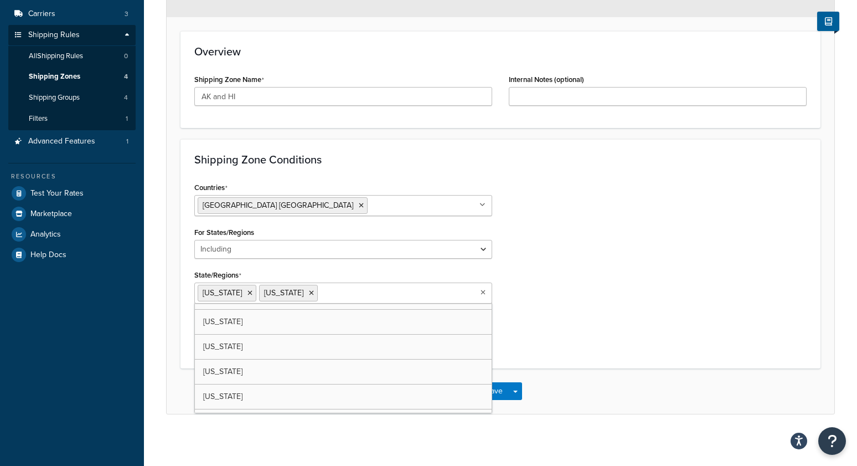
click at [660, 302] on div "Countries United States USA All Countries ALL Afghanistan AFG Albania ALB Alger…" at bounding box center [500, 266] width 629 height 175
click at [498, 390] on button "Save" at bounding box center [494, 391] width 30 height 18
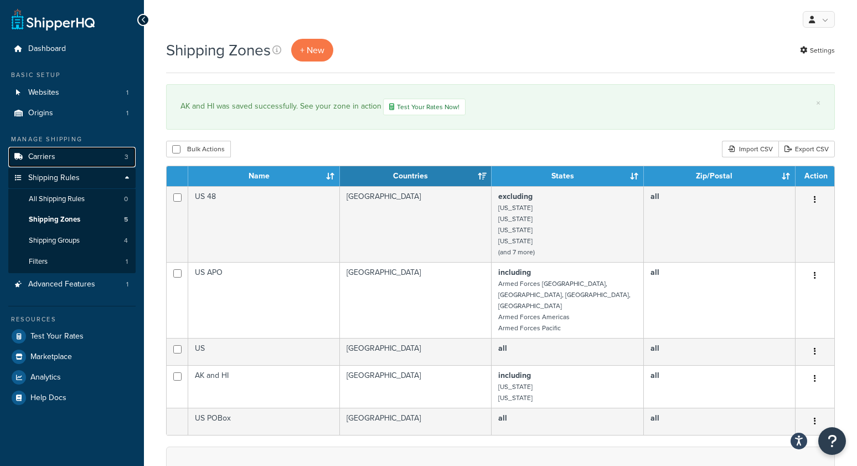
click at [52, 157] on span "Carriers" at bounding box center [41, 156] width 27 height 9
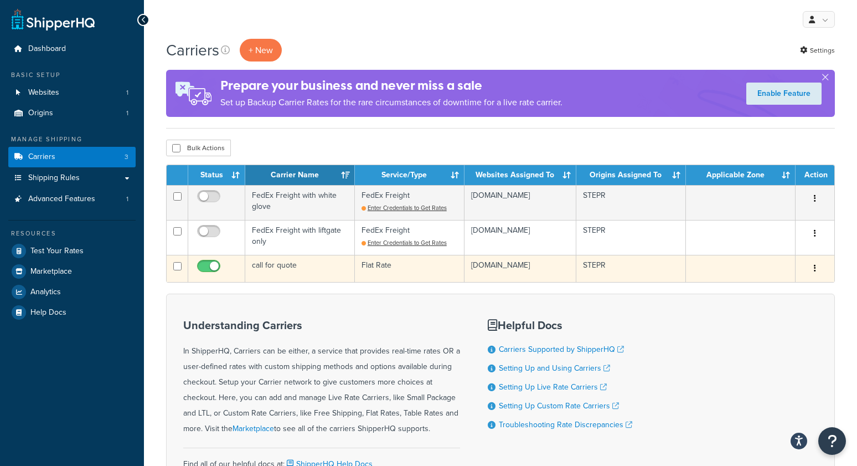
click at [265, 267] on td "call for quote" at bounding box center [300, 268] width 110 height 27
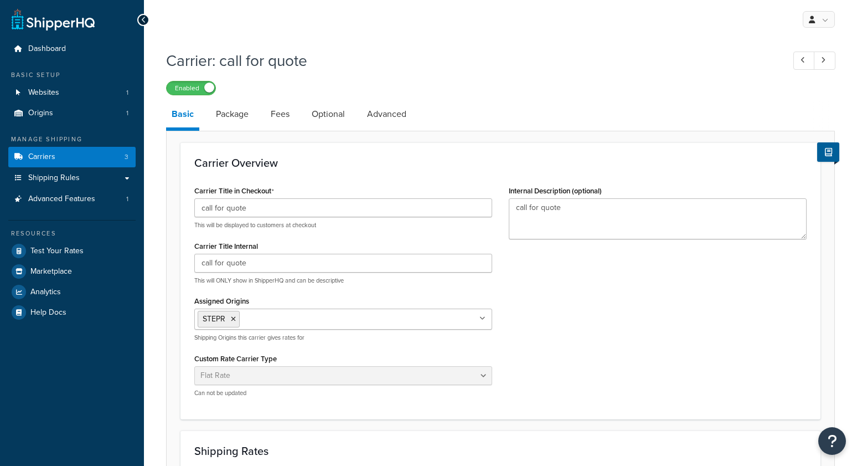
select select "flat"
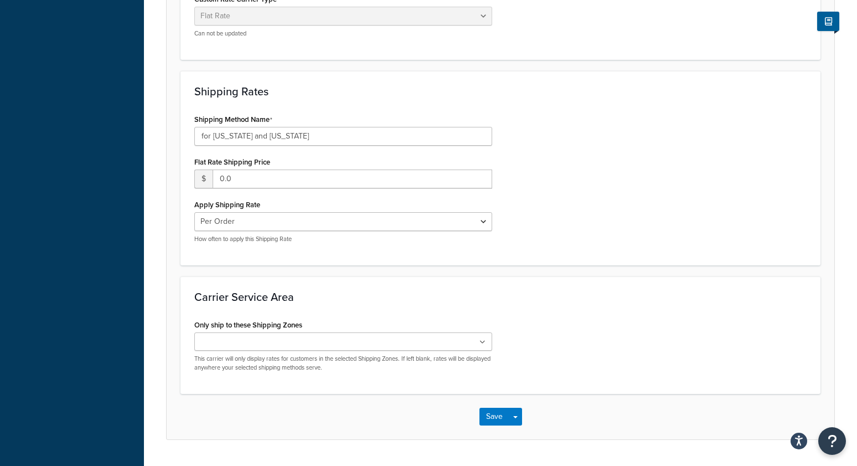
scroll to position [386, 0]
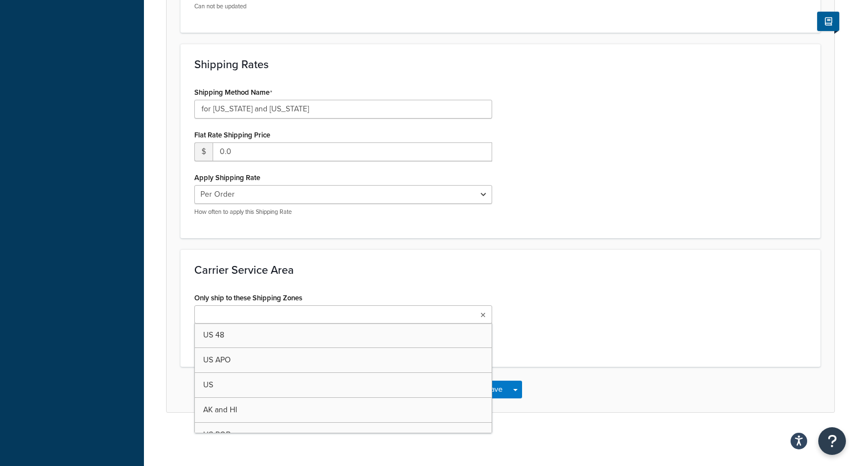
click at [235, 311] on input "Only ship to these Shipping Zones" at bounding box center [247, 315] width 98 height 12
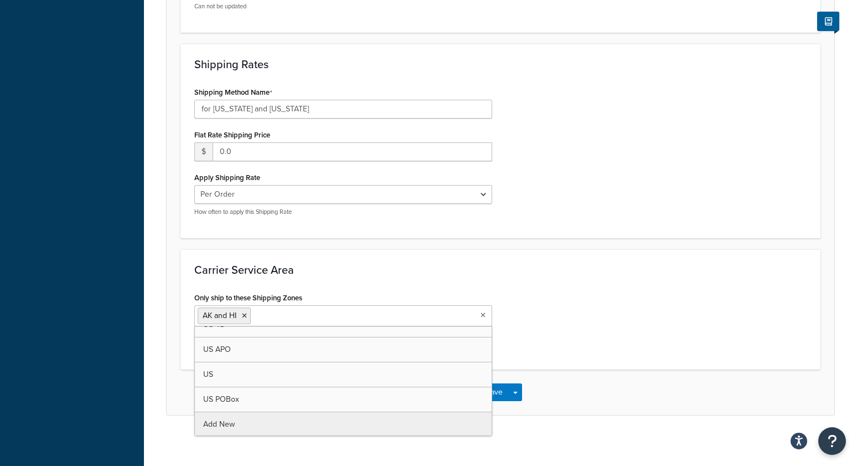
click at [145, 305] on div "Carrier: call for quote Enabled Basic Package Fees Optional Advanced Carrier Ov…" at bounding box center [500, 50] width 713 height 785
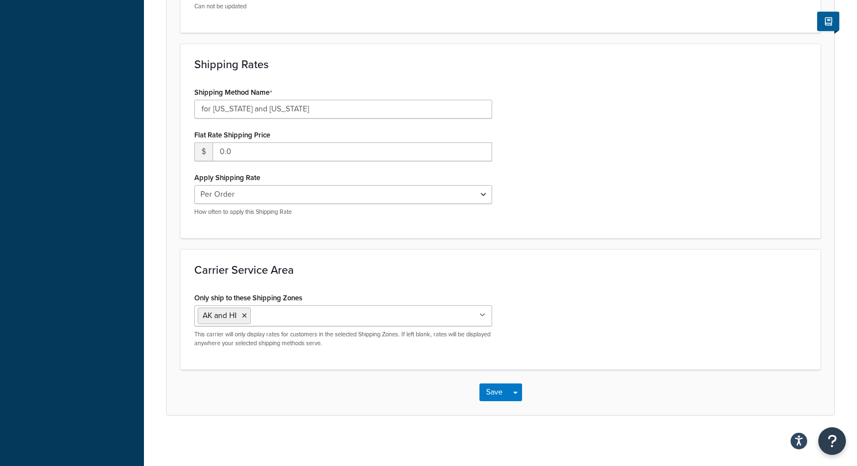
scroll to position [389, 0]
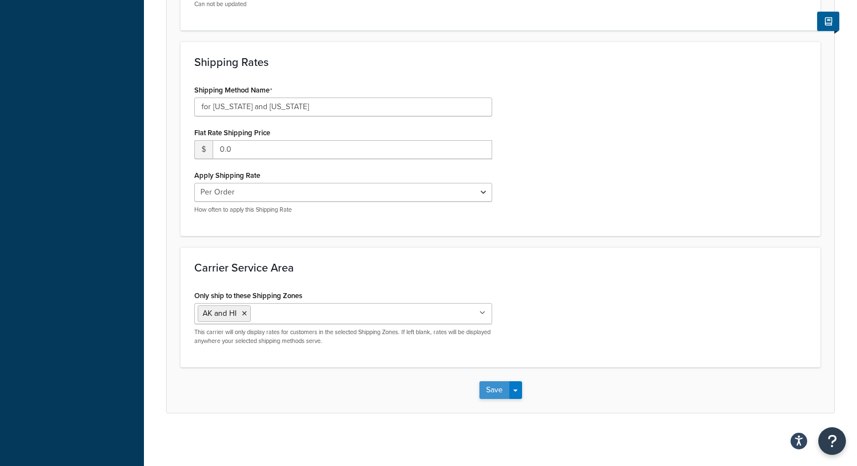
click at [488, 390] on button "Save" at bounding box center [494, 390] width 30 height 18
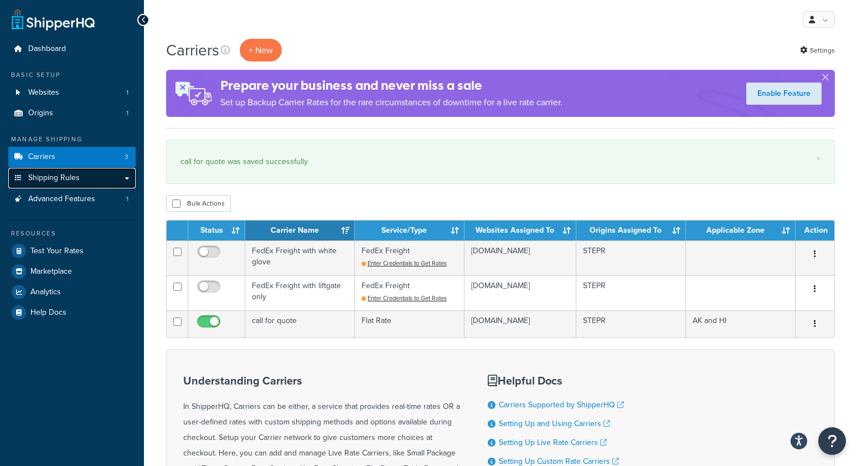
click at [73, 181] on span "Shipping Rules" at bounding box center [53, 177] width 51 height 9
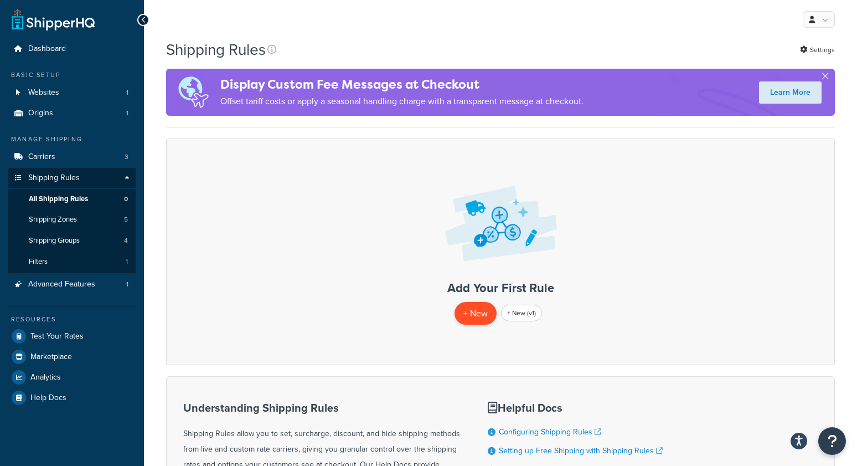
click at [483, 312] on p "+ New" at bounding box center [476, 313] width 42 height 23
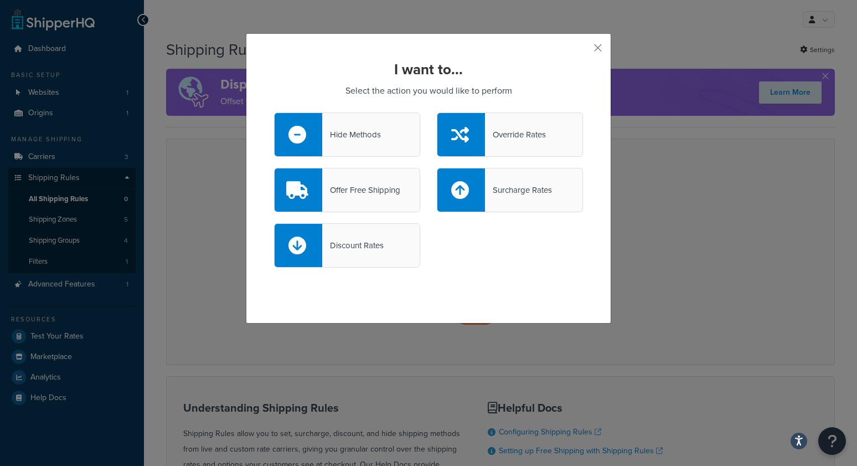
click at [376, 132] on div "Hide Methods" at bounding box center [351, 135] width 59 height 16
click at [0, 0] on input "Hide Methods" at bounding box center [0, 0] width 0 height 0
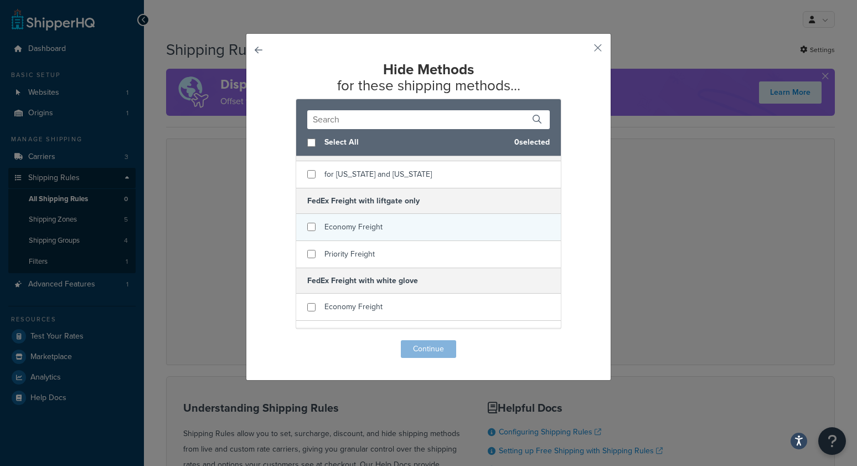
scroll to position [23, 0]
checkbox input "true"
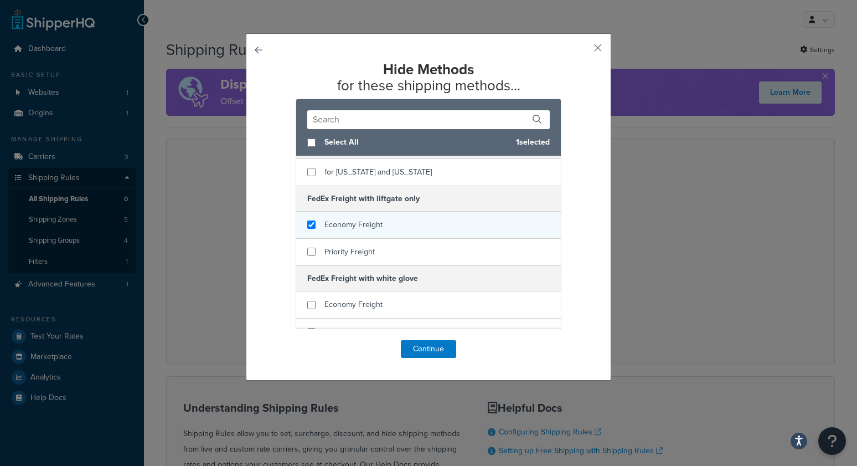
drag, startPoint x: 367, startPoint y: 223, endPoint x: 365, endPoint y: 239, distance: 16.7
click at [367, 223] on span "Economy Freight" at bounding box center [353, 225] width 58 height 12
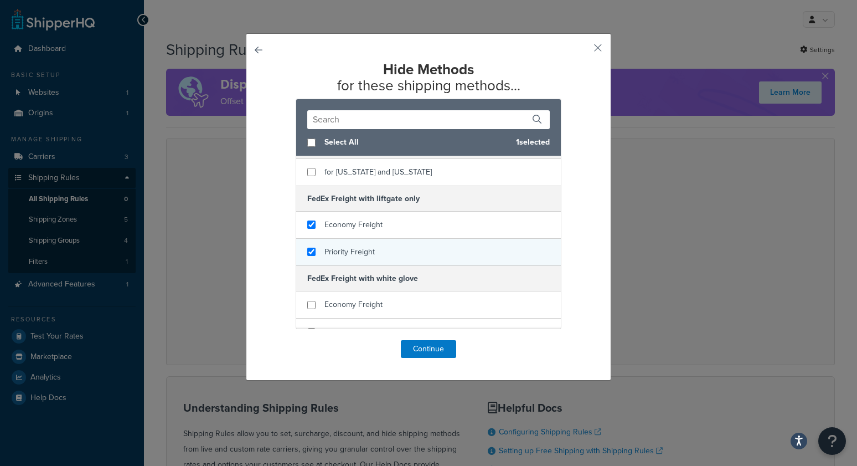
checkbox input "true"
click at [364, 244] on div "Priority Freight" at bounding box center [349, 252] width 50 height 16
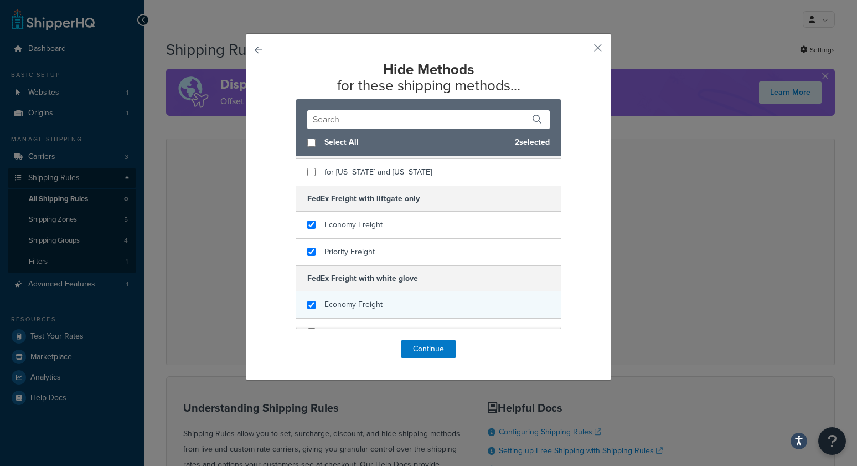
checkbox input "true"
click at [367, 298] on span "Economy Freight" at bounding box center [353, 304] width 58 height 12
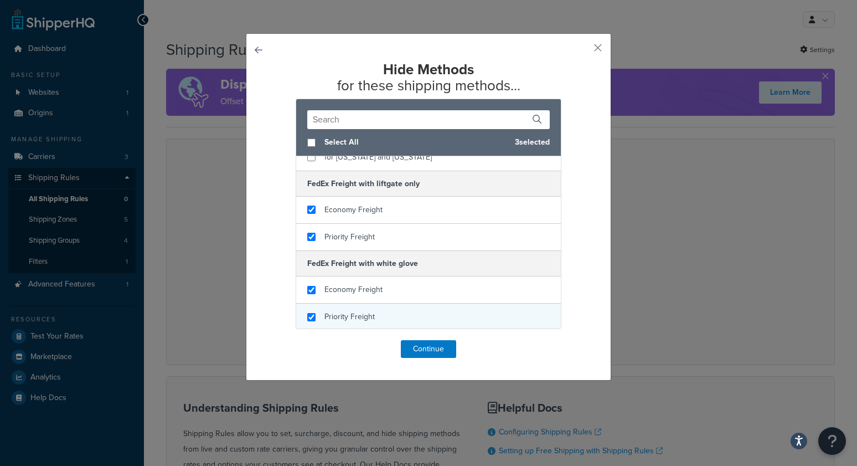
checkbox input "true"
drag, startPoint x: 362, startPoint y: 313, endPoint x: 397, endPoint y: 327, distance: 37.5
click at [362, 313] on span "Priority Freight" at bounding box center [349, 317] width 50 height 12
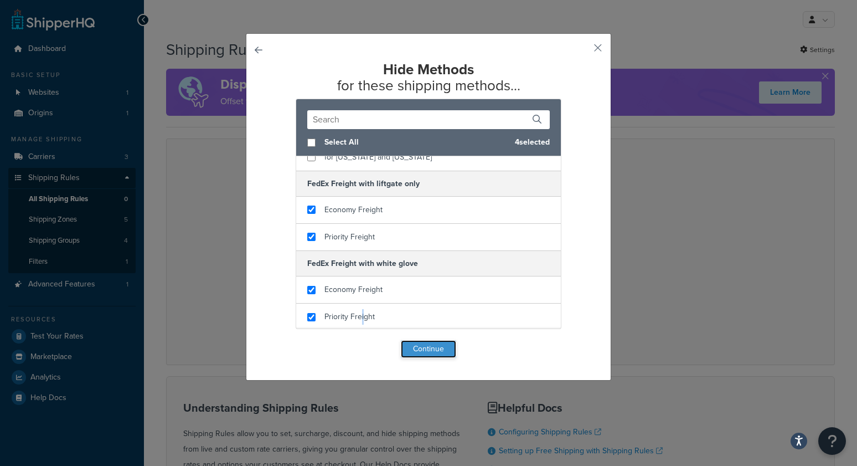
click at [422, 347] on button "Continue" at bounding box center [428, 349] width 55 height 18
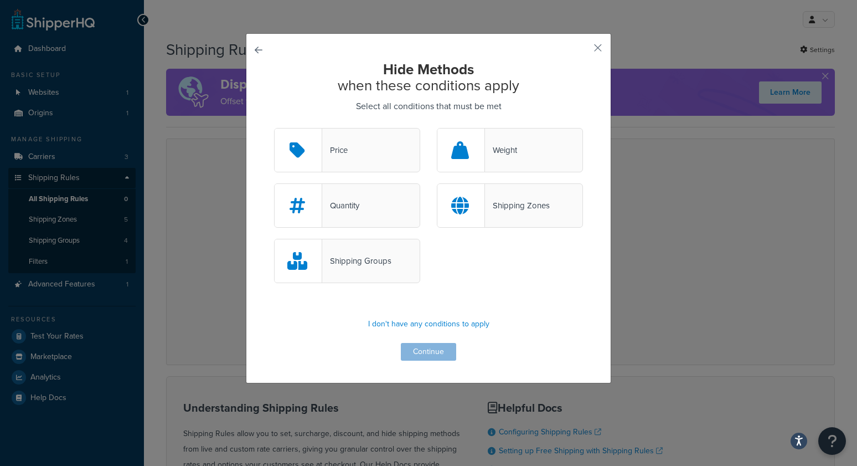
click at [496, 208] on div "Shipping Zones" at bounding box center [517, 206] width 65 height 16
click at [0, 0] on input "Shipping Zones" at bounding box center [0, 0] width 0 height 0
click at [427, 353] on button "Continue" at bounding box center [428, 352] width 55 height 18
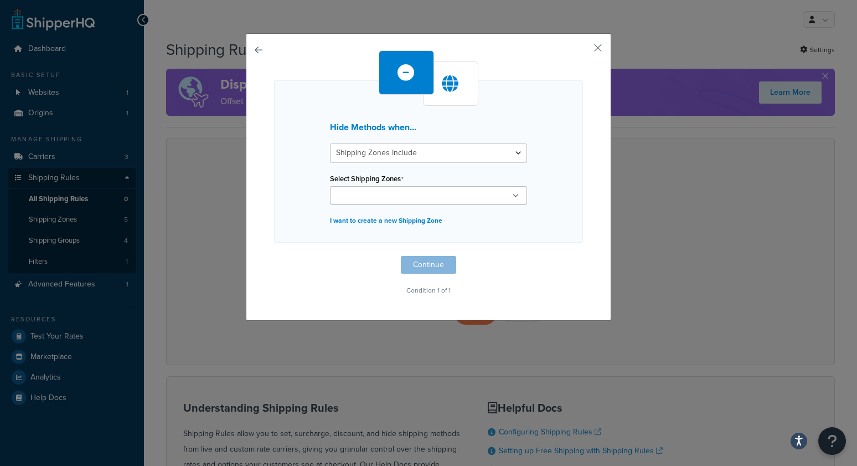
click at [382, 190] on input "Select Shipping Zones" at bounding box center [382, 196] width 98 height 12
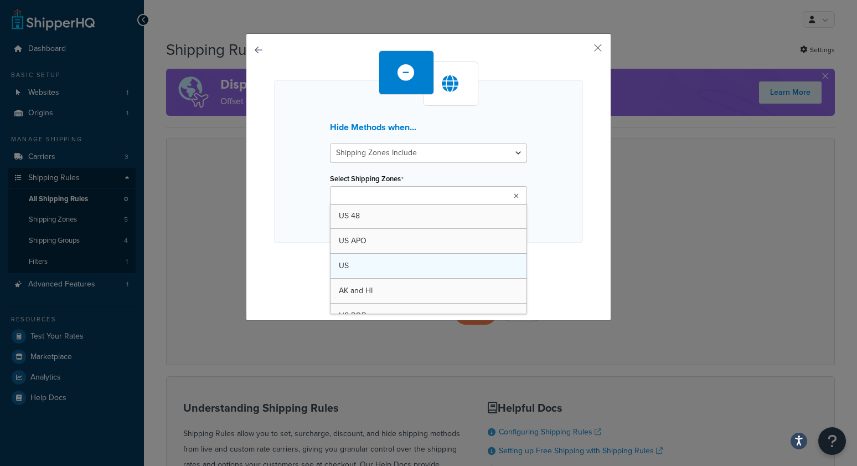
scroll to position [13, 0]
drag, startPoint x: 374, startPoint y: 278, endPoint x: 337, endPoint y: 275, distance: 36.7
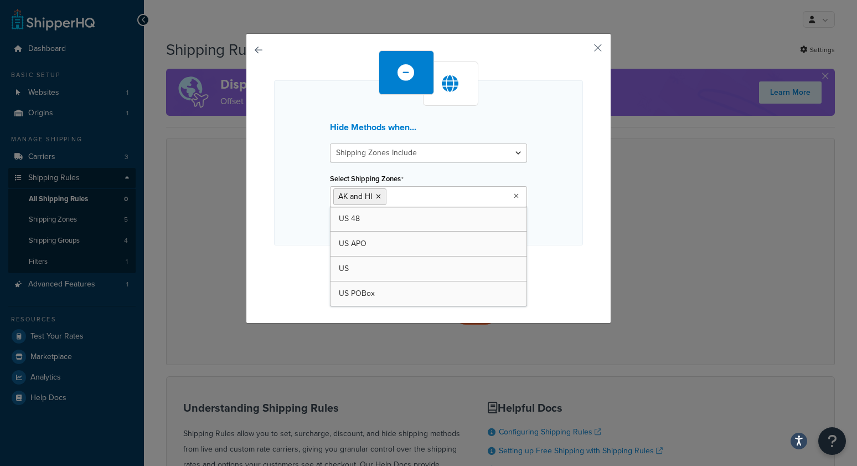
drag, startPoint x: 298, startPoint y: 257, endPoint x: 364, endPoint y: 275, distance: 68.2
click at [298, 256] on div "Hide Methods when... Shipping Zones Include Shipping Zones Do Not Include Selec…" at bounding box center [428, 175] width 309 height 250
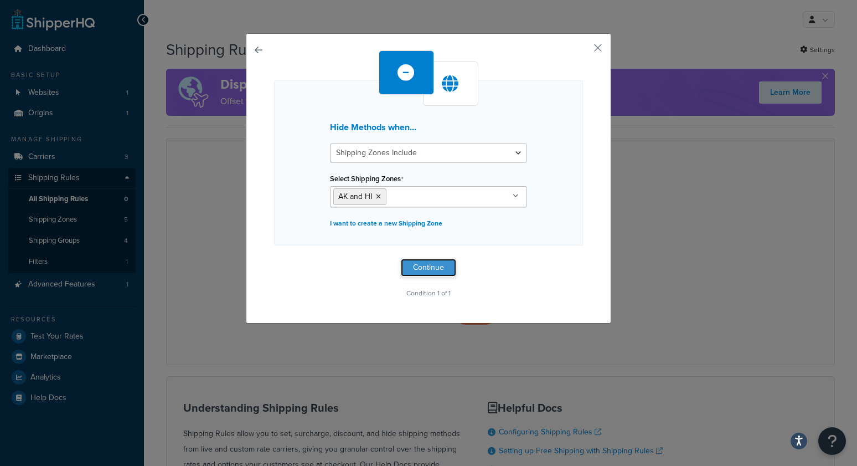
click at [452, 262] on button "Continue" at bounding box center [428, 268] width 55 height 18
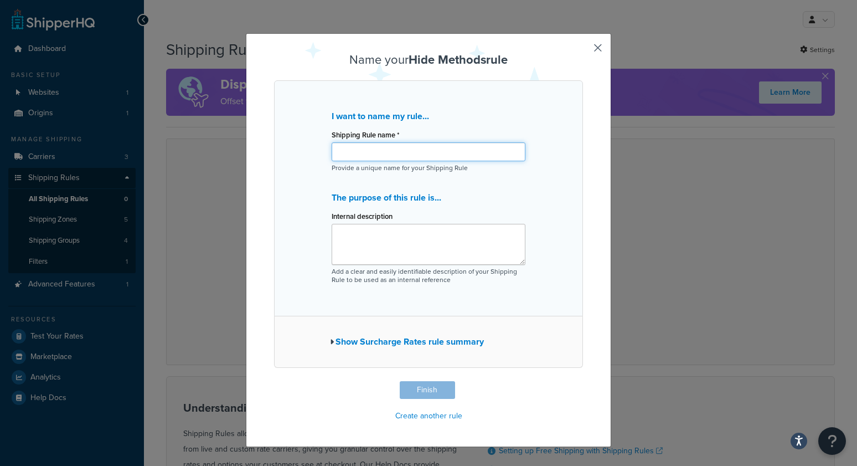
drag, startPoint x: 376, startPoint y: 153, endPoint x: 369, endPoint y: 149, distance: 8.7
click at [371, 150] on input "Shipping Rule name *" at bounding box center [429, 151] width 194 height 19
type input "hide fedex if ship to address is in AK or HI"
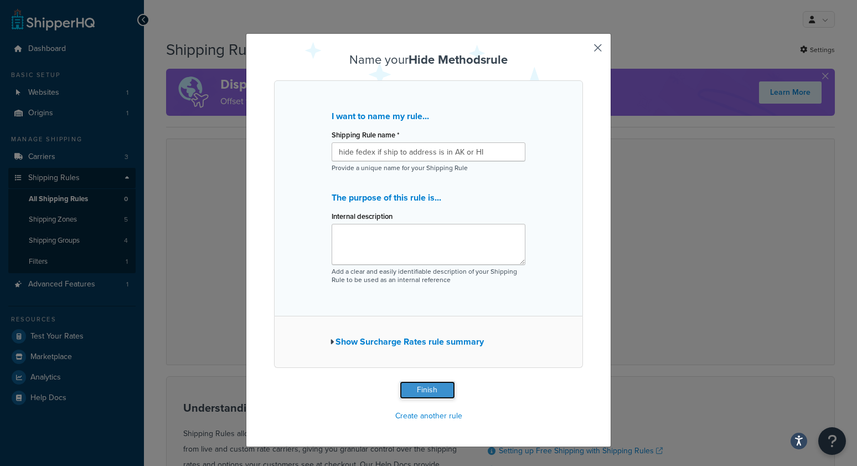
click at [417, 388] on button "Finish" at bounding box center [427, 390] width 55 height 18
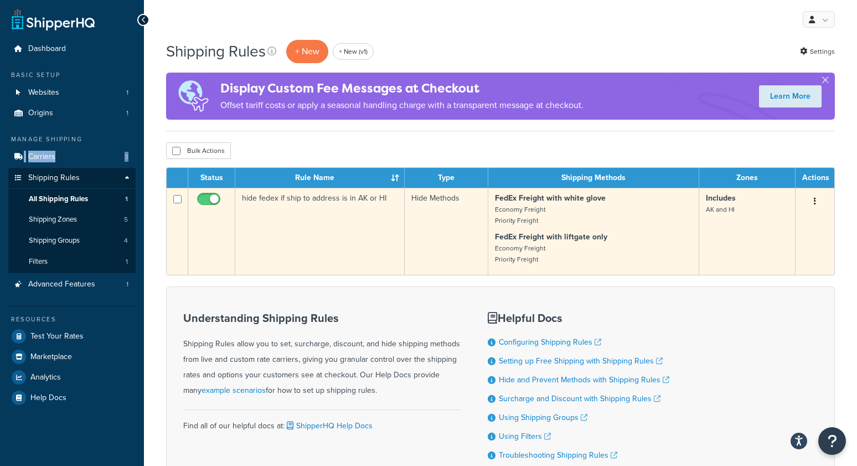
click at [204, 198] on input "checkbox" at bounding box center [210, 202] width 30 height 14
checkbox input "false"
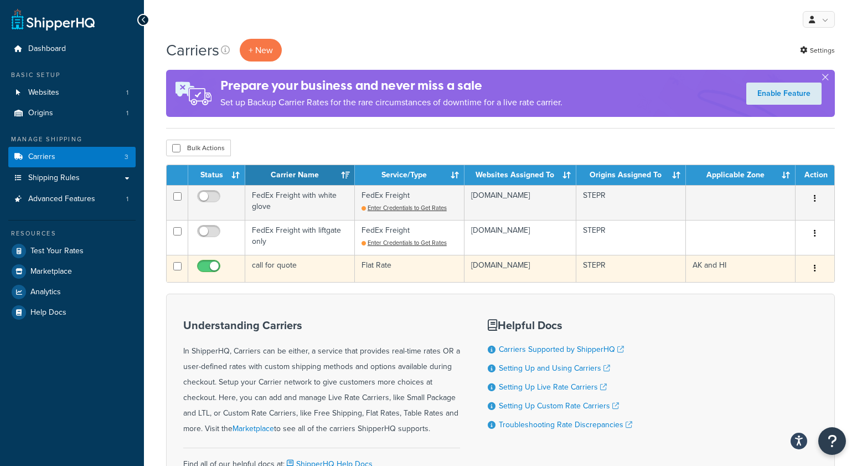
click at [205, 265] on input "checkbox" at bounding box center [210, 269] width 30 height 14
checkbox input "false"
click at [817, 265] on button "button" at bounding box center [815, 269] width 16 height 18
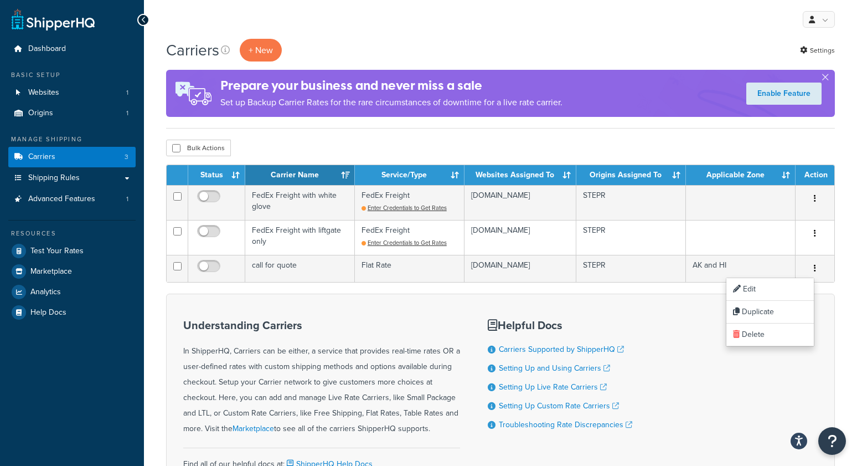
click at [649, 310] on div "Understanding Carriers In ShipperHQ, Carriers can be either, a service that pro…" at bounding box center [500, 399] width 669 height 212
click at [429, 23] on div "My Profile Billing Global Settings Contact Us Logout" at bounding box center [500, 19] width 713 height 39
click at [96, 200] on link "Advanced Features 1" at bounding box center [71, 199] width 127 height 20
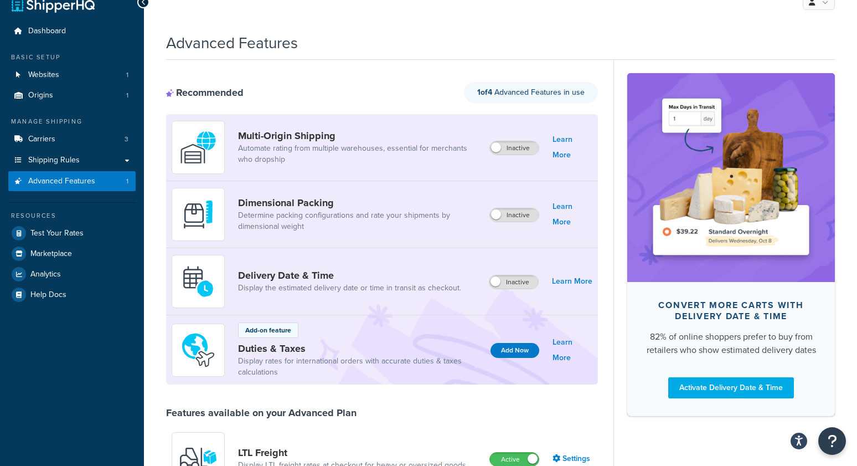
scroll to position [14, 0]
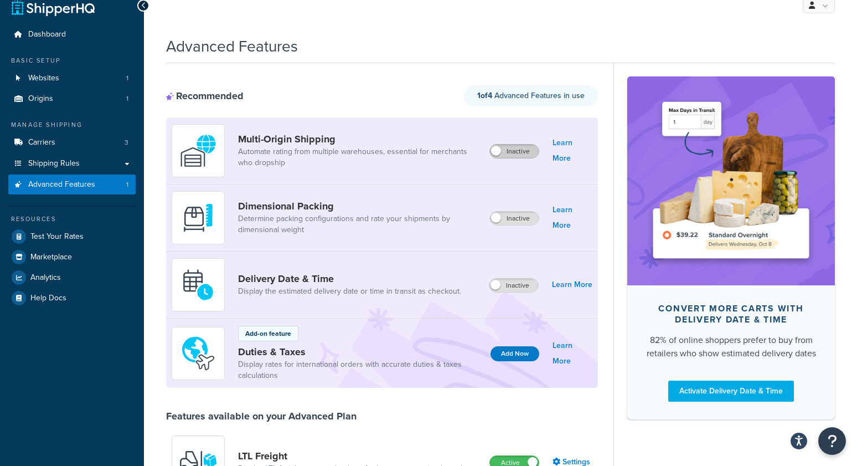
click at [532, 149] on label "Inactive" at bounding box center [514, 151] width 49 height 13
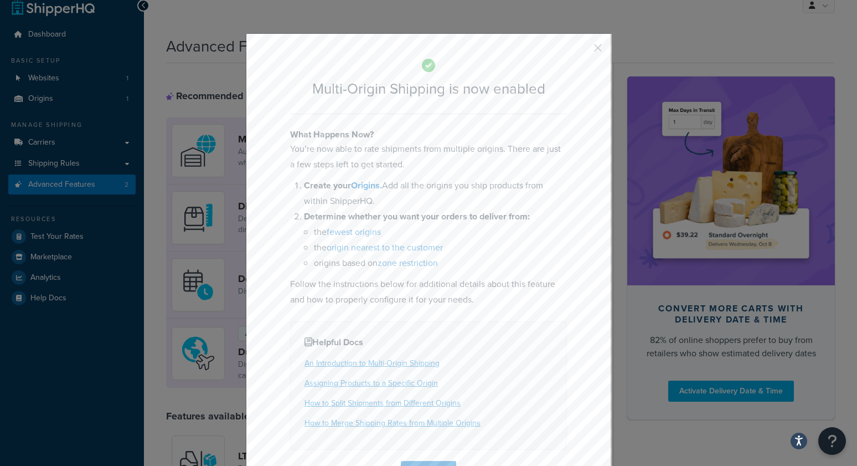
scroll to position [33, 0]
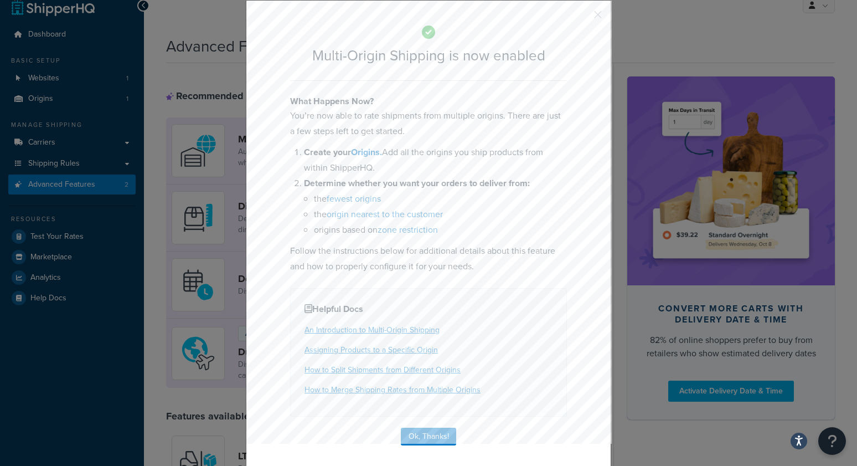
click at [583, 17] on button "button" at bounding box center [581, 18] width 3 height 3
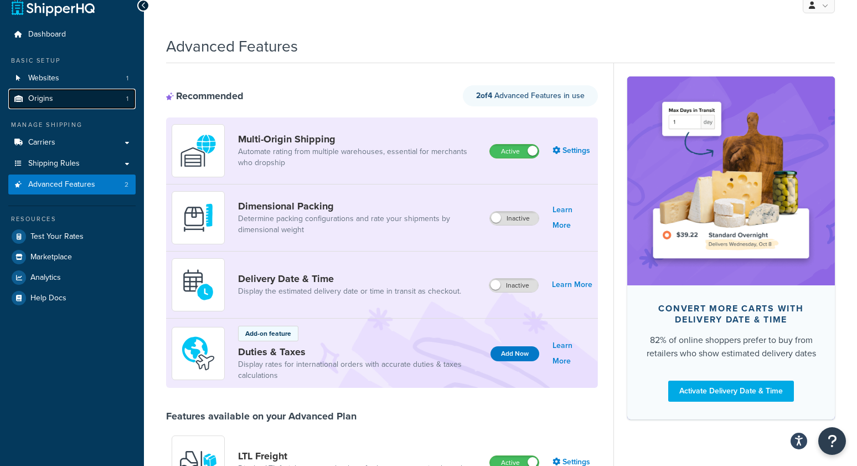
click at [38, 95] on span "Origins" at bounding box center [40, 98] width 25 height 9
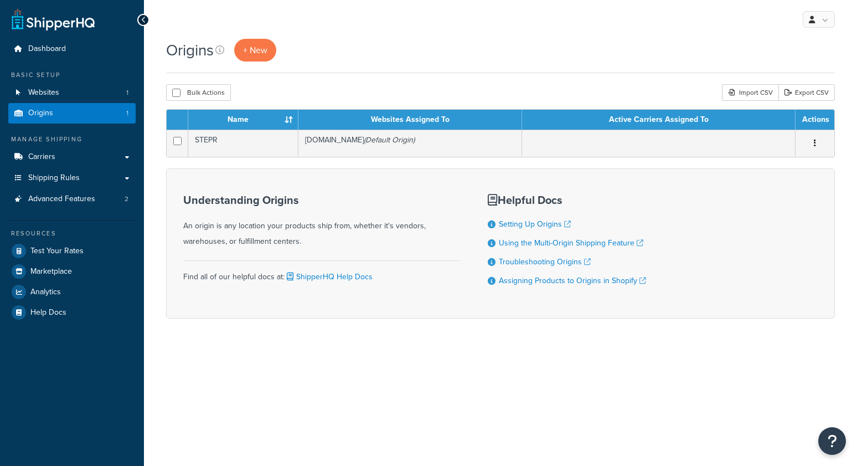
click at [420, 50] on div "Origins + New" at bounding box center [500, 50] width 669 height 23
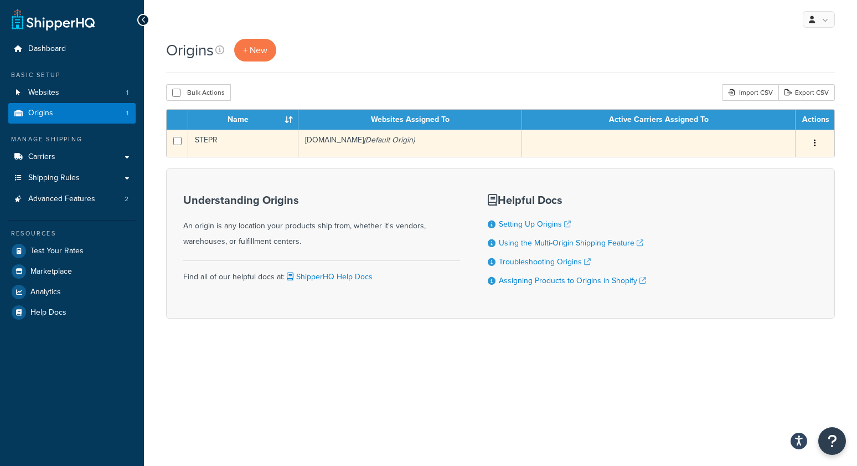
click at [245, 148] on td "STEPR" at bounding box center [243, 143] width 110 height 27
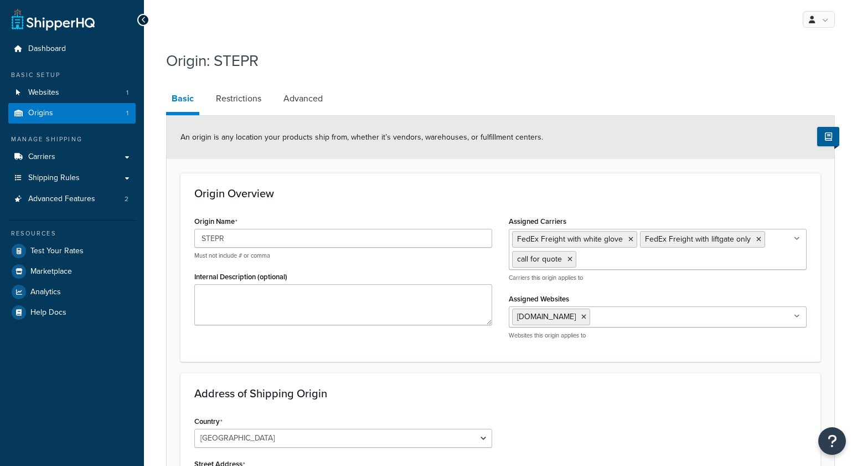
select select "5"
click at [246, 104] on link "Restrictions" at bounding box center [238, 98] width 56 height 27
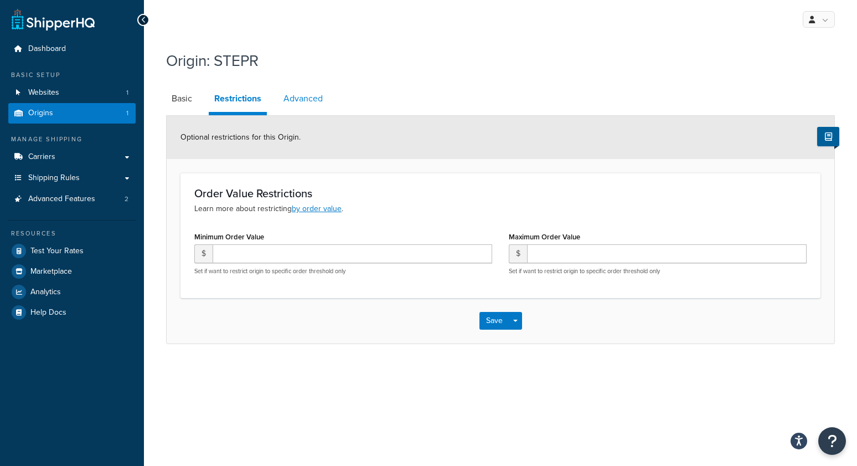
click at [298, 101] on link "Advanced" at bounding box center [303, 98] width 50 height 27
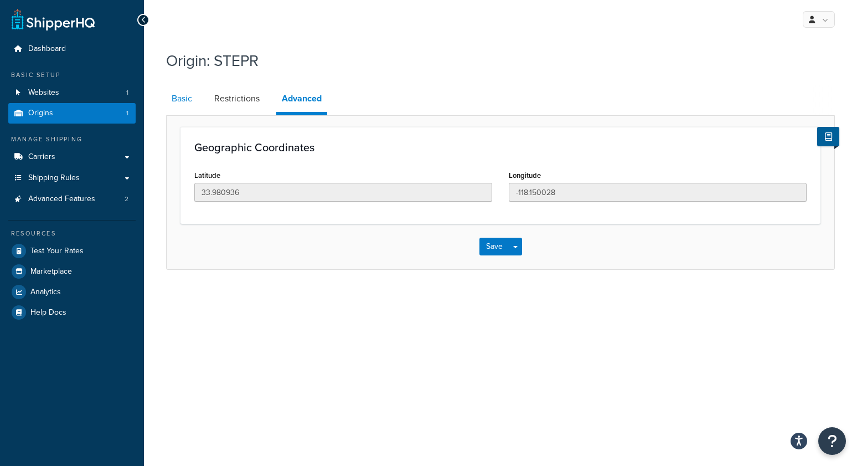
click at [189, 100] on link "Basic" at bounding box center [182, 98] width 32 height 27
select select "5"
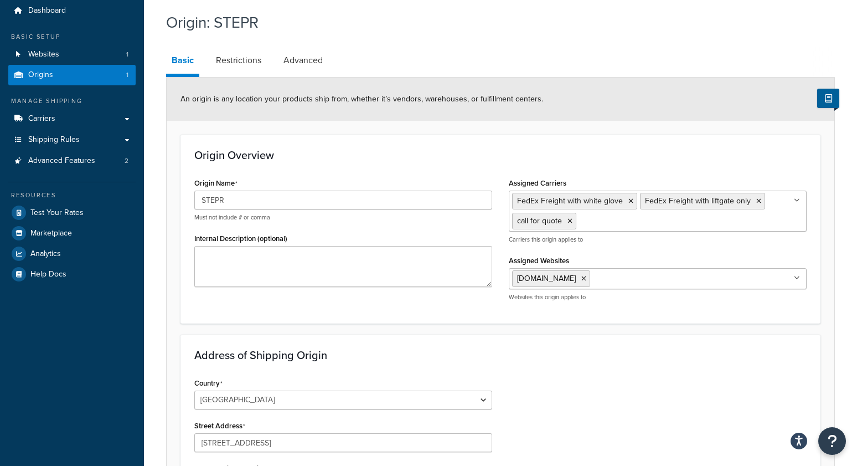
scroll to position [39, 0]
click at [85, 78] on link "Origins 1" at bounding box center [71, 74] width 127 height 20
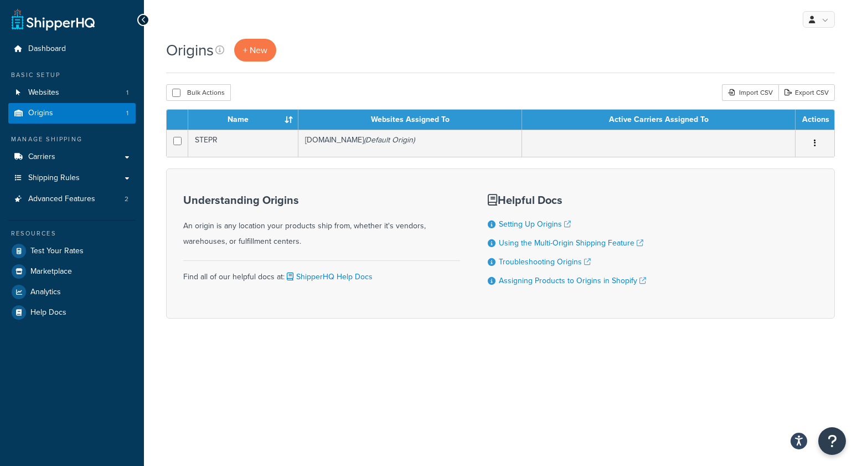
drag, startPoint x: 348, startPoint y: 43, endPoint x: 221, endPoint y: 49, distance: 126.9
click at [348, 43] on div "Origins + New" at bounding box center [500, 50] width 669 height 23
click at [259, 51] on span "+ New" at bounding box center [255, 50] width 24 height 13
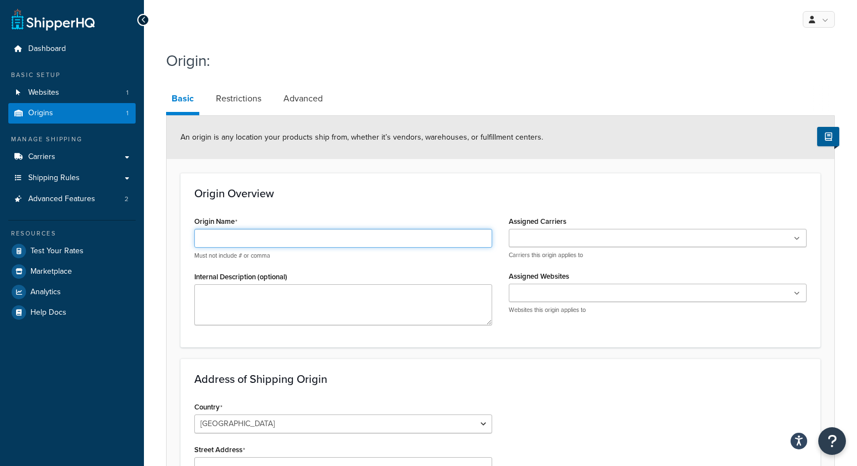
click at [257, 244] on input "Origin Name" at bounding box center [343, 238] width 298 height 19
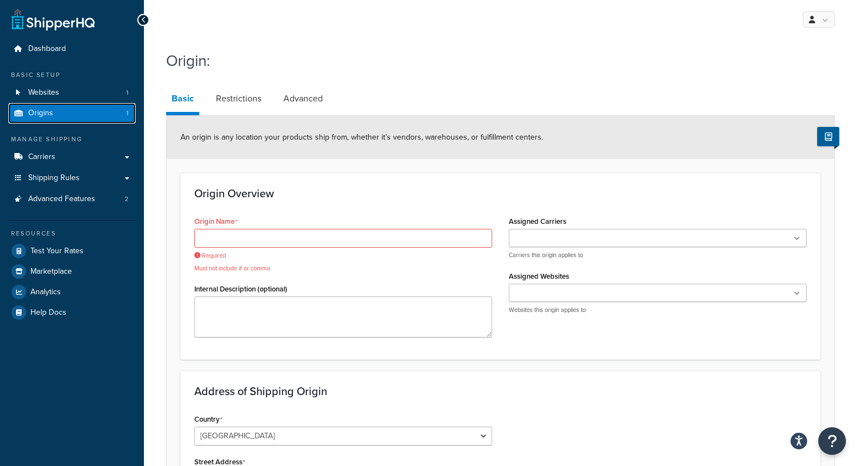
click at [125, 115] on link "Origins 1" at bounding box center [71, 113] width 127 height 20
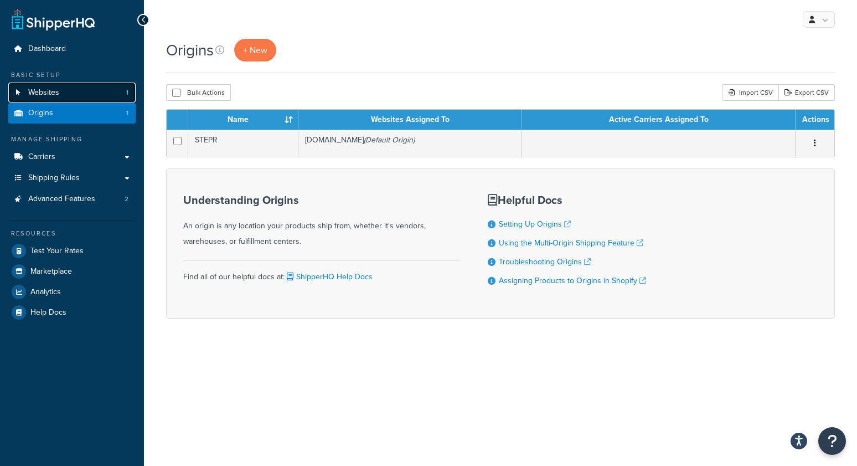
click at [59, 95] on link "Websites 1" at bounding box center [71, 92] width 127 height 20
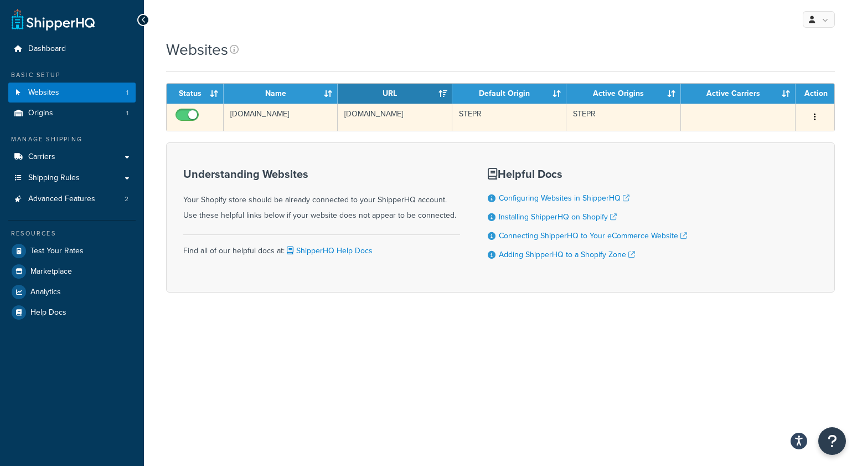
click at [300, 122] on td "[DOMAIN_NAME]" at bounding box center [281, 117] width 114 height 27
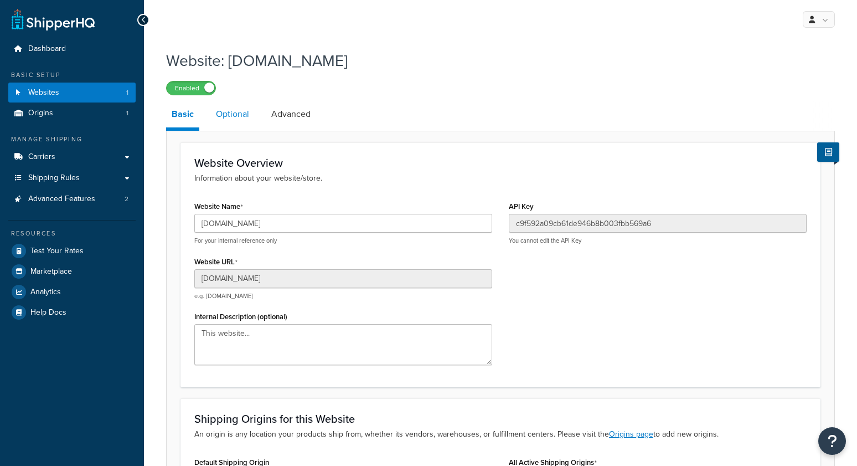
click at [226, 117] on link "Optional" at bounding box center [232, 114] width 44 height 27
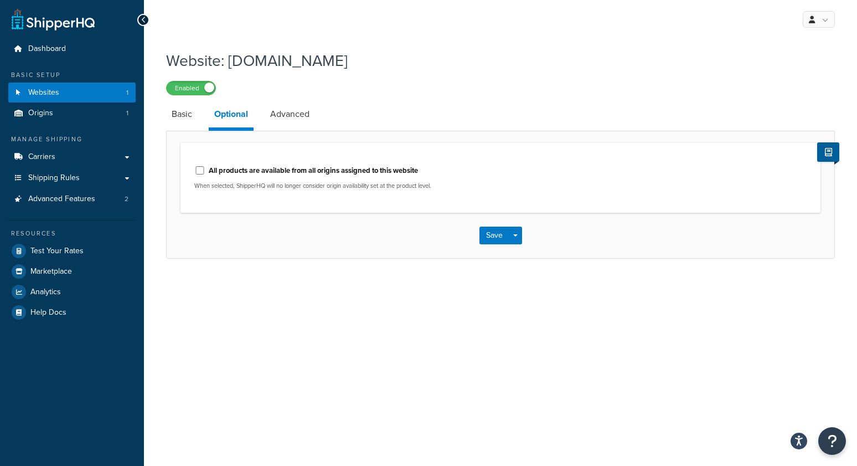
click at [322, 167] on label "All products are available from all origins assigned to this website" at bounding box center [313, 171] width 209 height 10
click at [205, 167] on input "All products are available from all origins assigned to this website" at bounding box center [199, 170] width 11 height 8
checkbox input "true"
click at [489, 239] on button "Save" at bounding box center [494, 235] width 30 height 18
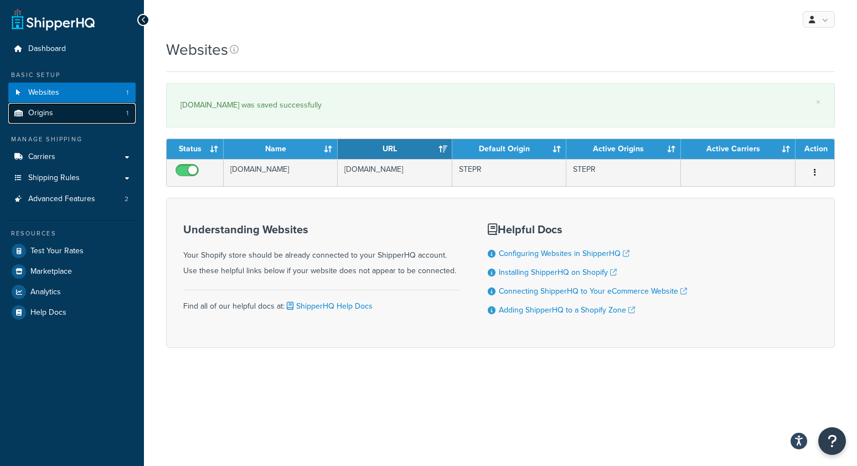
click at [80, 114] on link "Origins 1" at bounding box center [71, 113] width 127 height 20
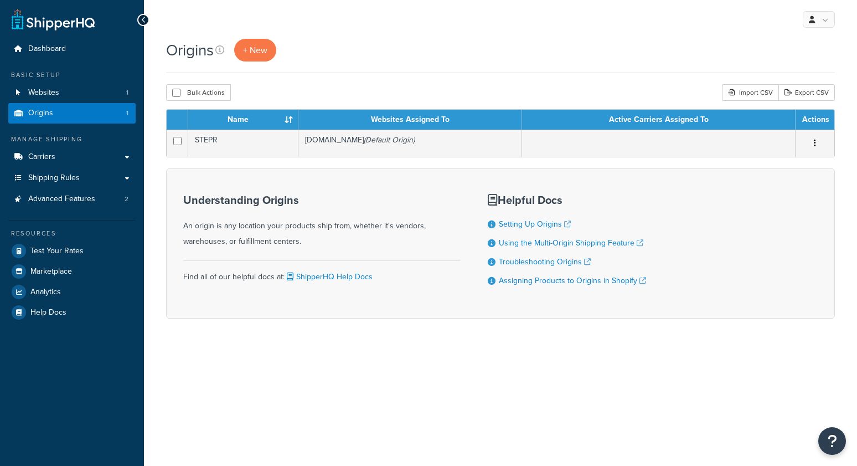
click at [338, 51] on div "Origins + New" at bounding box center [500, 50] width 669 height 23
click at [657, 64] on div "Origins + New" at bounding box center [500, 56] width 669 height 34
click at [149, 132] on div "Origins + New Bulk Actions Duplicate Delete Import CSV Export CSV Contact Us Se…" at bounding box center [500, 198] width 713 height 318
click at [152, 132] on div "Origins + New Bulk Actions Duplicate Delete Import CSV Export CSV Contact Us Se…" at bounding box center [500, 198] width 713 height 318
drag, startPoint x: 147, startPoint y: 135, endPoint x: 126, endPoint y: 168, distance: 39.3
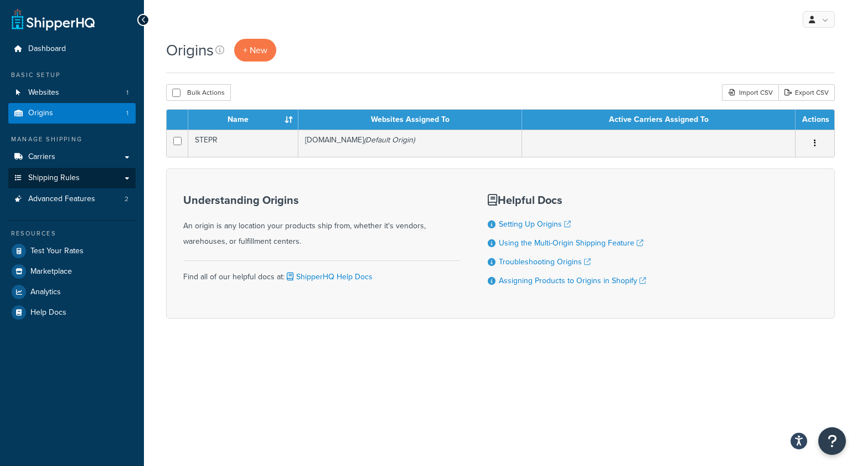
click at [148, 135] on div "Origins + New Bulk Actions Duplicate Delete Import CSV Export CSV Contact Us Se…" at bounding box center [500, 198] width 713 height 318
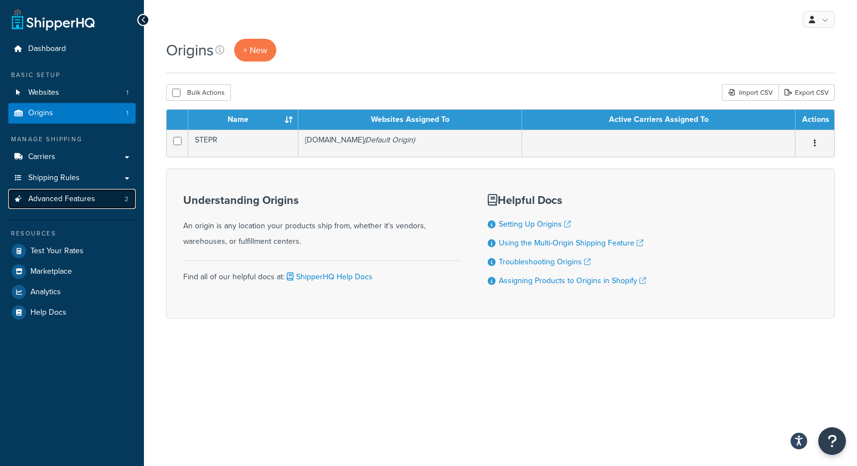
click at [65, 197] on span "Advanced Features" at bounding box center [61, 198] width 67 height 9
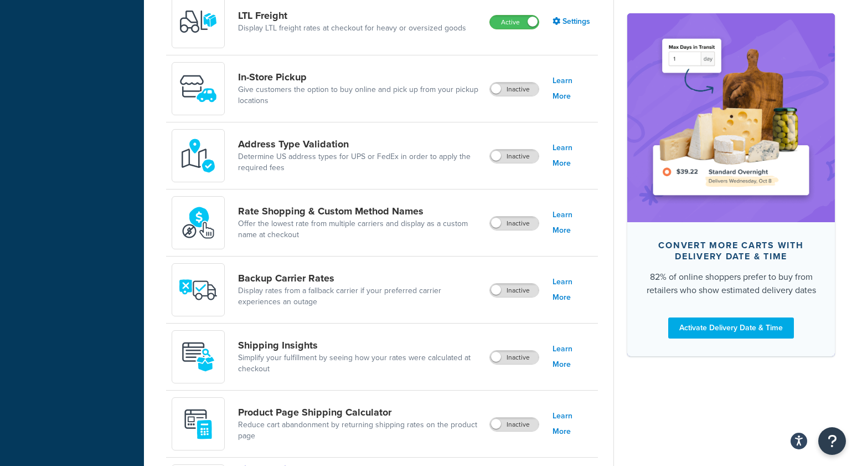
scroll to position [461, 0]
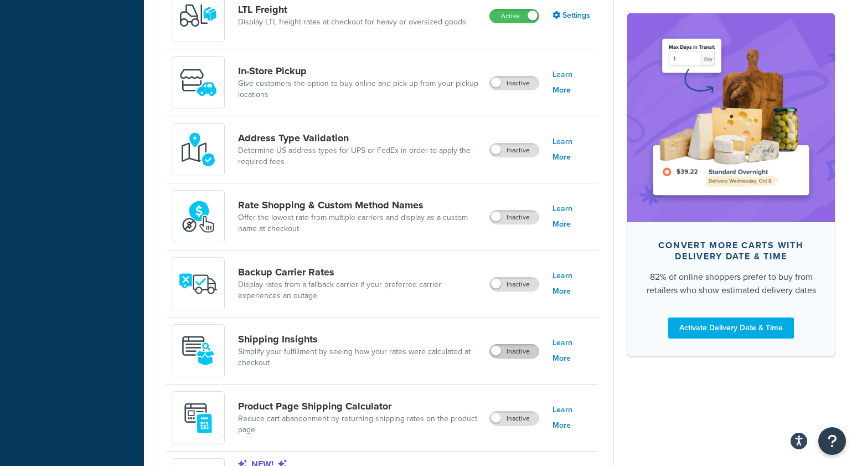
click at [511, 348] on label "Inactive" at bounding box center [514, 350] width 49 height 13
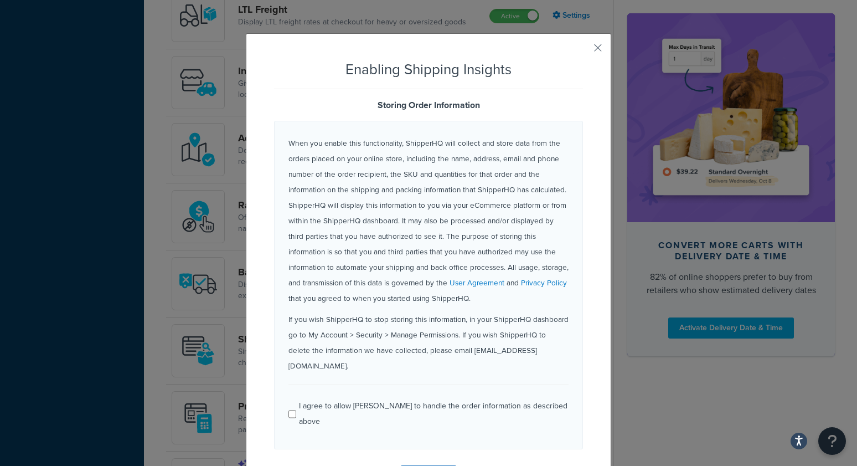
click at [380, 398] on div "I agree to allow ShipperHQ to handle the order information as described above" at bounding box center [434, 413] width 270 height 31
click at [296, 410] on input "I agree to allow ShipperHQ to handle the order information as described above" at bounding box center [292, 414] width 8 height 8
checkbox input "true"
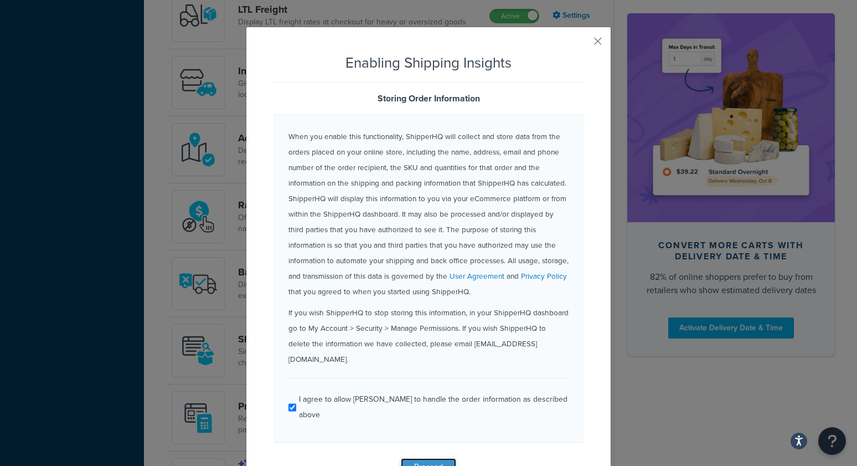
click at [443, 458] on button "Proceed" at bounding box center [428, 467] width 55 height 18
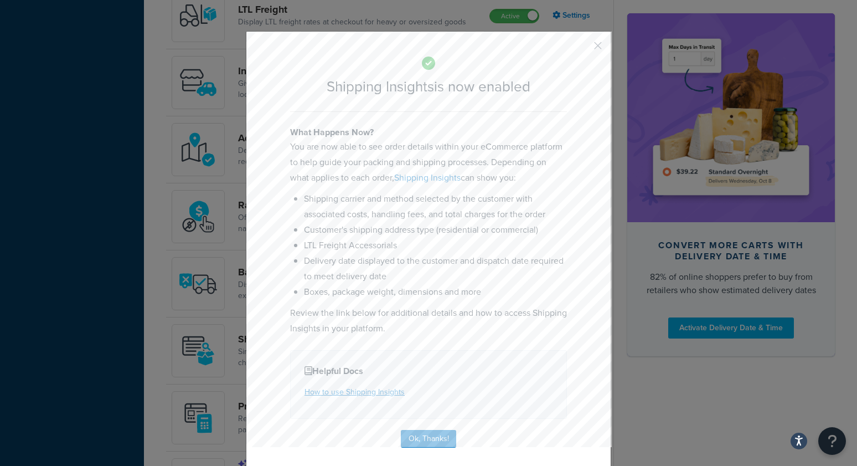
scroll to position [4, 0]
click at [438, 430] on button "Ok, Thanks!" at bounding box center [428, 436] width 55 height 18
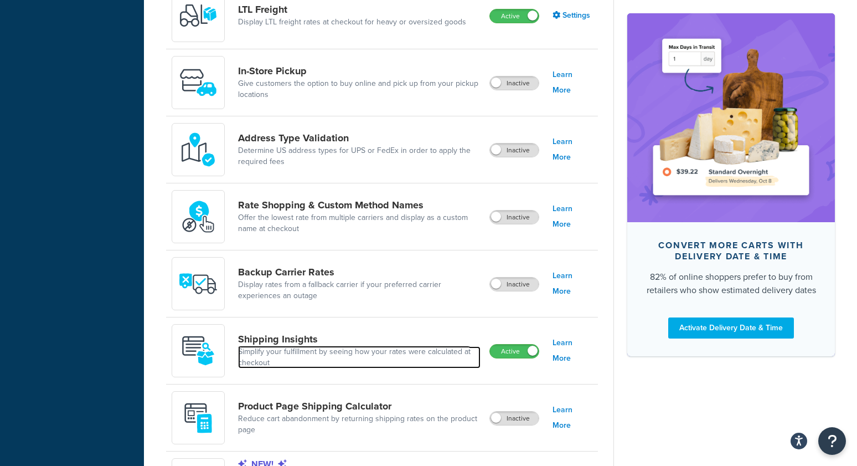
click at [343, 346] on link "Simplify your fulfillment by seeing how your rates were calculated at checkout" at bounding box center [359, 357] width 243 height 22
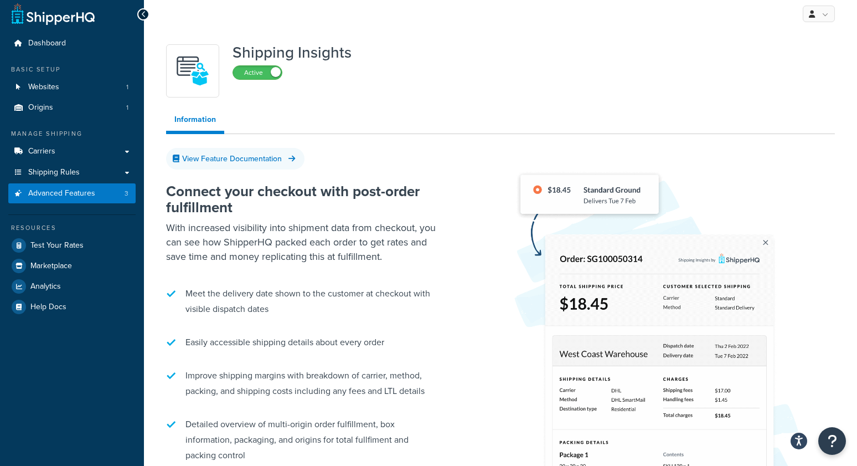
scroll to position [9, 0]
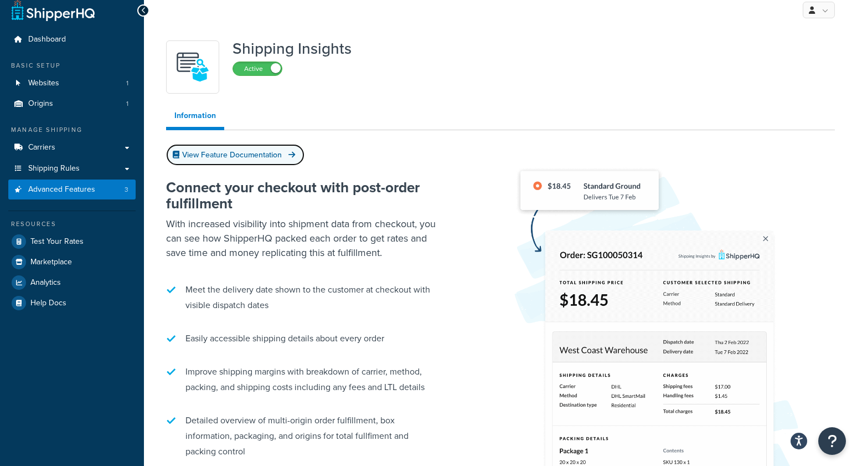
click at [210, 153] on link "View Feature Documentation" at bounding box center [235, 155] width 138 height 22
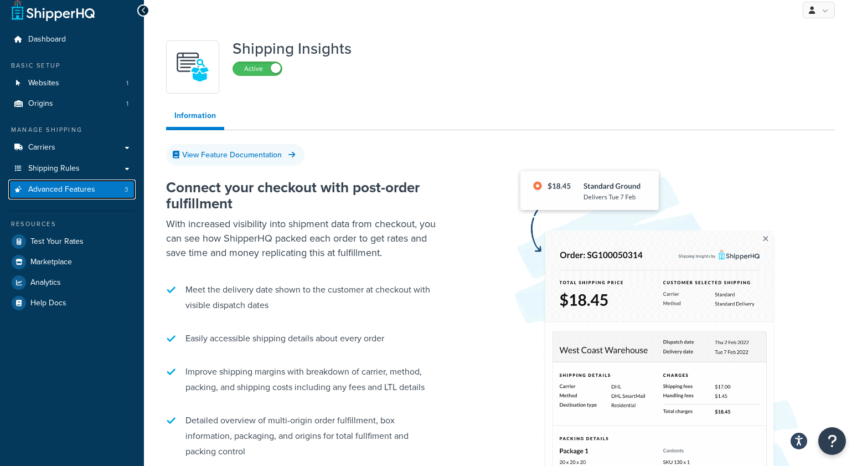
click at [102, 190] on link "Advanced Features 3" at bounding box center [71, 189] width 127 height 20
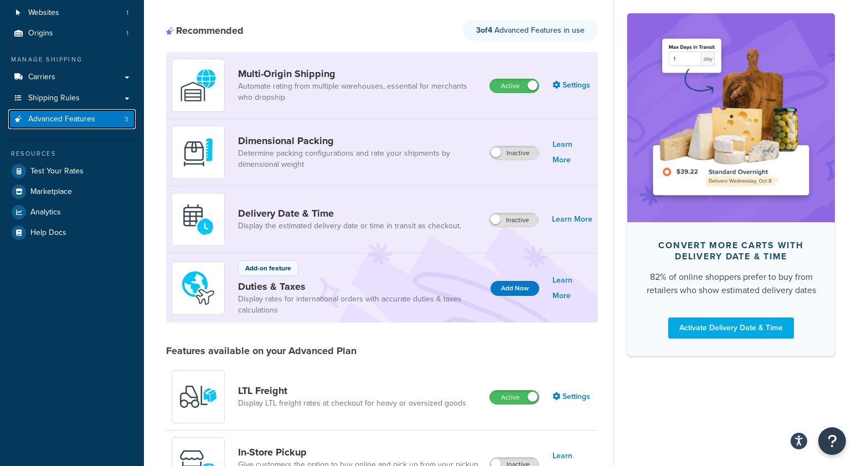
scroll to position [74, 0]
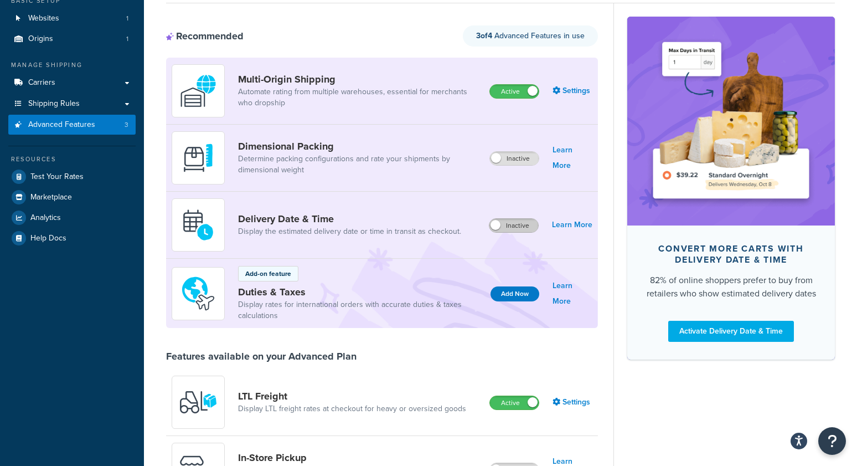
click at [525, 225] on label "Inactive" at bounding box center [513, 225] width 49 height 13
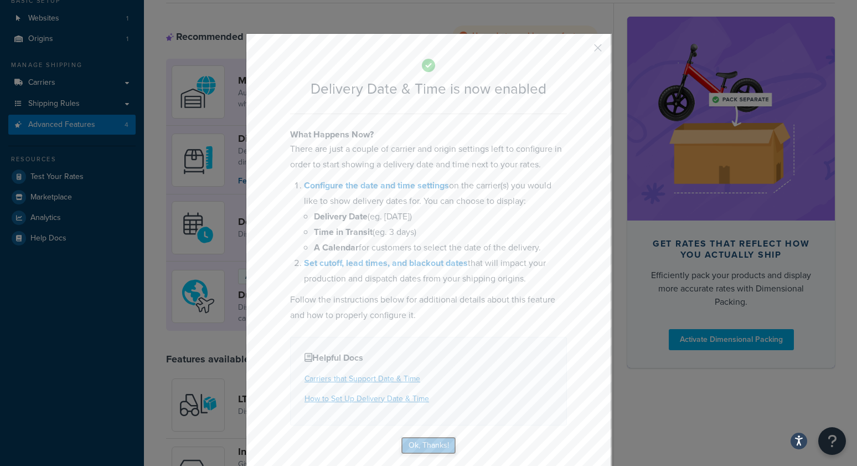
click at [423, 437] on button "Ok, Thanks!" at bounding box center [428, 445] width 55 height 18
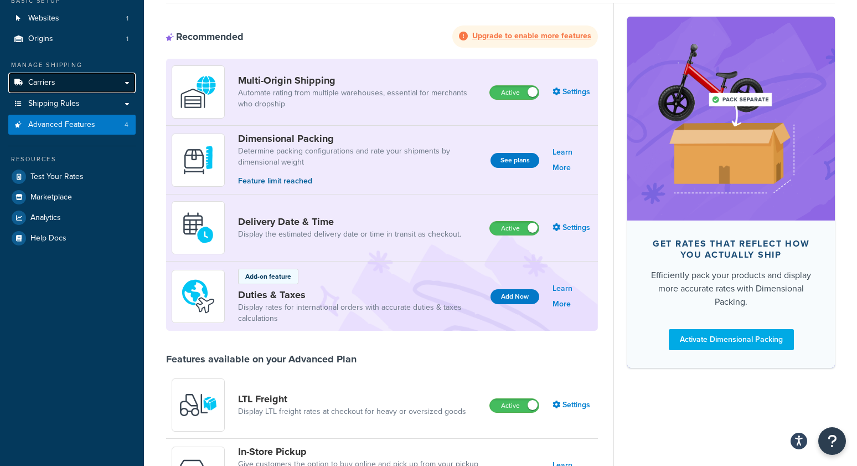
click at [55, 81] on link "Carriers" at bounding box center [71, 83] width 127 height 20
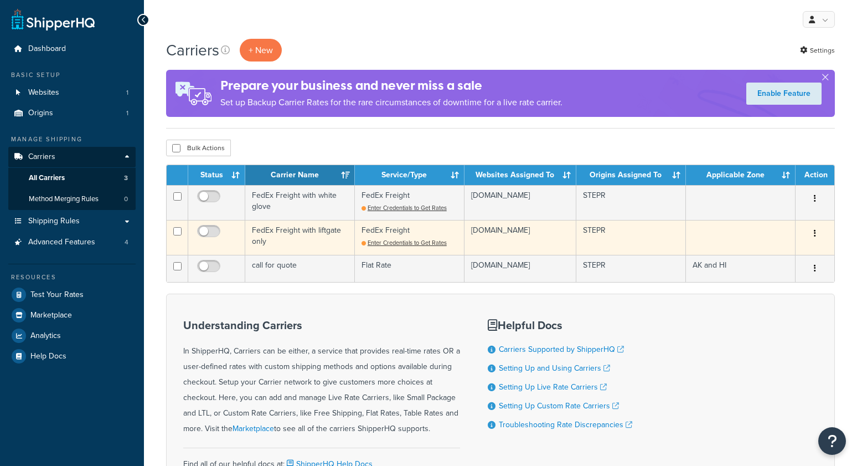
click at [271, 233] on td "FedEx Freight with liftgate only" at bounding box center [300, 237] width 110 height 35
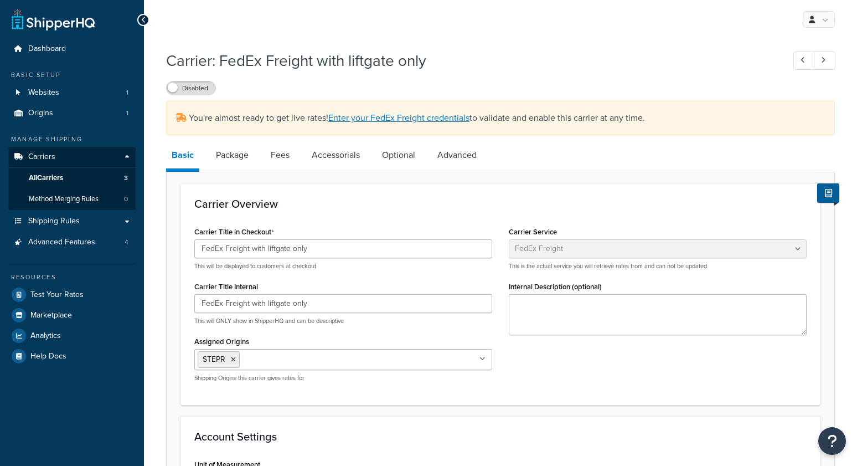
select select "fedExFreight"
click at [66, 247] on link "Advanced Features 4" at bounding box center [71, 242] width 127 height 20
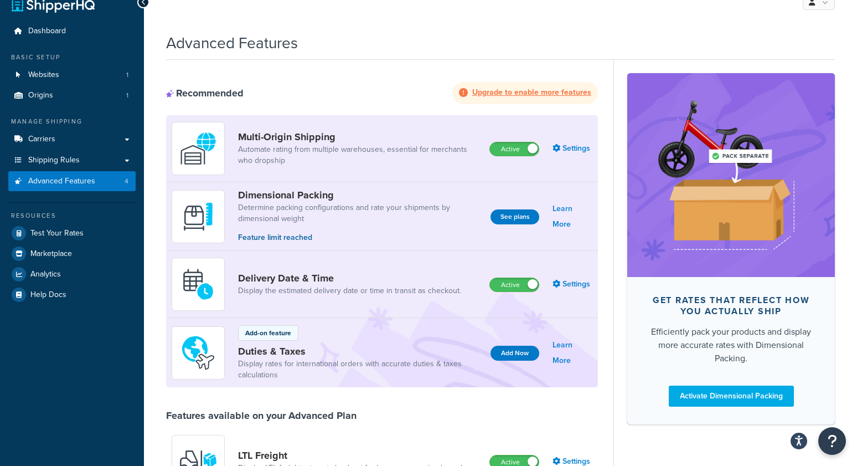
scroll to position [21, 0]
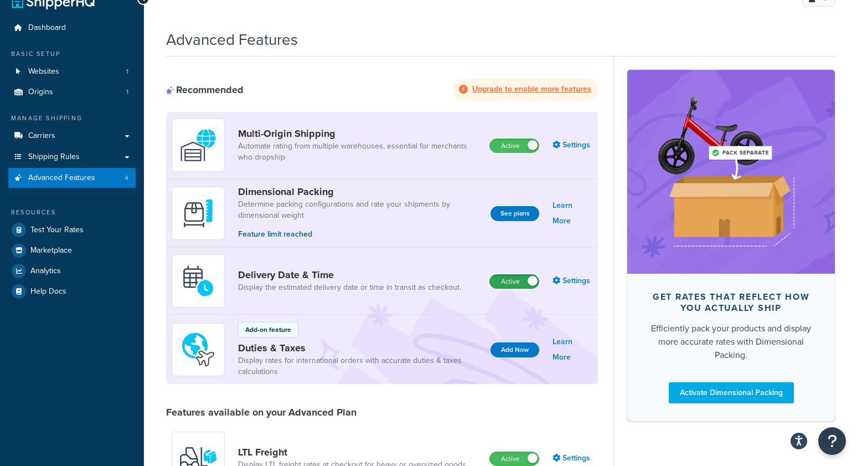
click at [513, 282] on label "Active" at bounding box center [514, 281] width 49 height 13
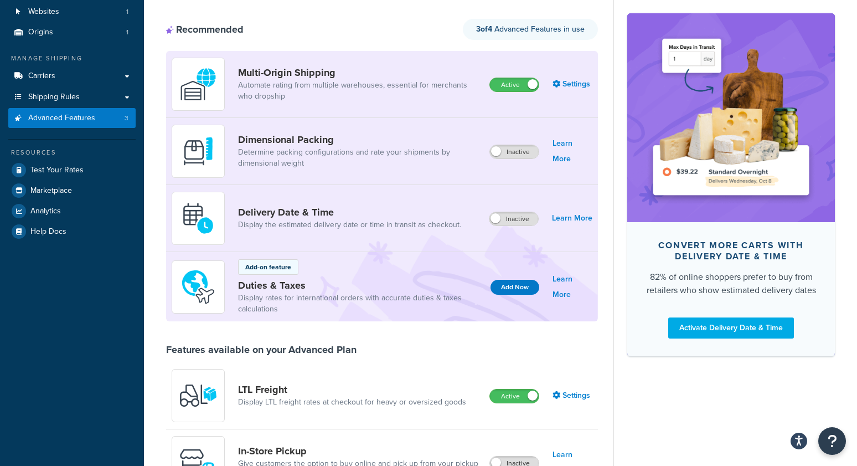
scroll to position [0, 0]
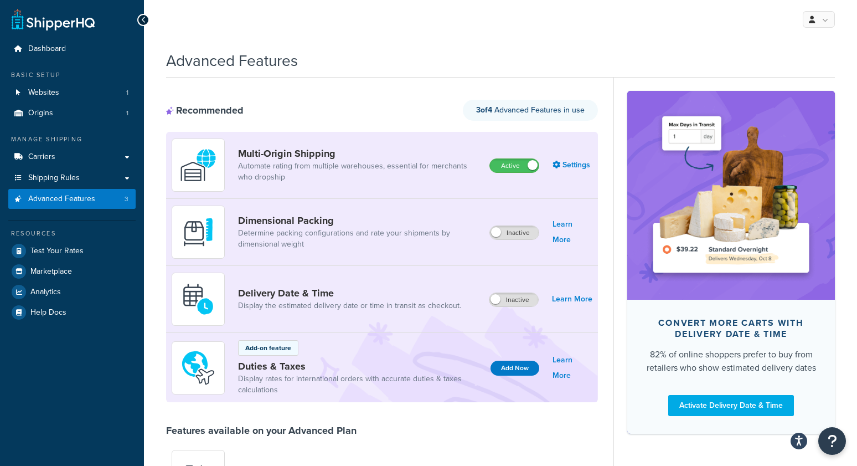
click at [35, 159] on span "Carriers" at bounding box center [41, 156] width 27 height 9
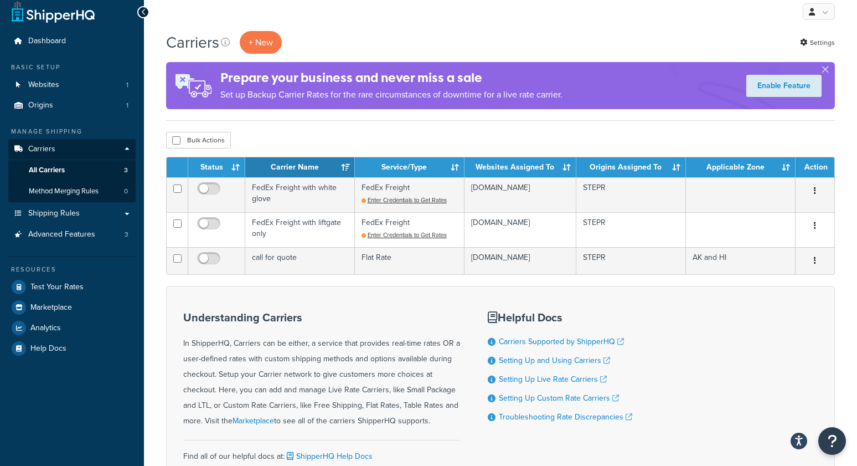
scroll to position [6, 0]
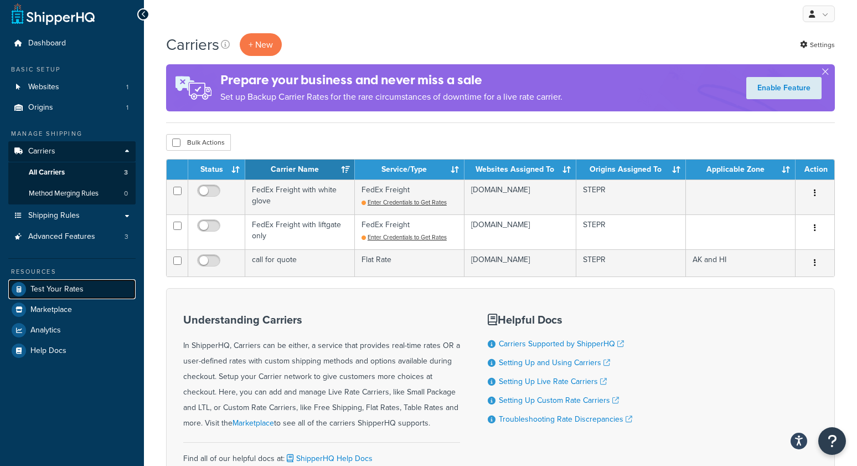
click at [70, 288] on span "Test Your Rates" at bounding box center [56, 289] width 53 height 9
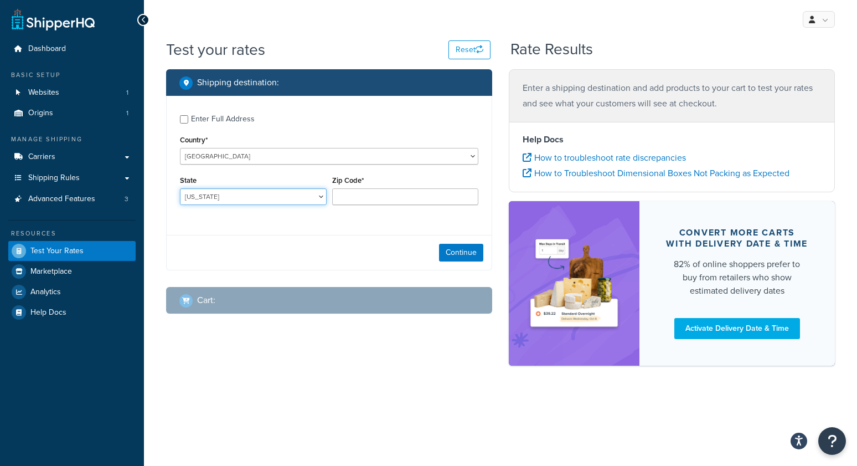
click at [230, 198] on select "[US_STATE] [US_STATE] [US_STATE] [US_STATE] [US_STATE] Armed Forces Americas Ar…" at bounding box center [253, 196] width 147 height 17
click at [236, 121] on div "Enter Full Address" at bounding box center [223, 119] width 64 height 16
click at [188, 121] on input "Enter Full Address" at bounding box center [184, 119] width 8 height 8
checkbox input "true"
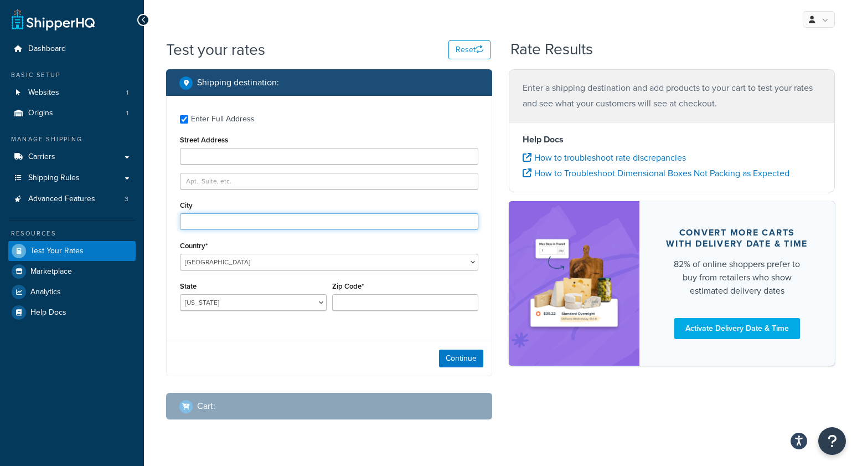
click at [214, 221] on input "City" at bounding box center [329, 221] width 298 height 17
type input "austin"
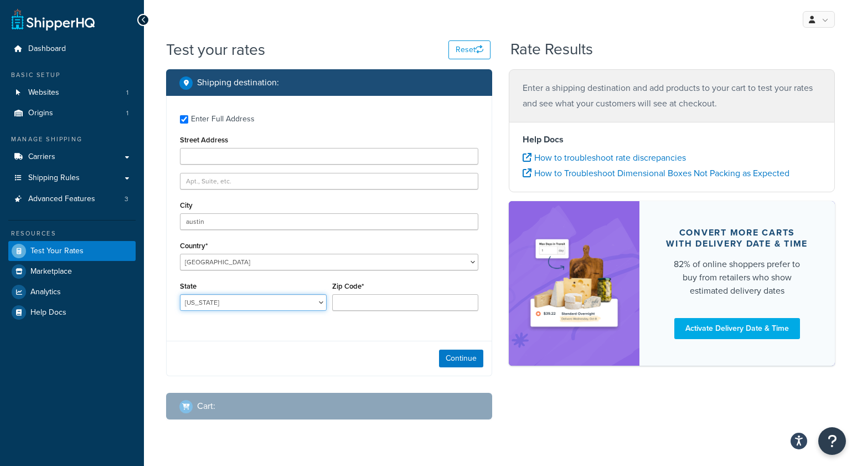
select select "[GEOGRAPHIC_DATA]"
type input "78745"
click at [318, 374] on div "Continue" at bounding box center [329, 358] width 325 height 35
click at [452, 362] on button "Continue" at bounding box center [461, 358] width 44 height 18
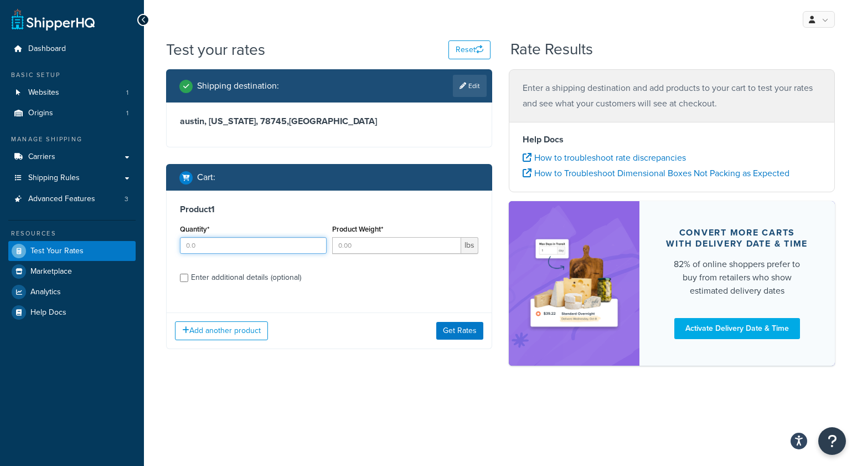
click at [187, 245] on input "Quantity*" at bounding box center [253, 245] width 147 height 17
type input "1"
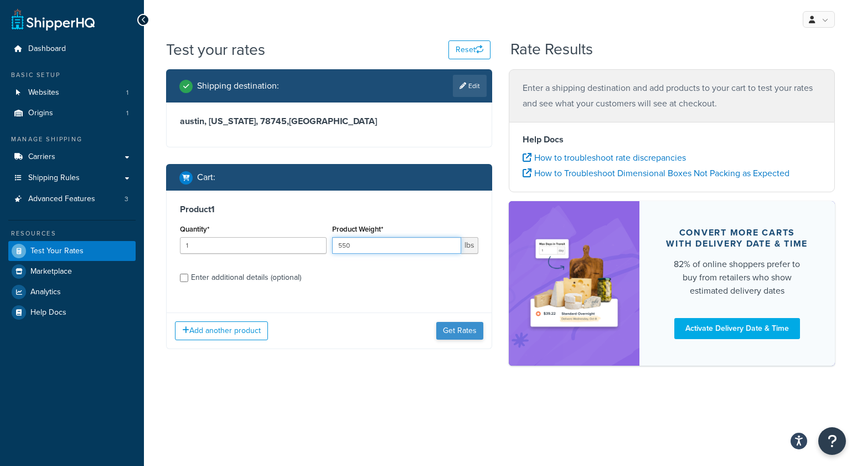
type input "550"
click at [471, 327] on button "Get Rates" at bounding box center [459, 331] width 47 height 18
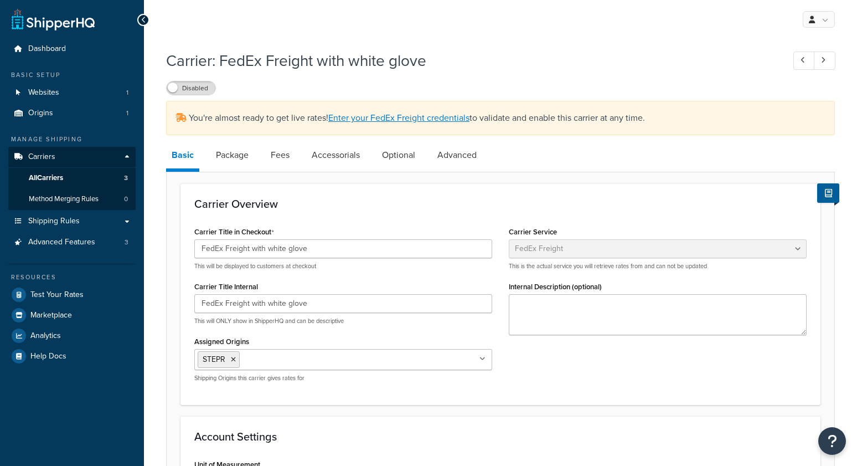
select select "fedExFreight"
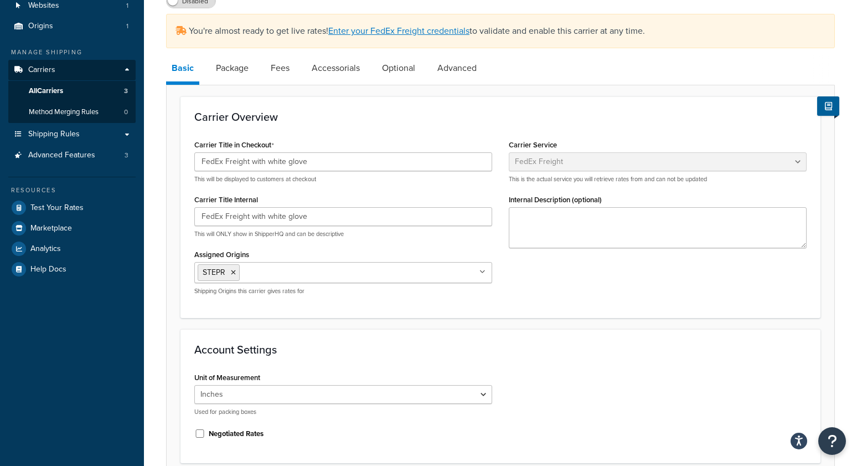
scroll to position [86, 0]
click at [281, 68] on link "Fees" at bounding box center [280, 68] width 30 height 27
select select "AFTER"
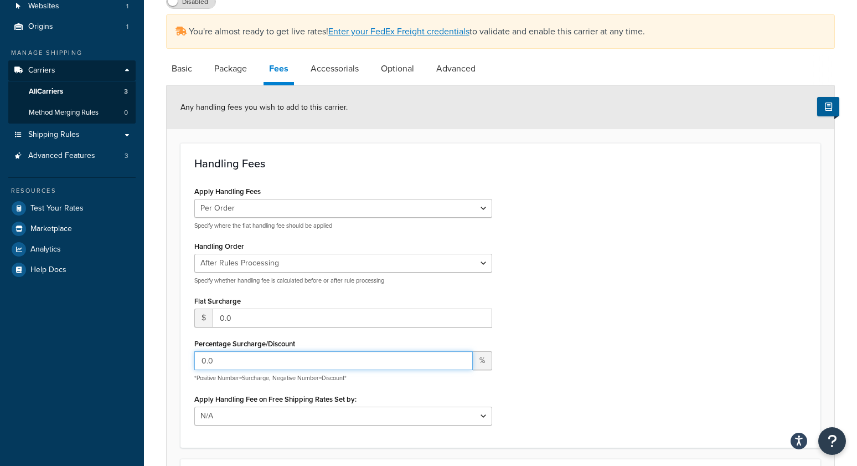
drag, startPoint x: 242, startPoint y: 359, endPoint x: 172, endPoint y: 362, distance: 69.8
click at [172, 362] on form "Any handling fees you wish to add to this carrier. Handling Fees Apply Handling…" at bounding box center [501, 357] width 668 height 542
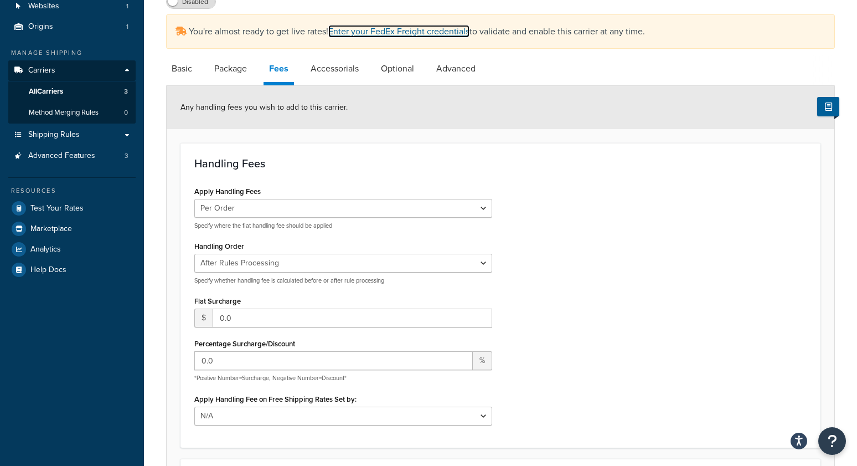
click at [397, 34] on link "Enter your FedEx Freight credentials" at bounding box center [398, 31] width 141 height 13
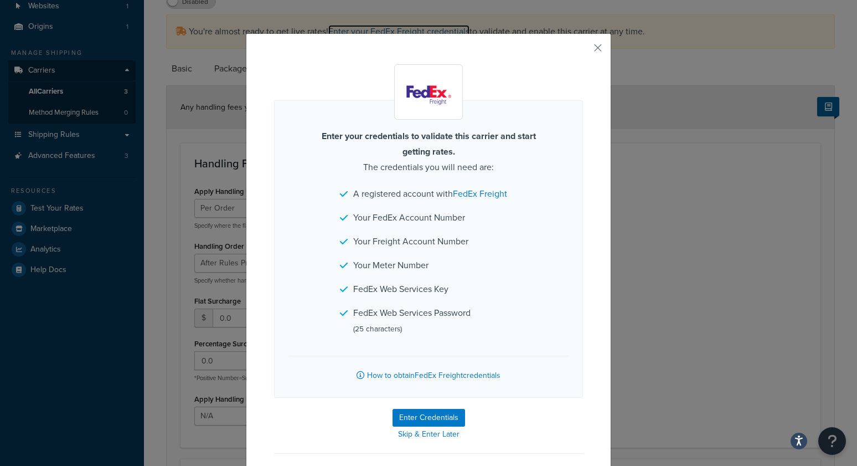
scroll to position [38, 0]
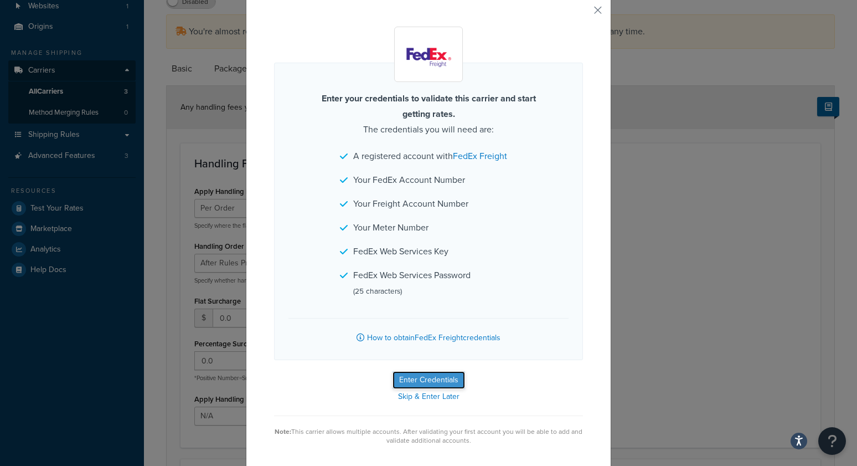
click at [438, 376] on button "Enter Credentials" at bounding box center [429, 380] width 73 height 18
select select "SKID"
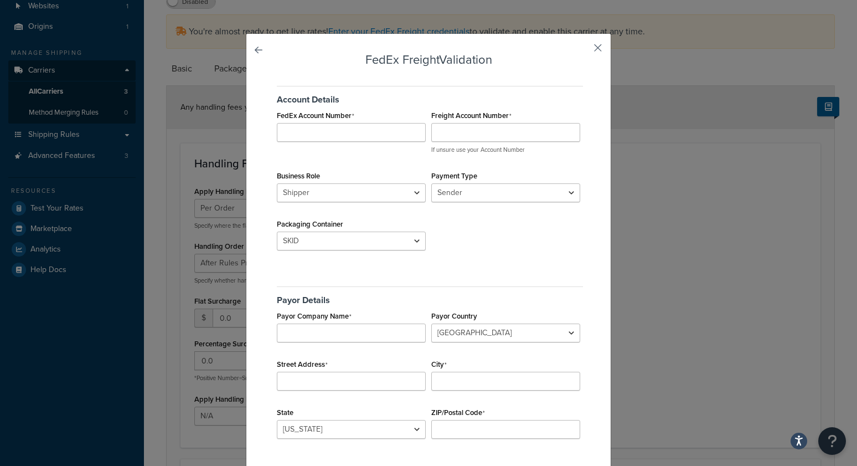
click at [583, 50] on button "button" at bounding box center [581, 51] width 3 height 3
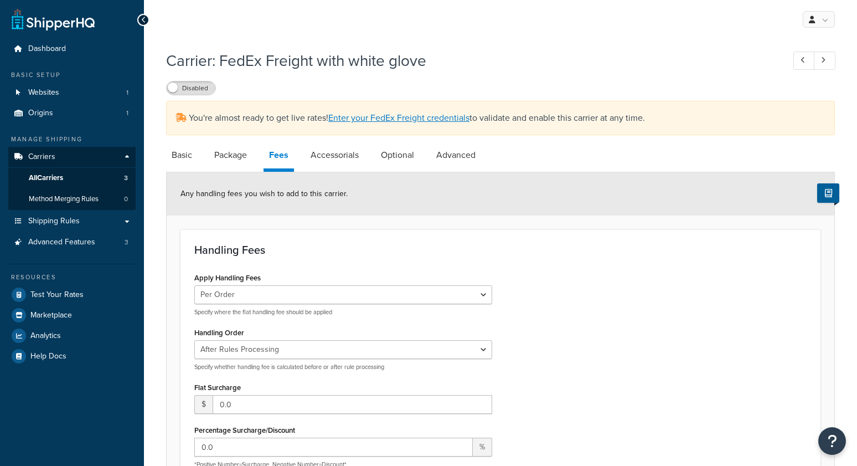
select select "AFTER"
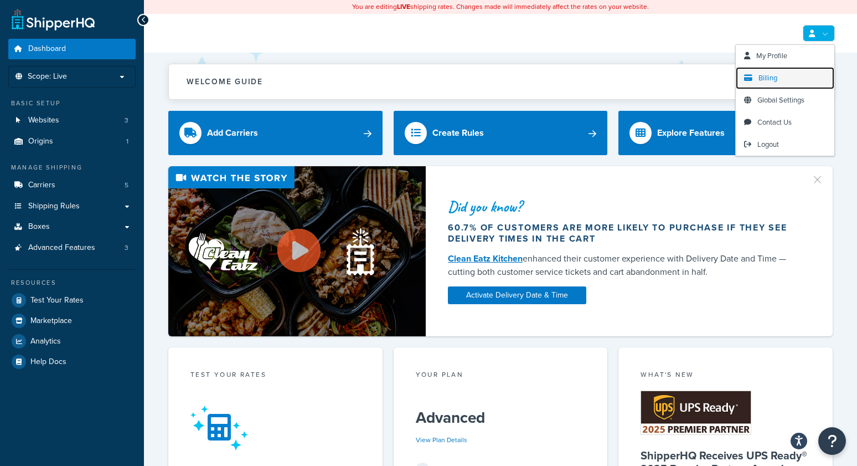
click at [768, 75] on span "Billing" at bounding box center [768, 78] width 19 height 11
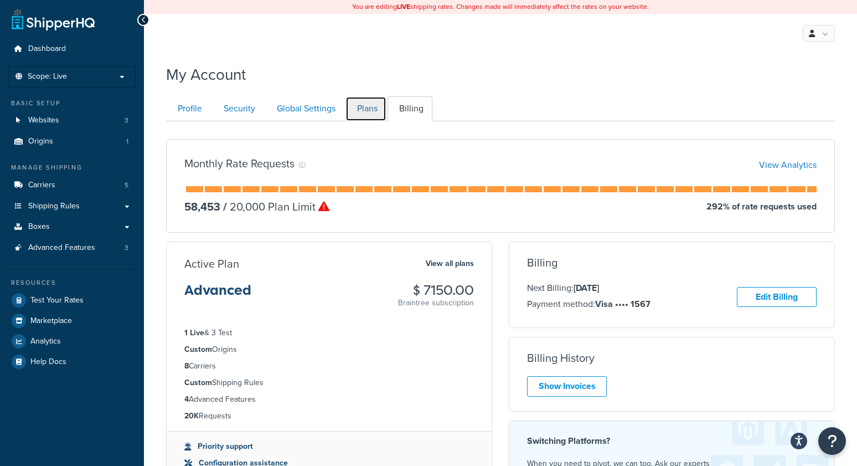
click at [355, 108] on link "Plans" at bounding box center [365, 108] width 41 height 25
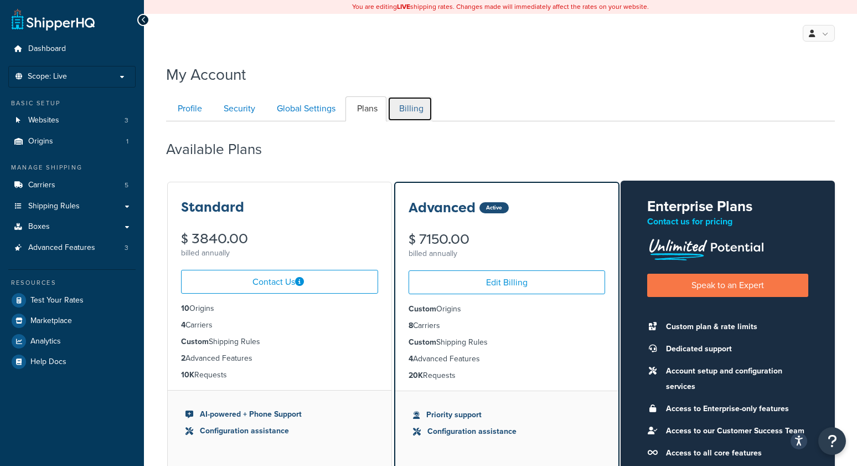
click at [417, 110] on link "Billing" at bounding box center [410, 108] width 45 height 25
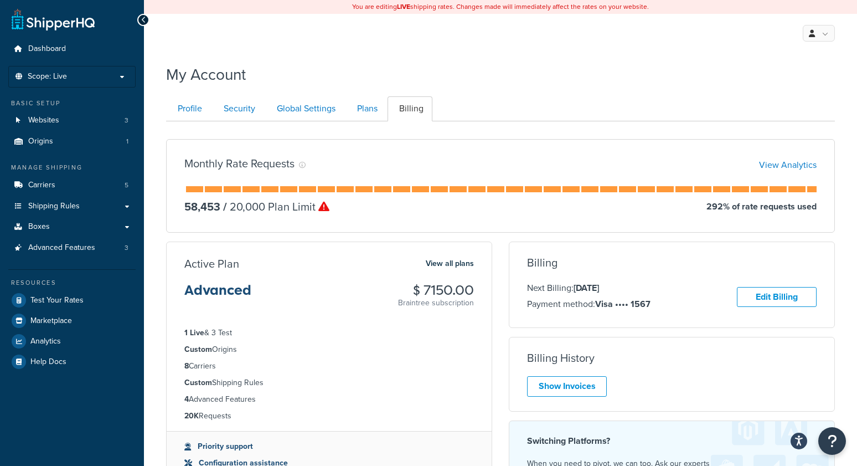
scroll to position [121, 0]
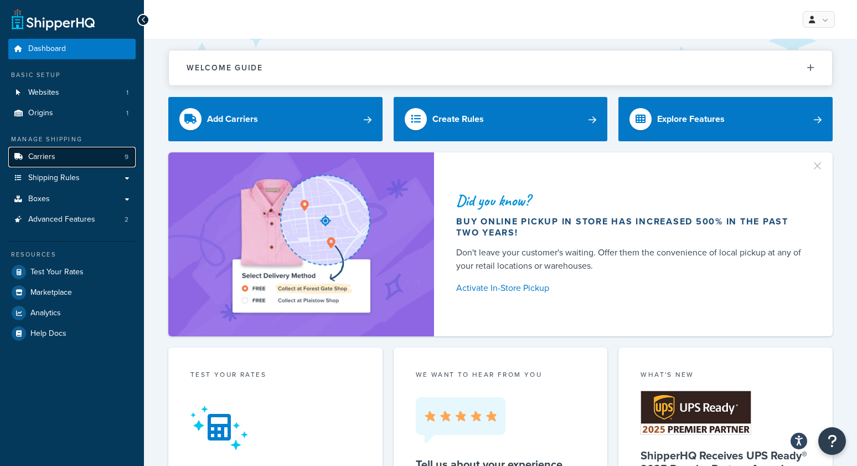
click at [48, 159] on span "Carriers" at bounding box center [41, 156] width 27 height 9
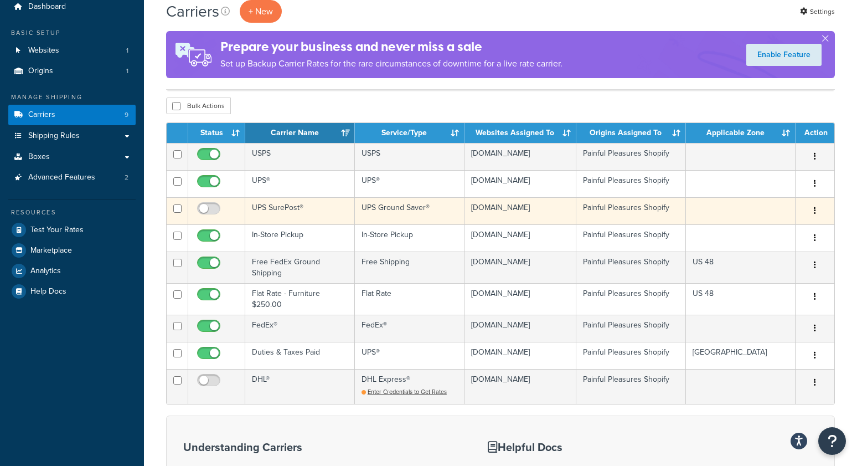
scroll to position [35, 0]
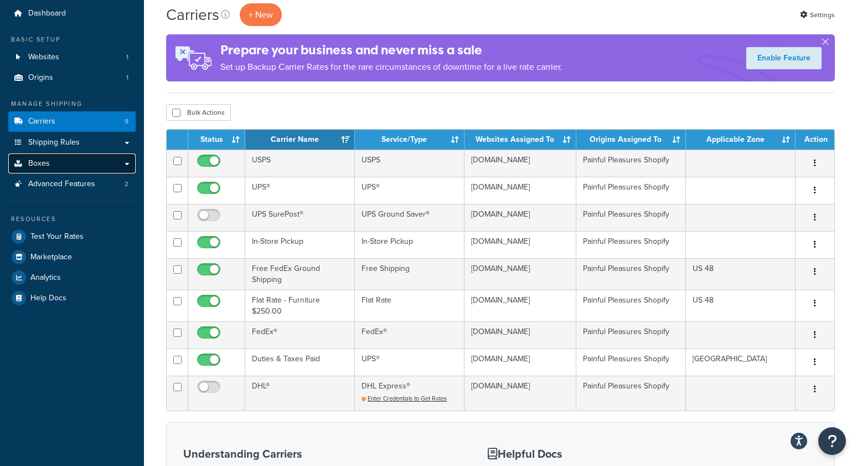
click at [32, 165] on span "Boxes" at bounding box center [39, 163] width 22 height 9
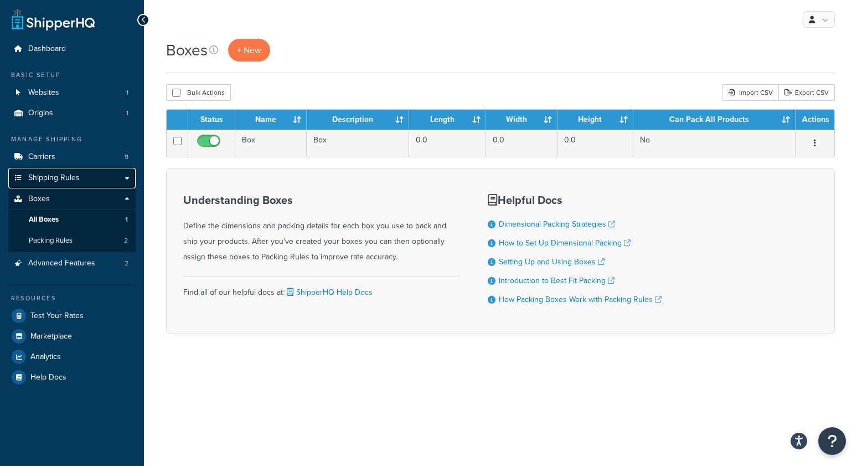
click at [51, 177] on span "Shipping Rules" at bounding box center [53, 177] width 51 height 9
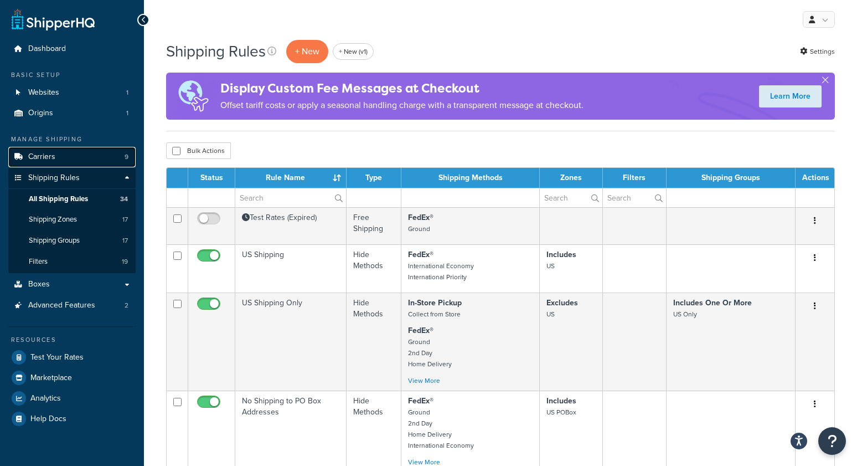
click at [41, 156] on span "Carriers" at bounding box center [41, 156] width 27 height 9
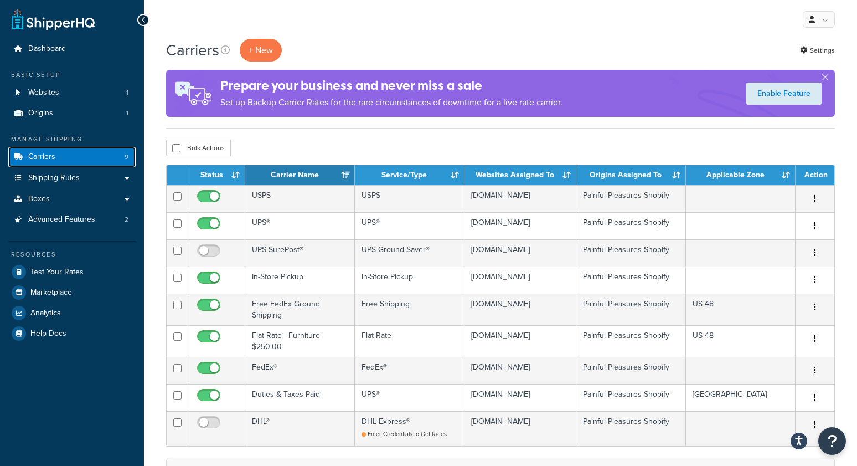
click at [36, 159] on span "Carriers" at bounding box center [41, 156] width 27 height 9
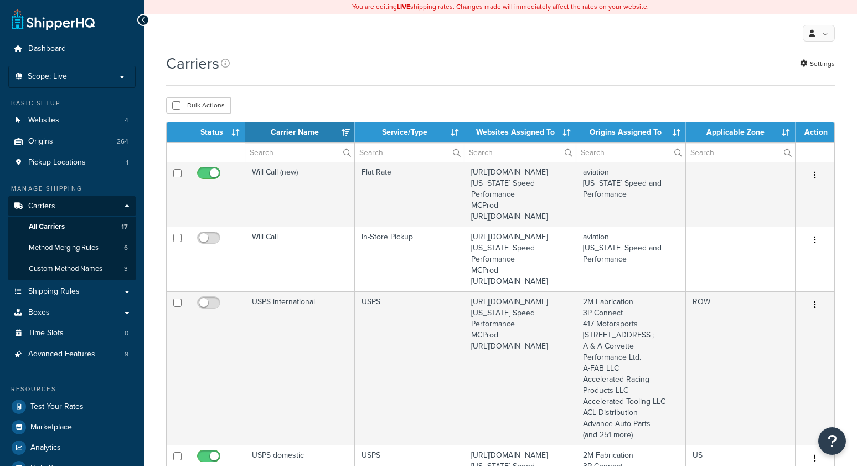
select select "15"
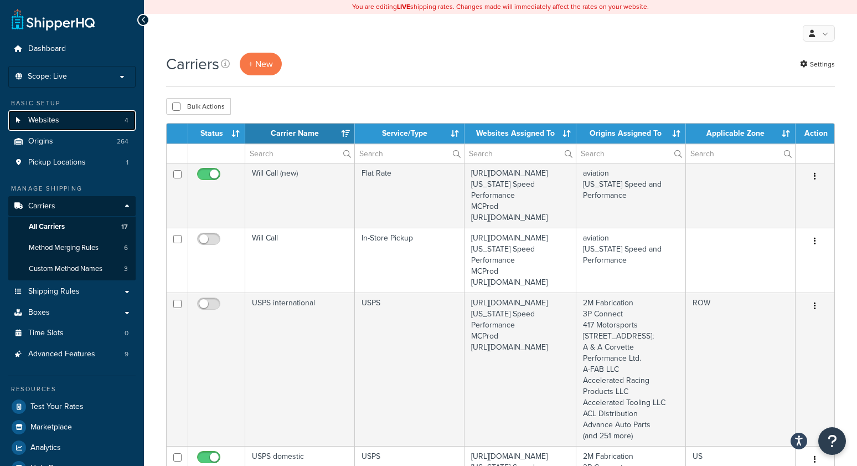
click at [70, 120] on link "Websites 4" at bounding box center [71, 120] width 127 height 20
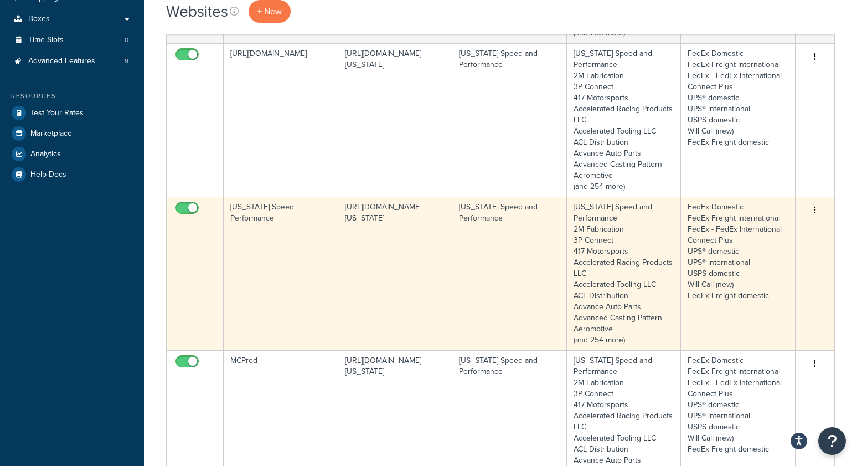
scroll to position [233, 0]
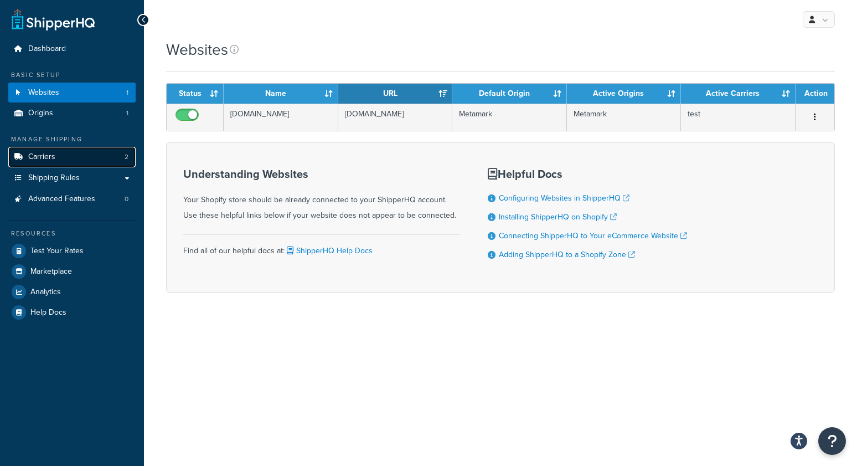
click at [59, 156] on link "Carriers 2" at bounding box center [71, 157] width 127 height 20
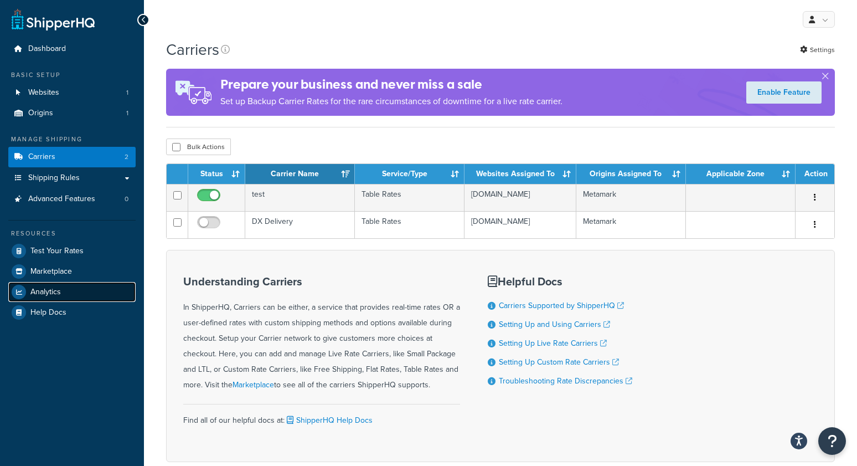
click at [54, 292] on span "Analytics" at bounding box center [45, 291] width 30 height 9
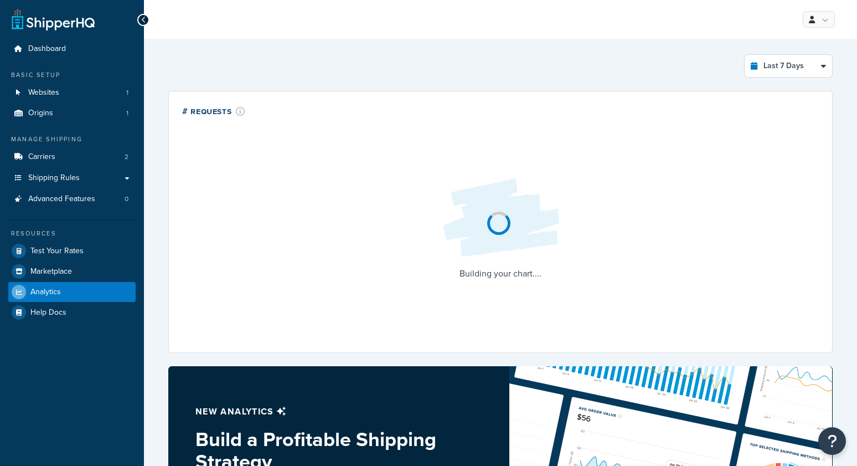
select select "last_7_days"
